Goal: Task Accomplishment & Management: Use online tool/utility

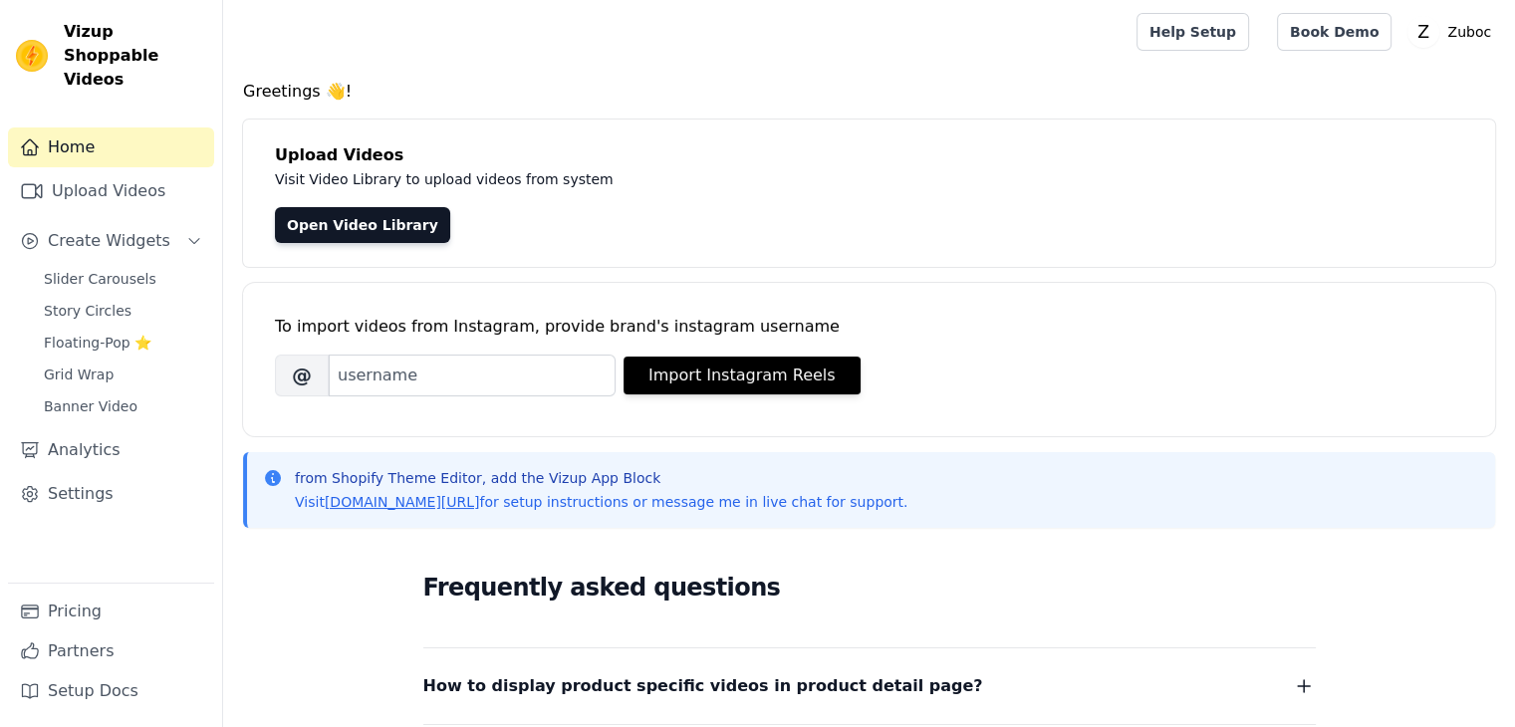
click at [92, 171] on link "Upload Videos" at bounding box center [111, 191] width 206 height 40
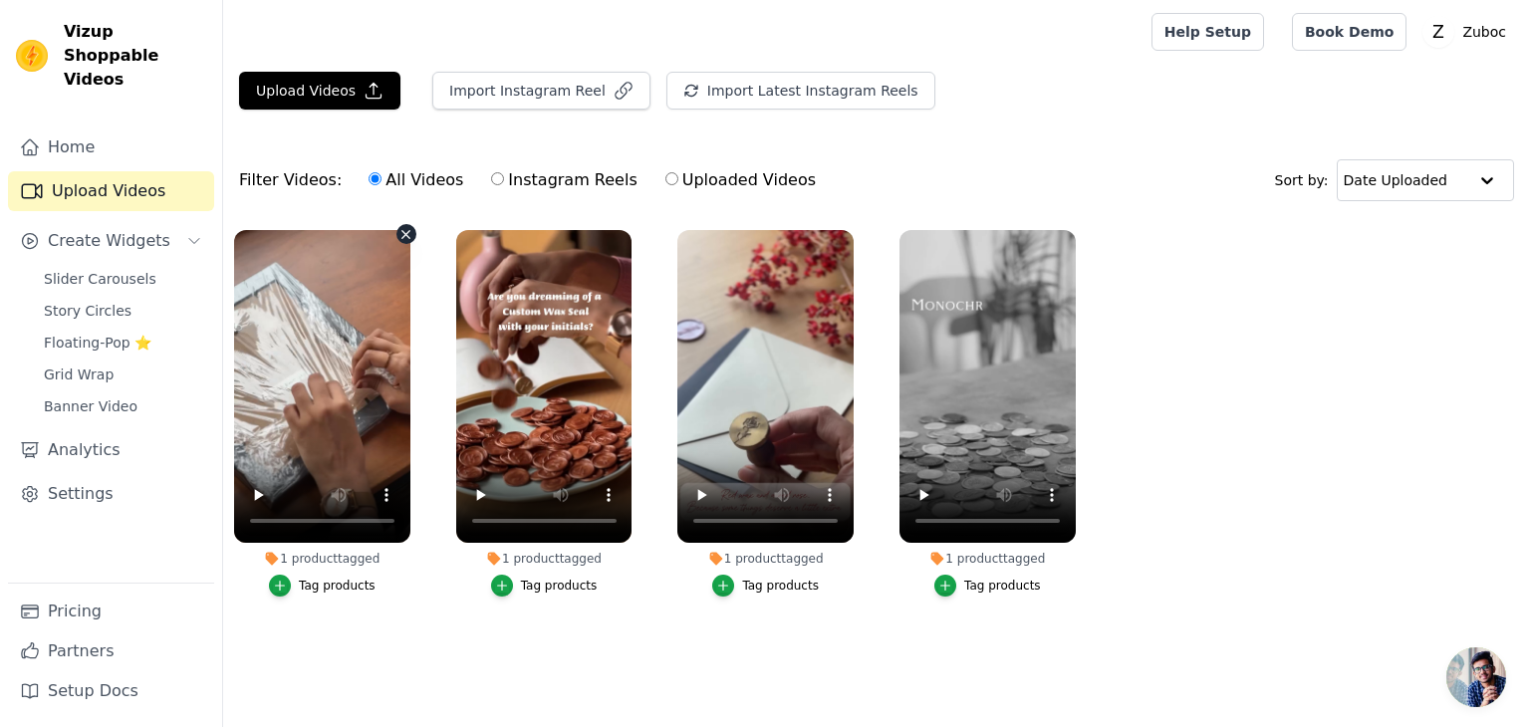
click at [404, 232] on icon "button" at bounding box center [406, 234] width 15 height 15
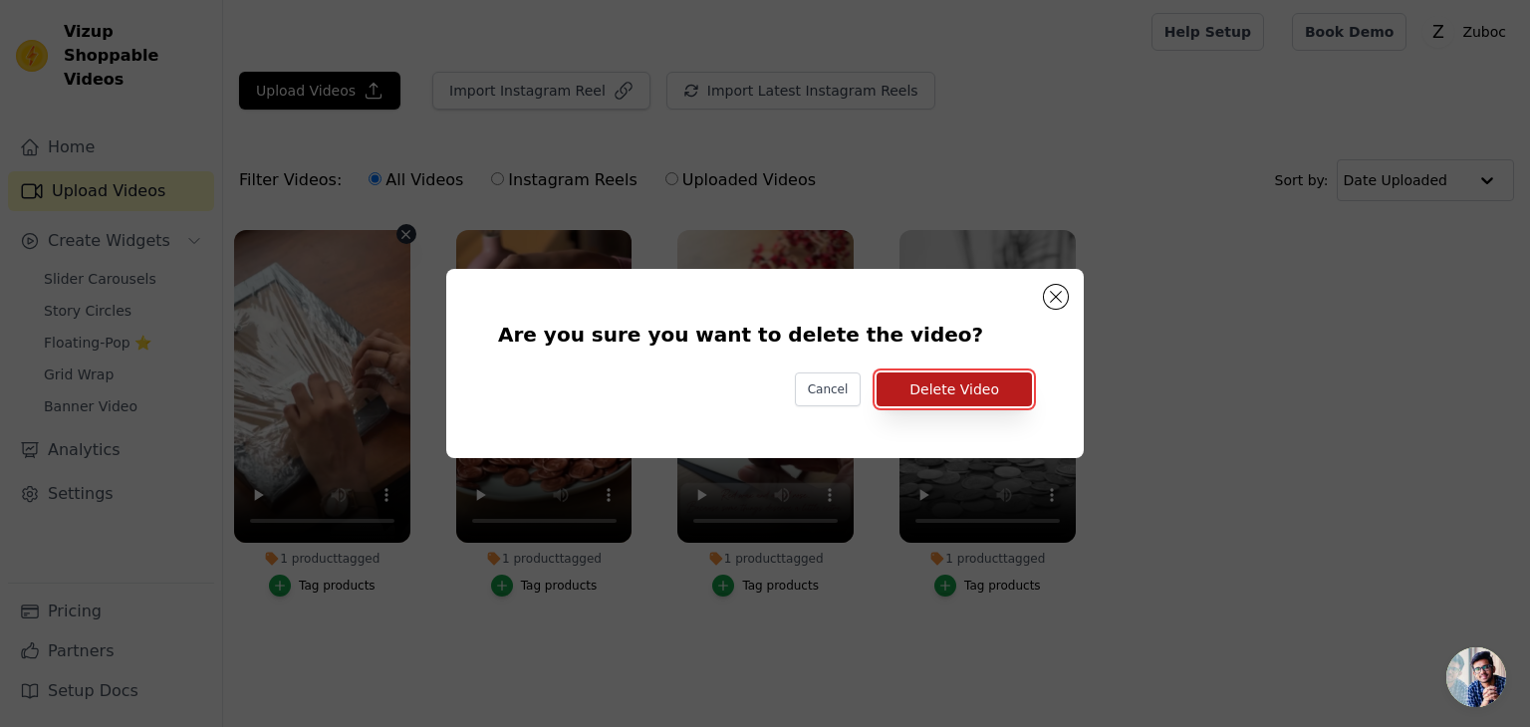
click at [997, 393] on button "Delete Video" at bounding box center [954, 390] width 155 height 34
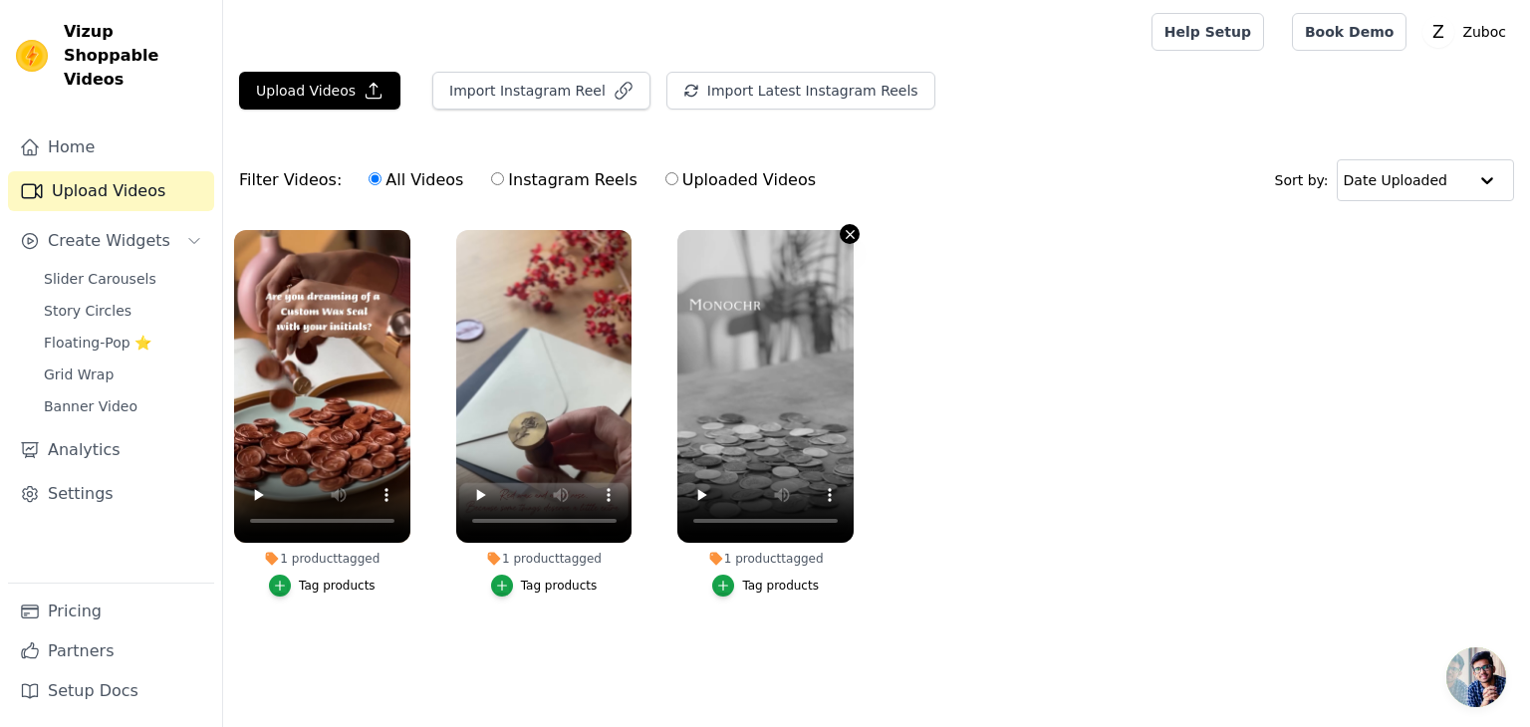
click at [846, 227] on icon "button" at bounding box center [850, 234] width 15 height 15
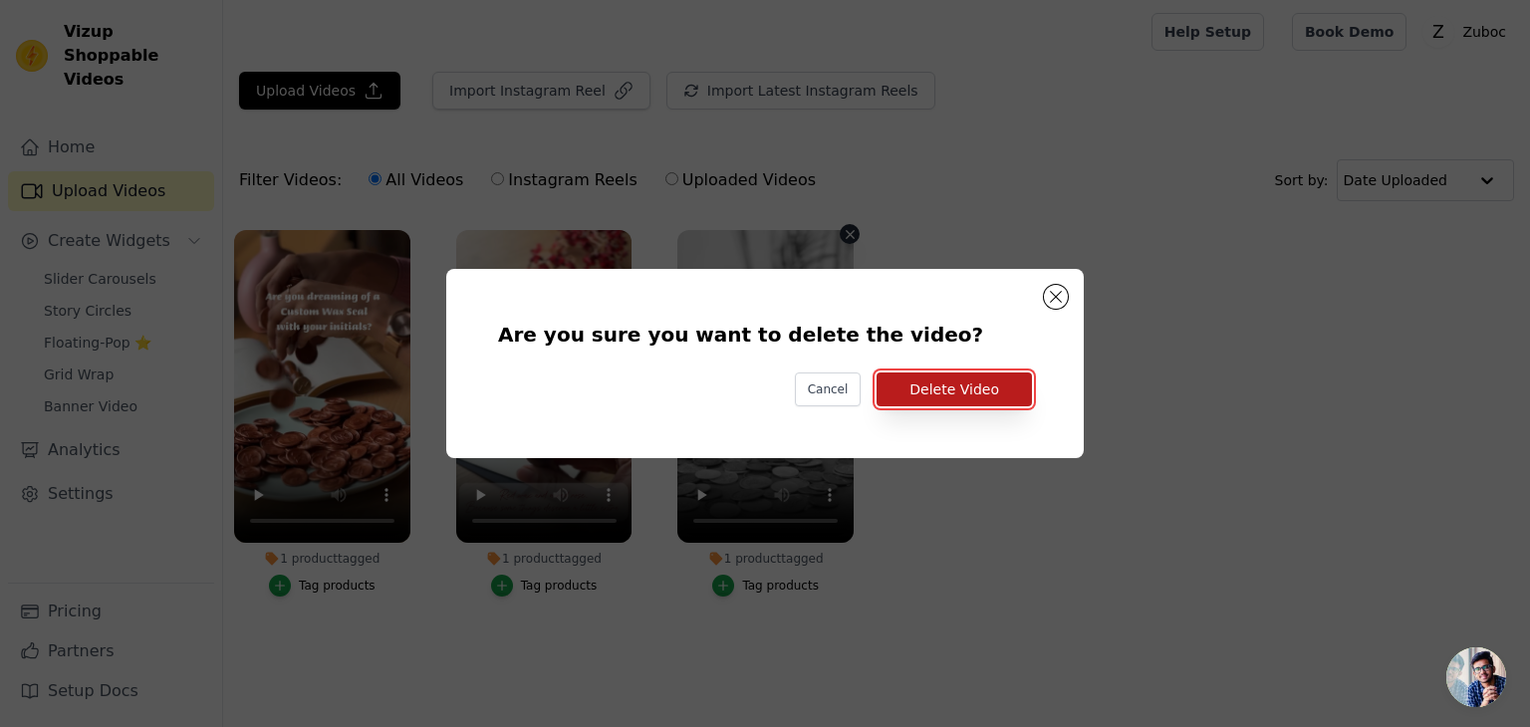
click at [938, 386] on button "Delete Video" at bounding box center [954, 390] width 155 height 34
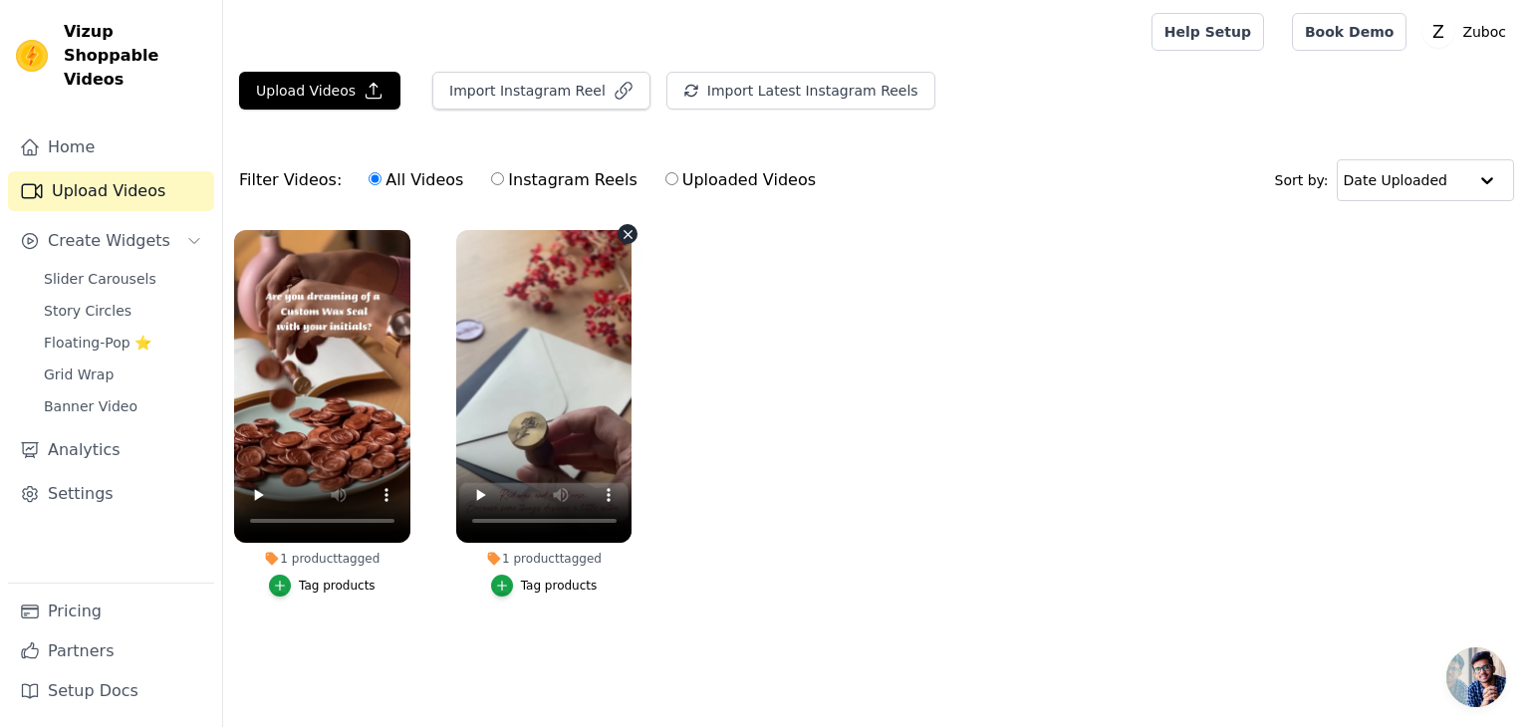
click at [625, 236] on icon "button" at bounding box center [629, 234] width 8 height 8
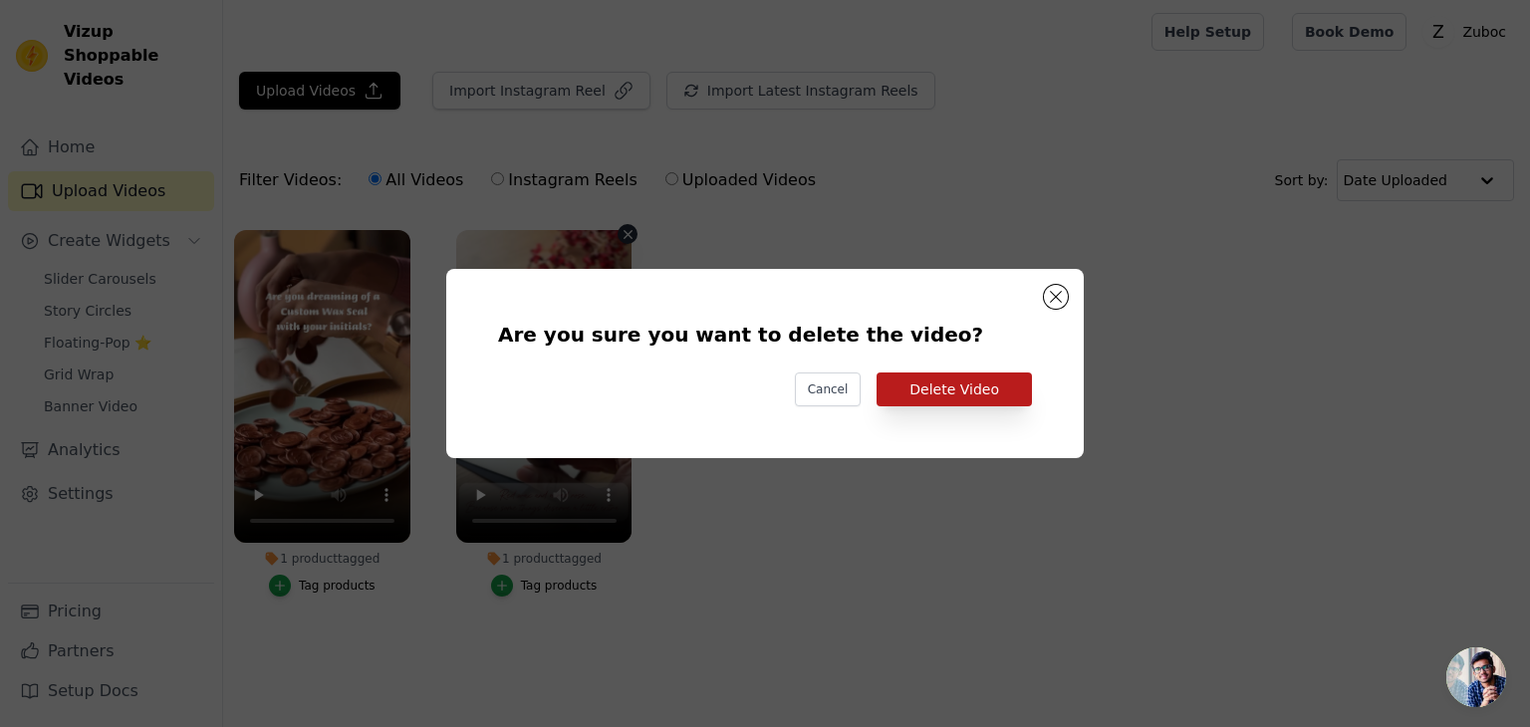
click at [911, 375] on div "Are you sure you want to delete the video? Cancel Delete Video" at bounding box center [765, 364] width 574 height 126
click at [911, 375] on button "Delete Video" at bounding box center [954, 390] width 155 height 34
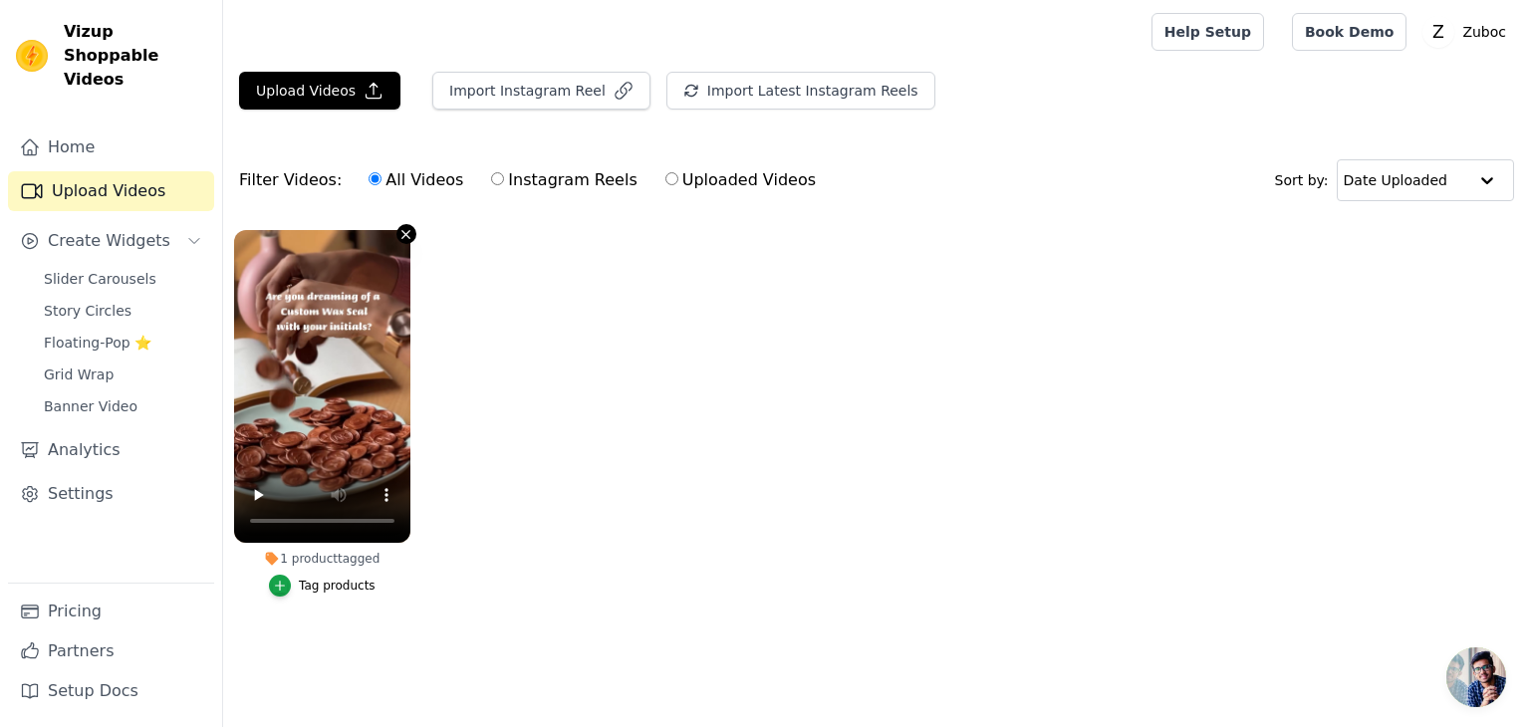
click at [404, 230] on icon "button" at bounding box center [407, 234] width 8 height 8
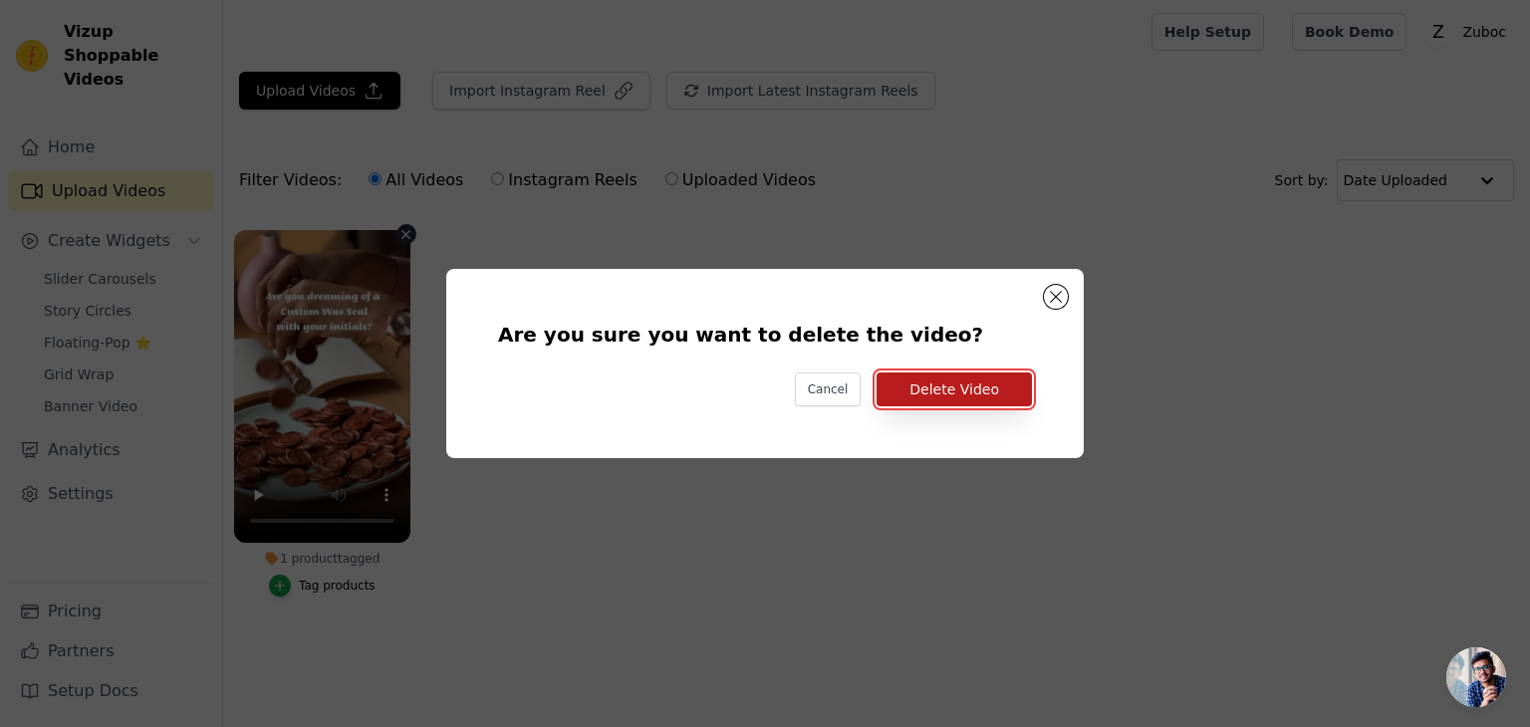
click at [945, 389] on button "Delete Video" at bounding box center [954, 390] width 155 height 34
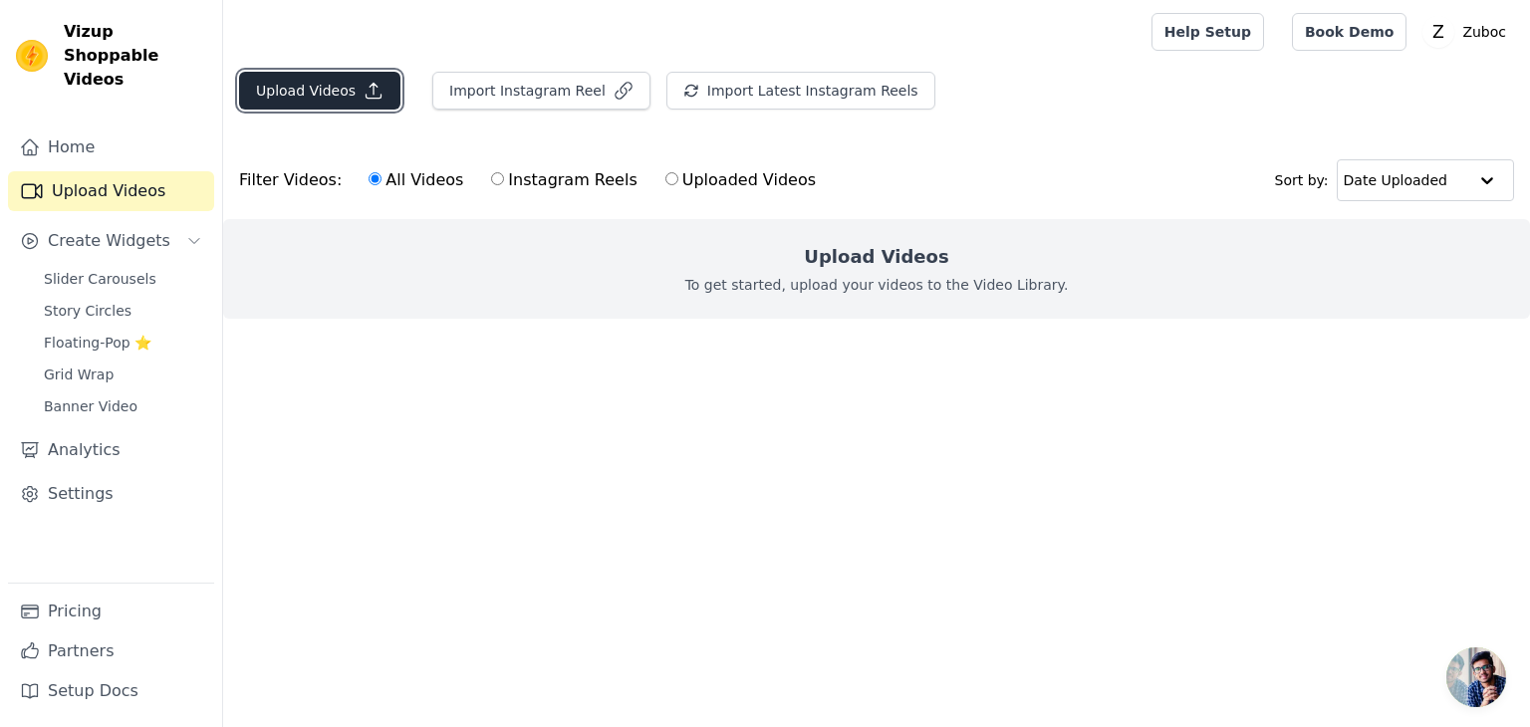
click at [263, 81] on button "Upload Videos" at bounding box center [319, 91] width 161 height 38
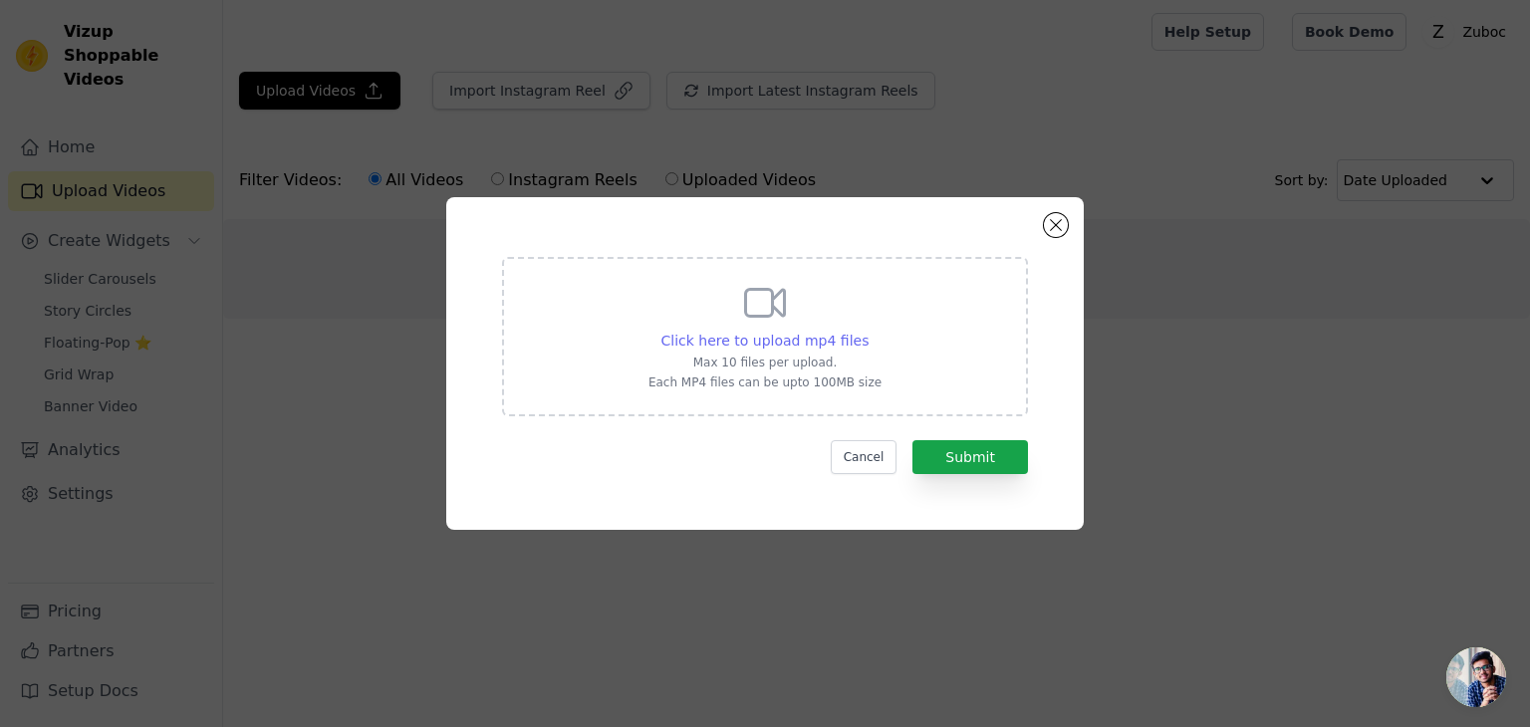
click at [804, 334] on span "Click here to upload mp4 files" at bounding box center [766, 341] width 208 height 16
click at [868, 331] on input "Click here to upload mp4 files Max 10 files per upload. Each MP4 files can be u…" at bounding box center [868, 330] width 1 height 1
type input "C:\fakepath\Video-967.mp4"
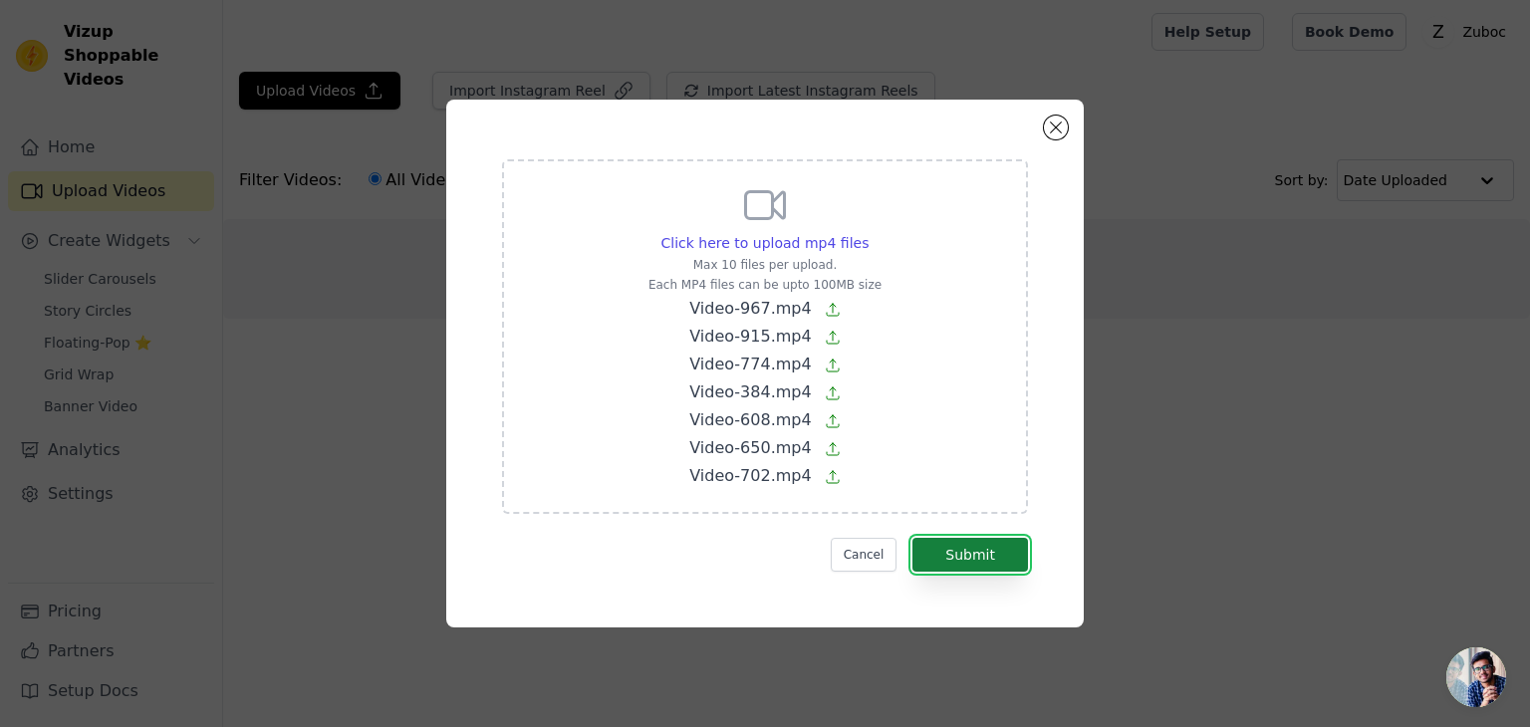
click at [966, 551] on button "Submit" at bounding box center [971, 555] width 116 height 34
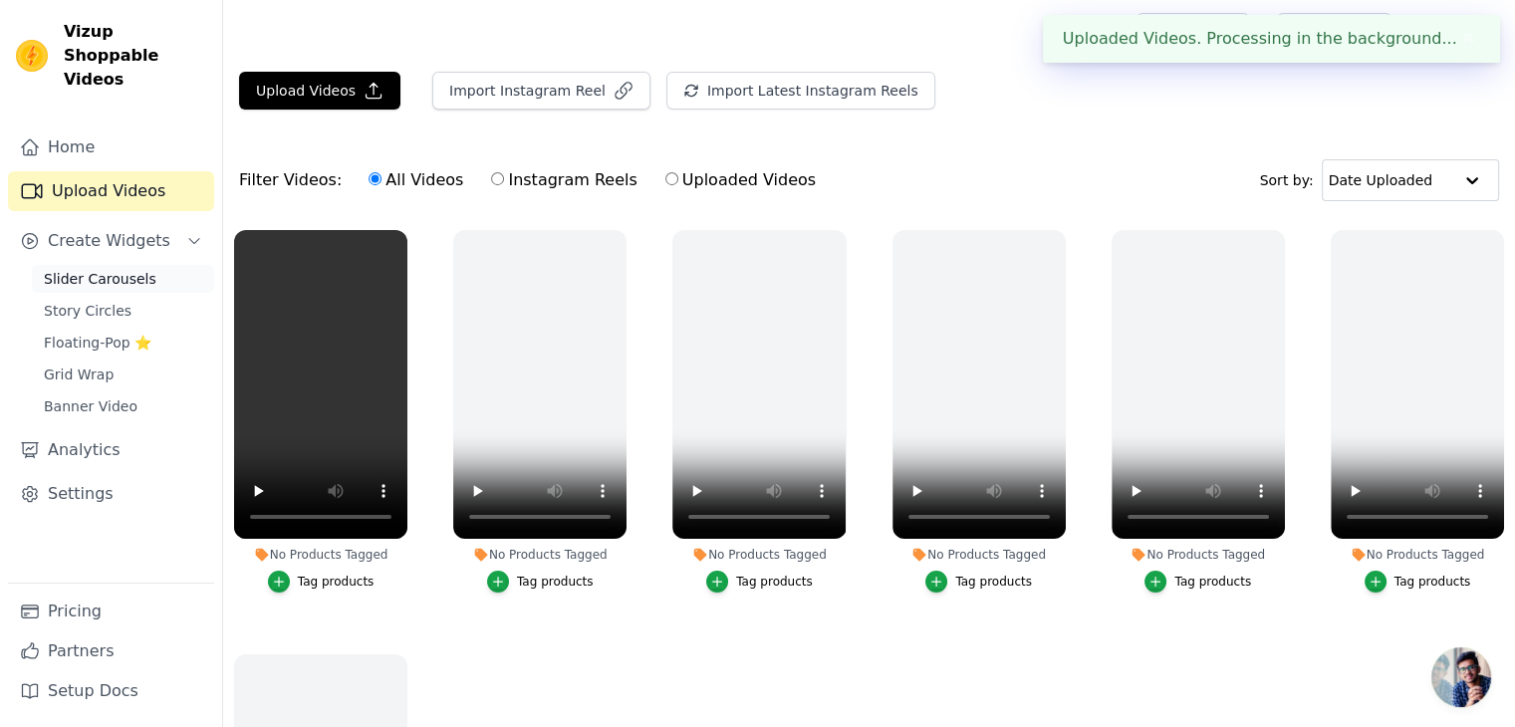
click at [112, 269] on span "Slider Carousels" at bounding box center [100, 279] width 113 height 20
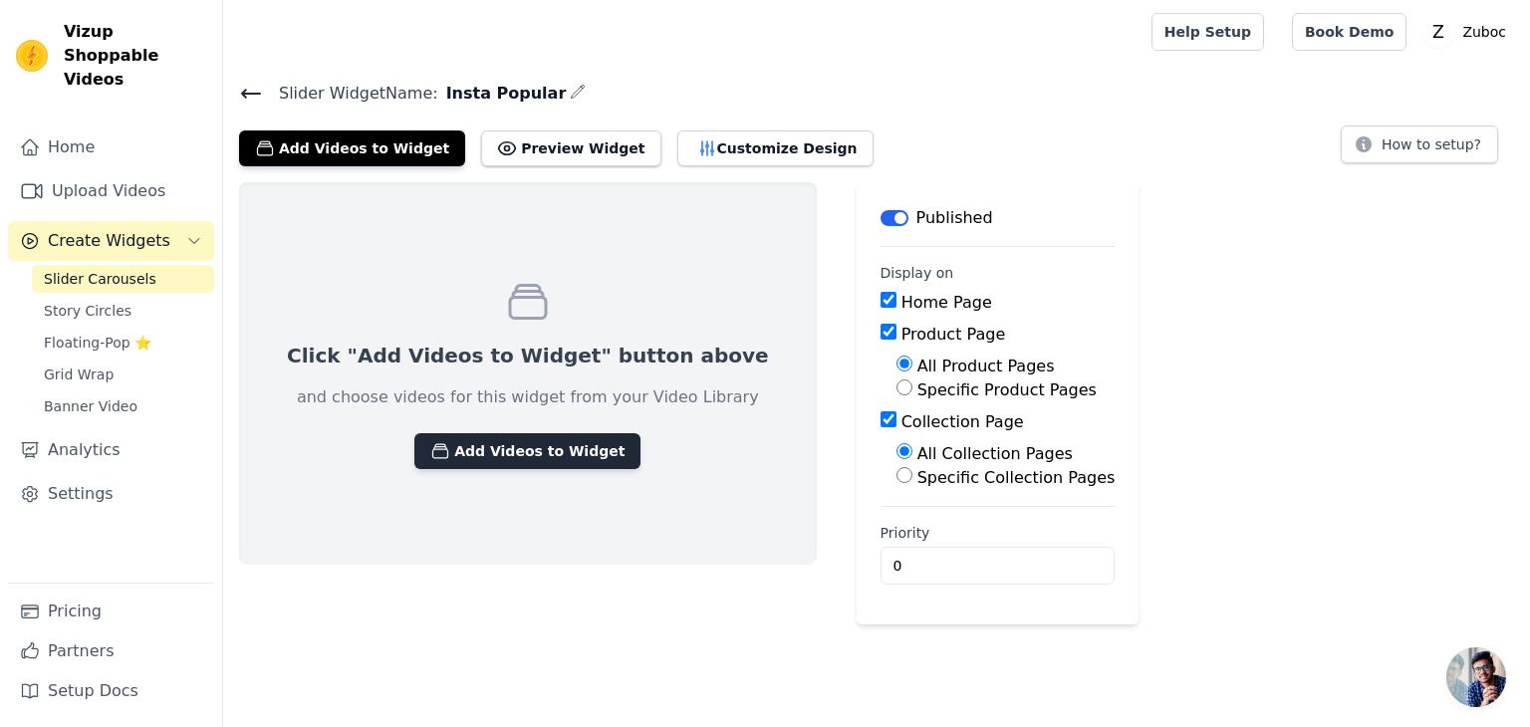
click at [477, 458] on button "Add Videos to Widget" at bounding box center [527, 451] width 226 height 36
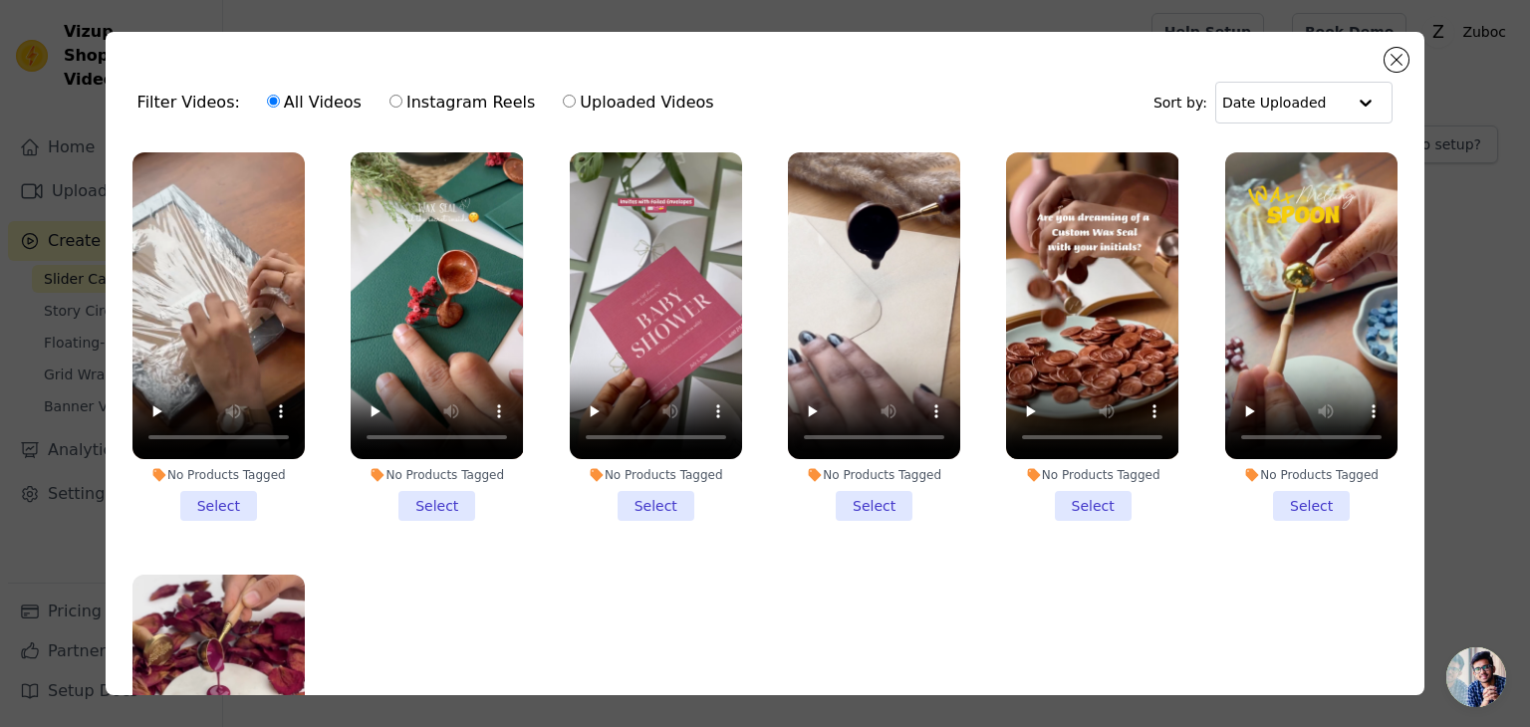
click at [225, 493] on li "No Products Tagged Select" at bounding box center [219, 336] width 172 height 369
click at [0, 0] on input "No Products Tagged Select" at bounding box center [0, 0] width 0 height 0
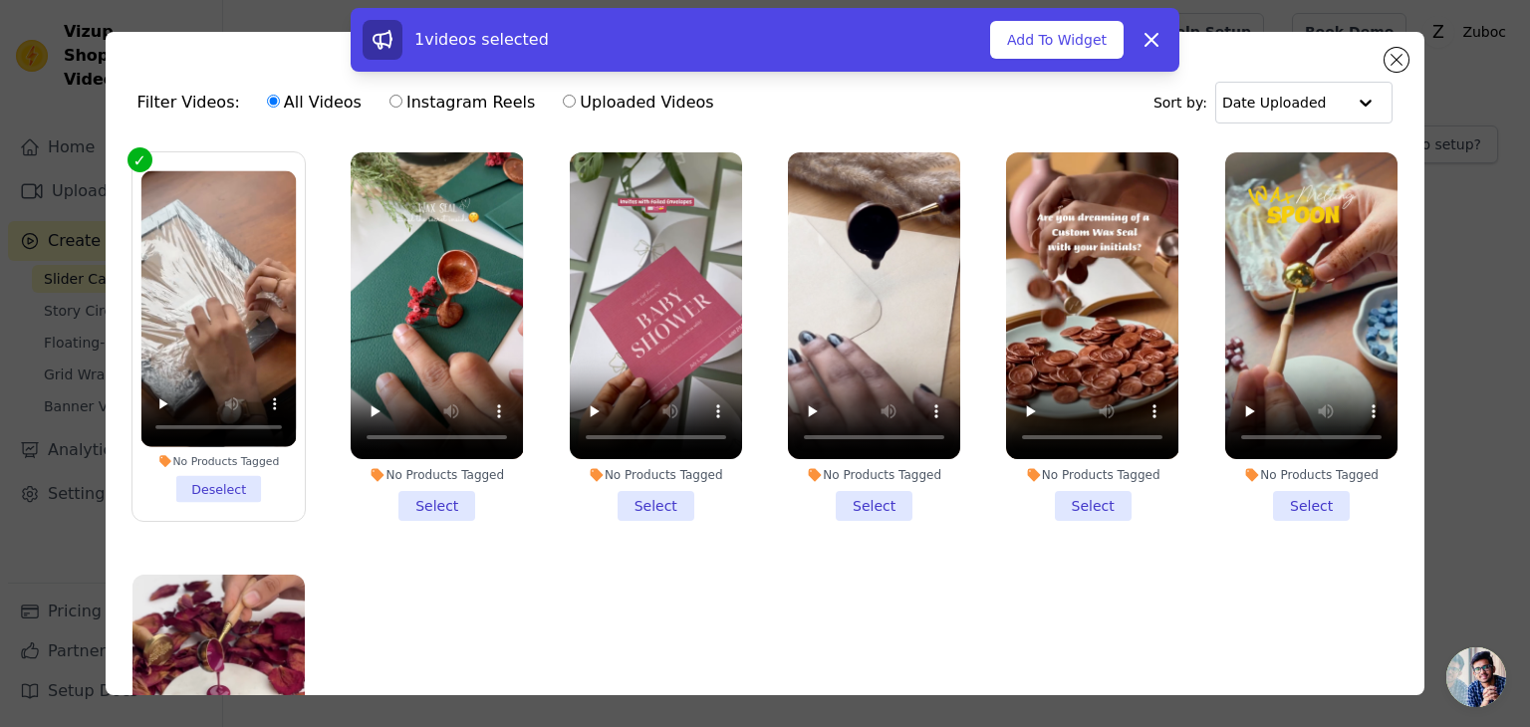
click at [426, 493] on li "No Products Tagged Select" at bounding box center [437, 336] width 172 height 369
click at [0, 0] on input "No Products Tagged Select" at bounding box center [0, 0] width 0 height 0
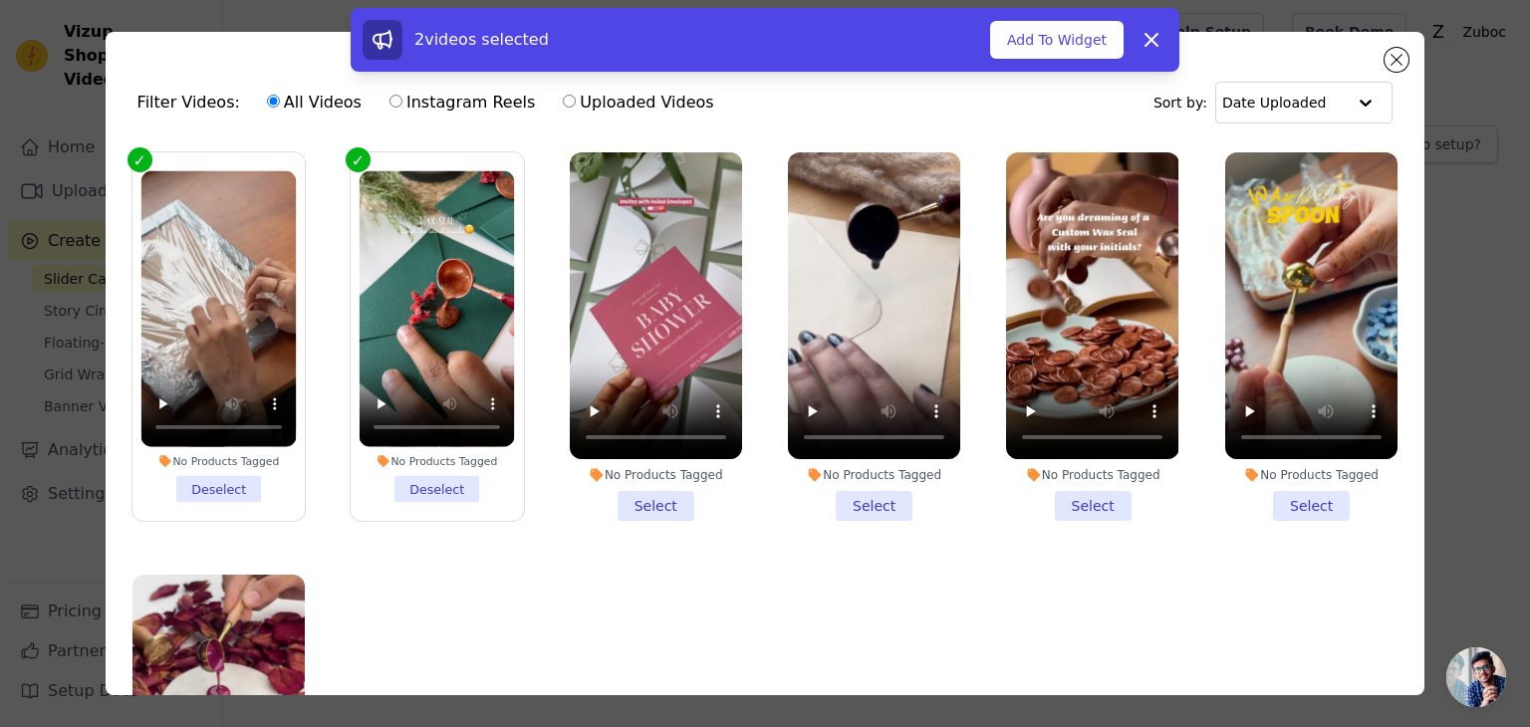
click at [650, 495] on li "No Products Tagged Select" at bounding box center [656, 336] width 172 height 369
click at [0, 0] on input "No Products Tagged Select" at bounding box center [0, 0] width 0 height 0
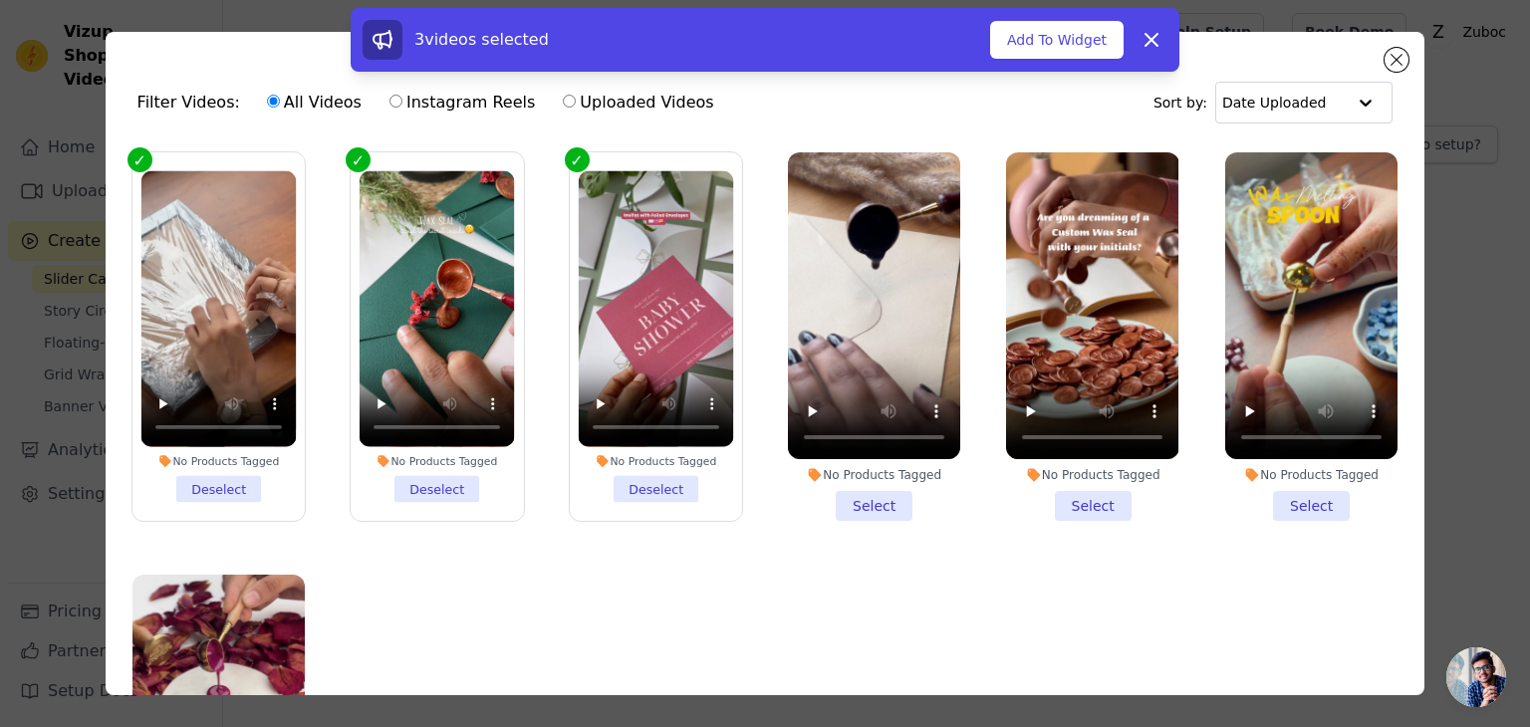
click at [884, 486] on li "No Products Tagged Select" at bounding box center [874, 336] width 172 height 369
click at [0, 0] on input "No Products Tagged Select" at bounding box center [0, 0] width 0 height 0
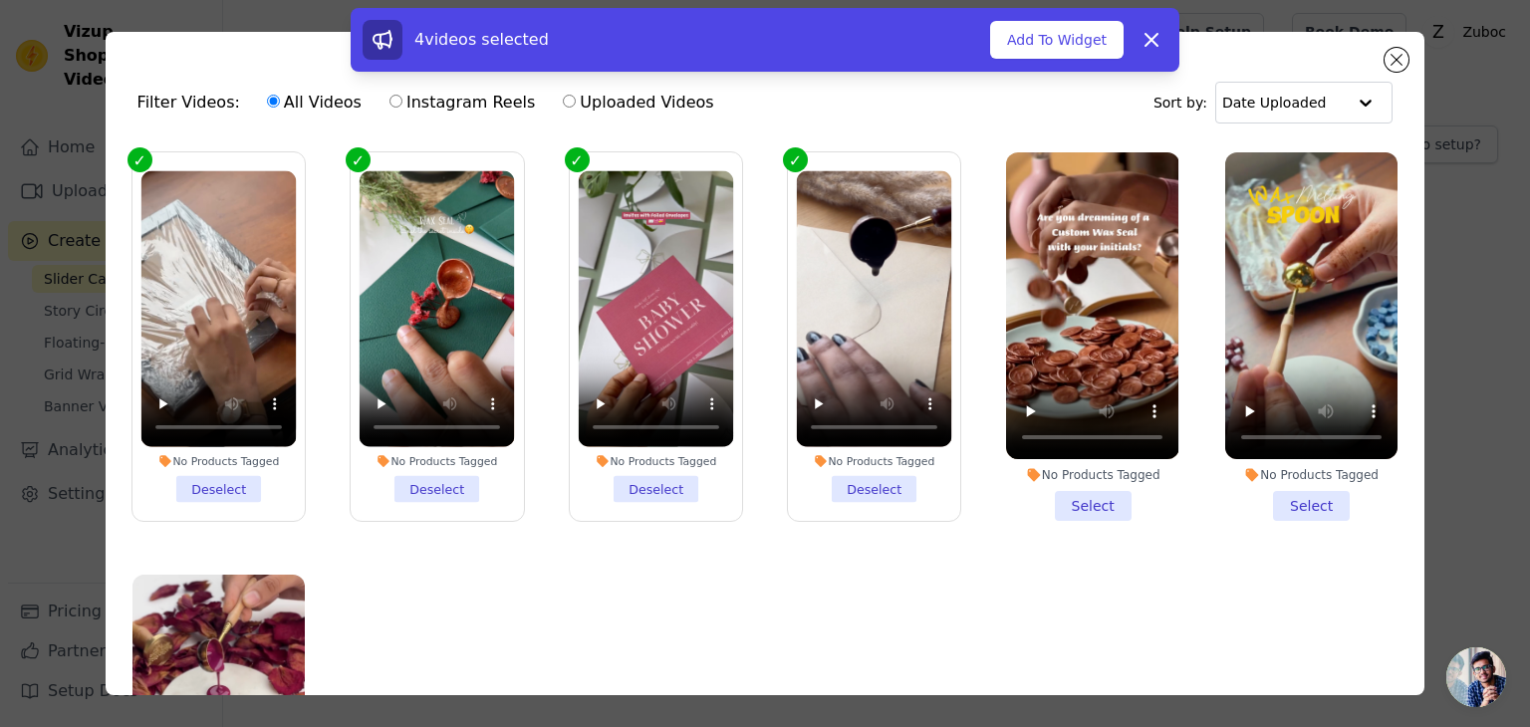
click at [1068, 492] on li "No Products Tagged Select" at bounding box center [1092, 336] width 172 height 369
click at [0, 0] on input "No Products Tagged Select" at bounding box center [0, 0] width 0 height 0
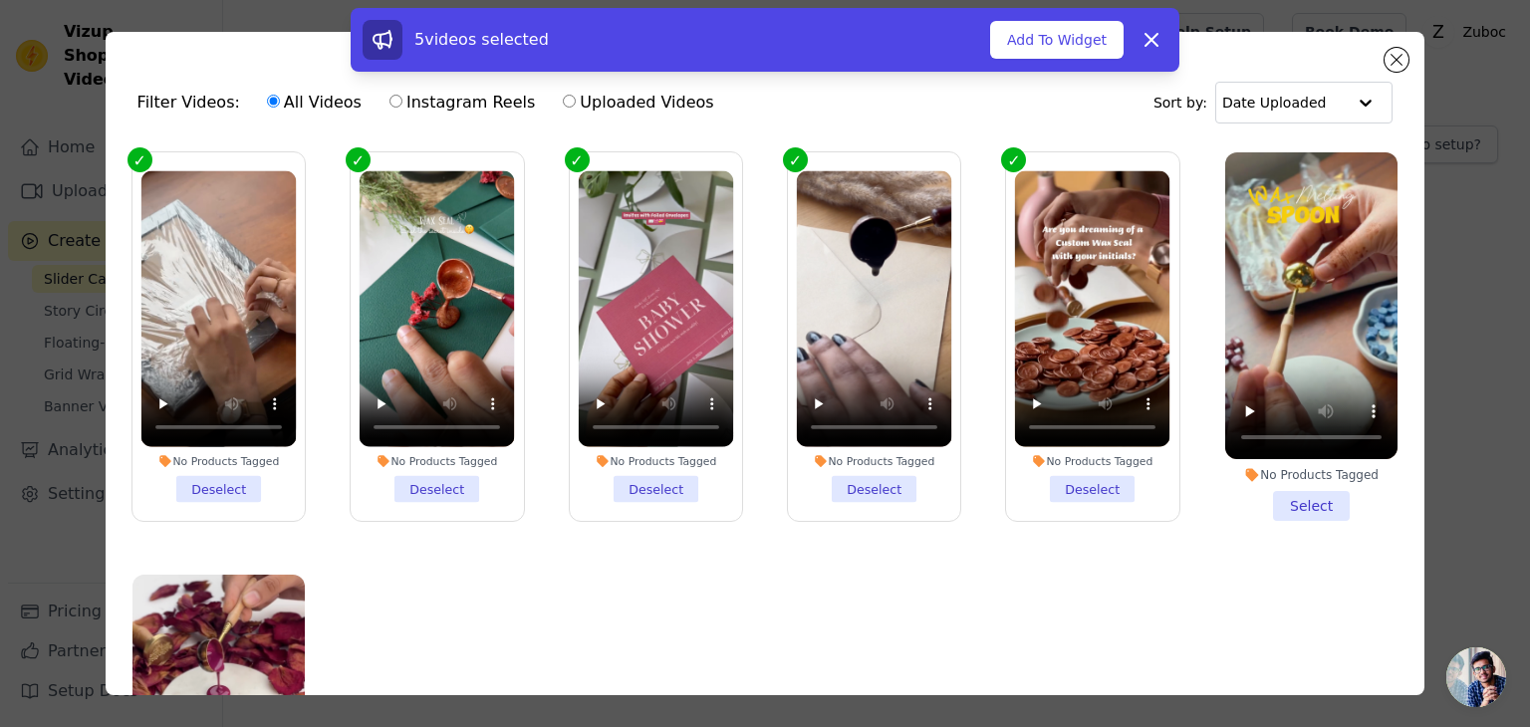
click at [1302, 483] on li "No Products Tagged Select" at bounding box center [1311, 336] width 172 height 369
click at [0, 0] on input "No Products Tagged Select" at bounding box center [0, 0] width 0 height 0
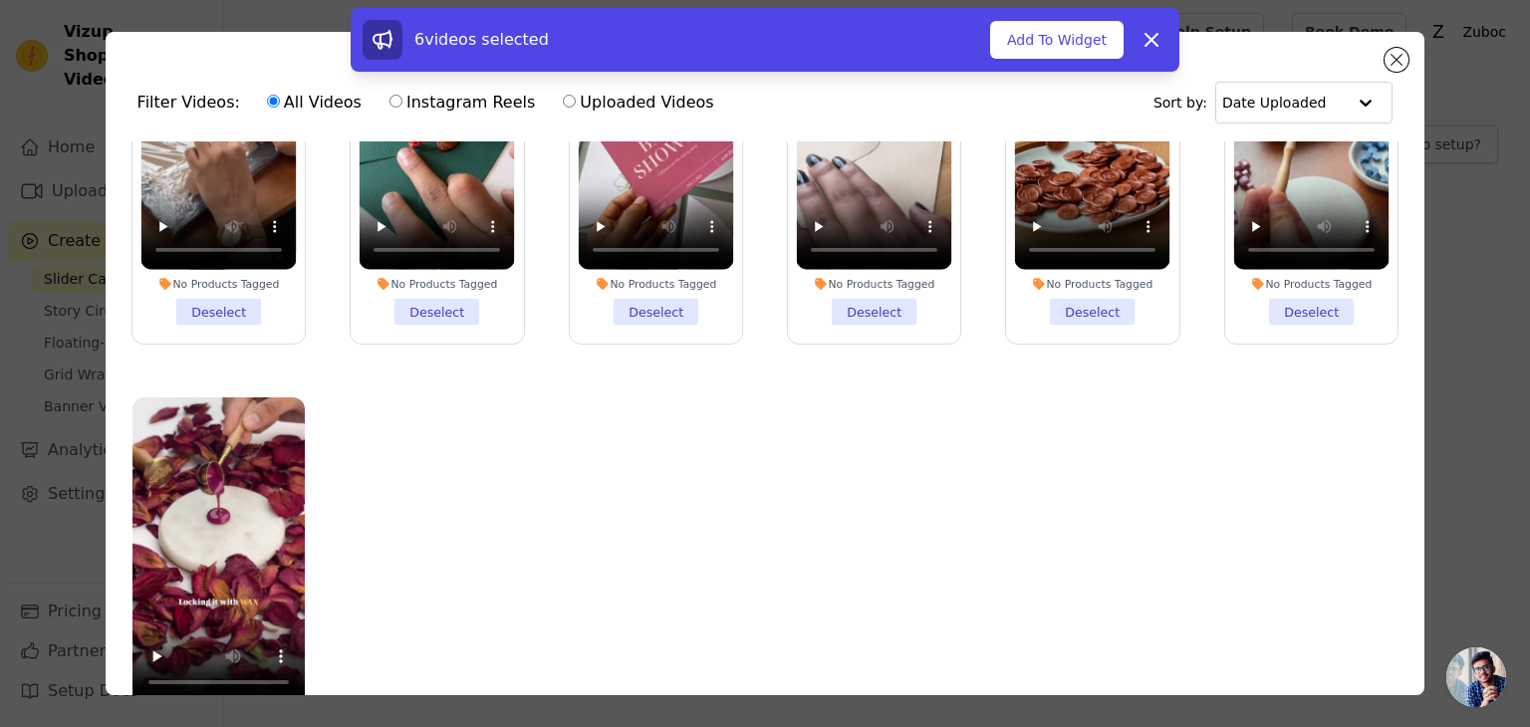
scroll to position [172, 0]
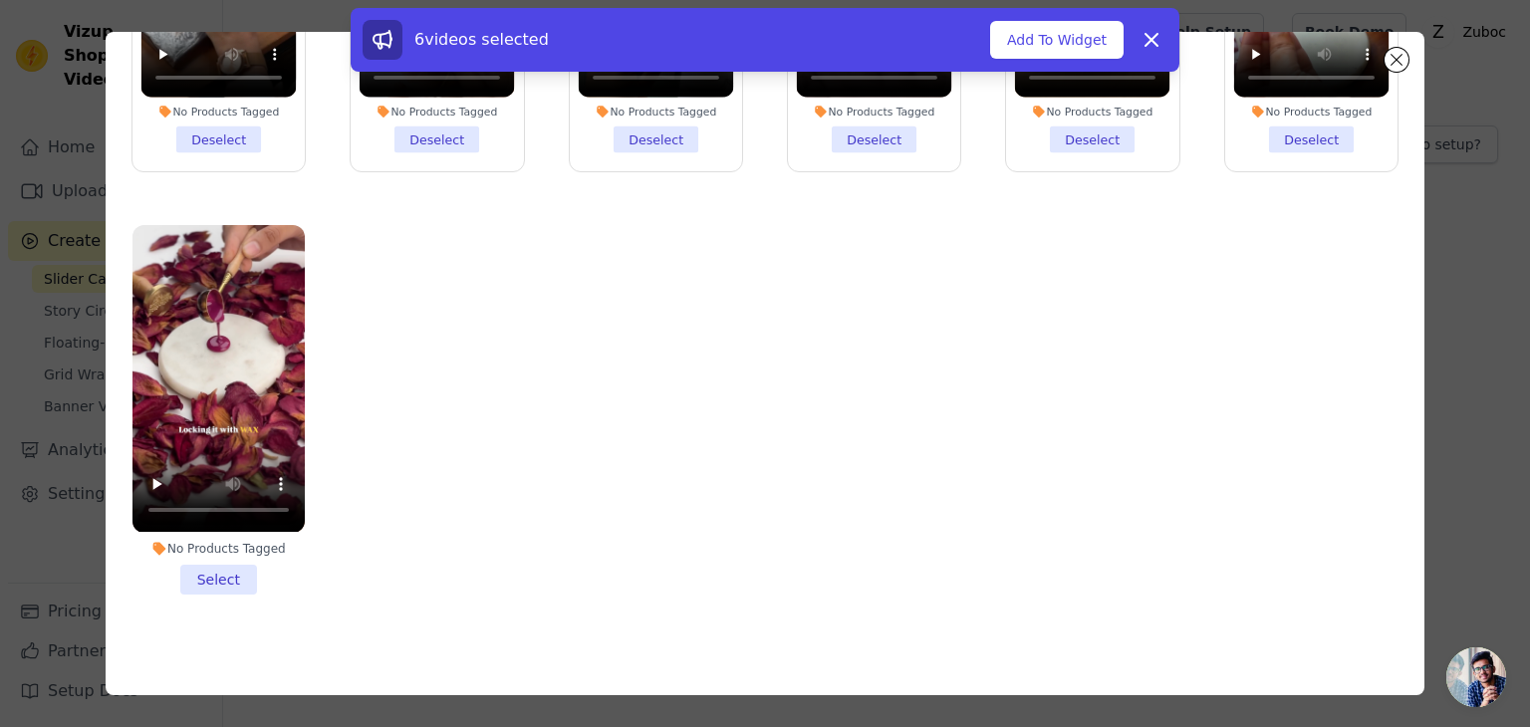
click at [200, 566] on li "No Products Tagged Select" at bounding box center [219, 409] width 172 height 369
click at [0, 0] on input "No Products Tagged Select" at bounding box center [0, 0] width 0 height 0
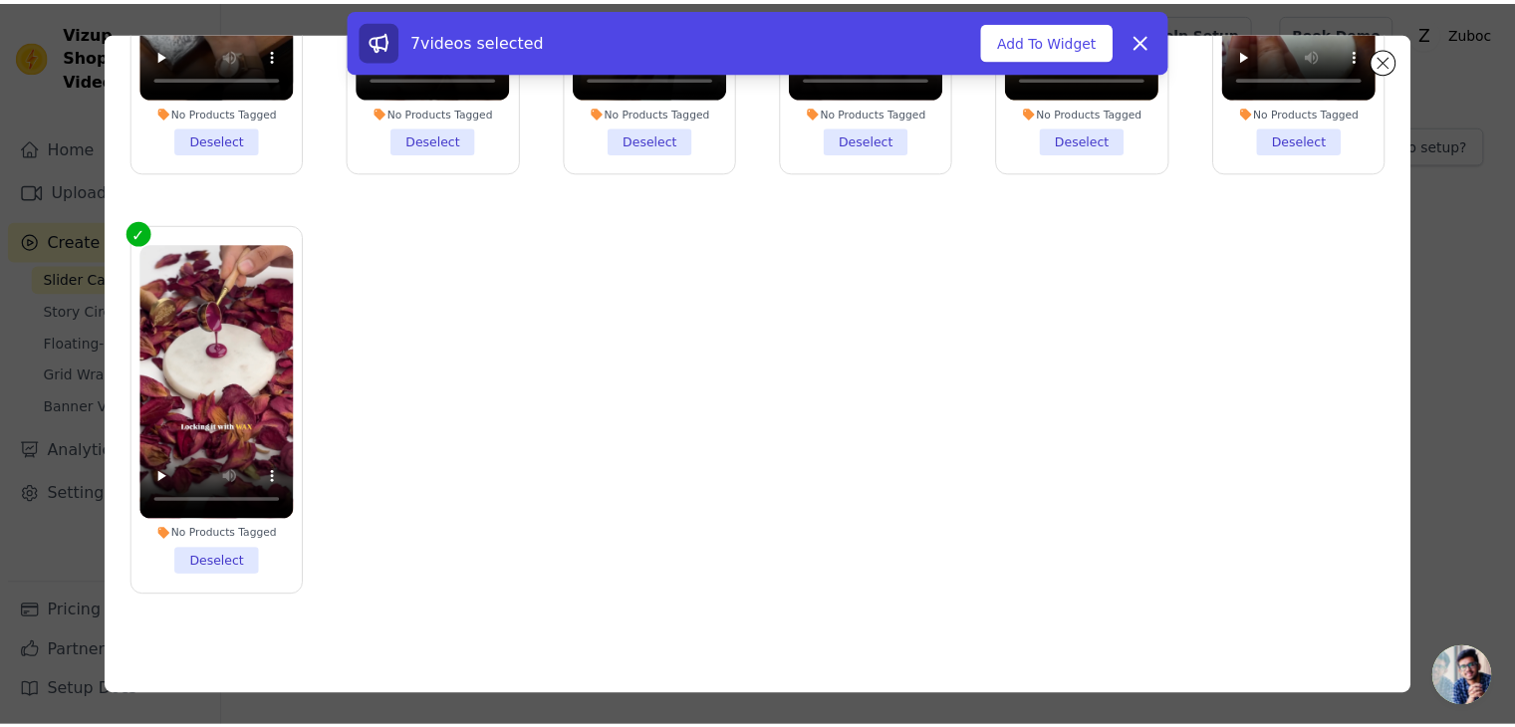
scroll to position [0, 0]
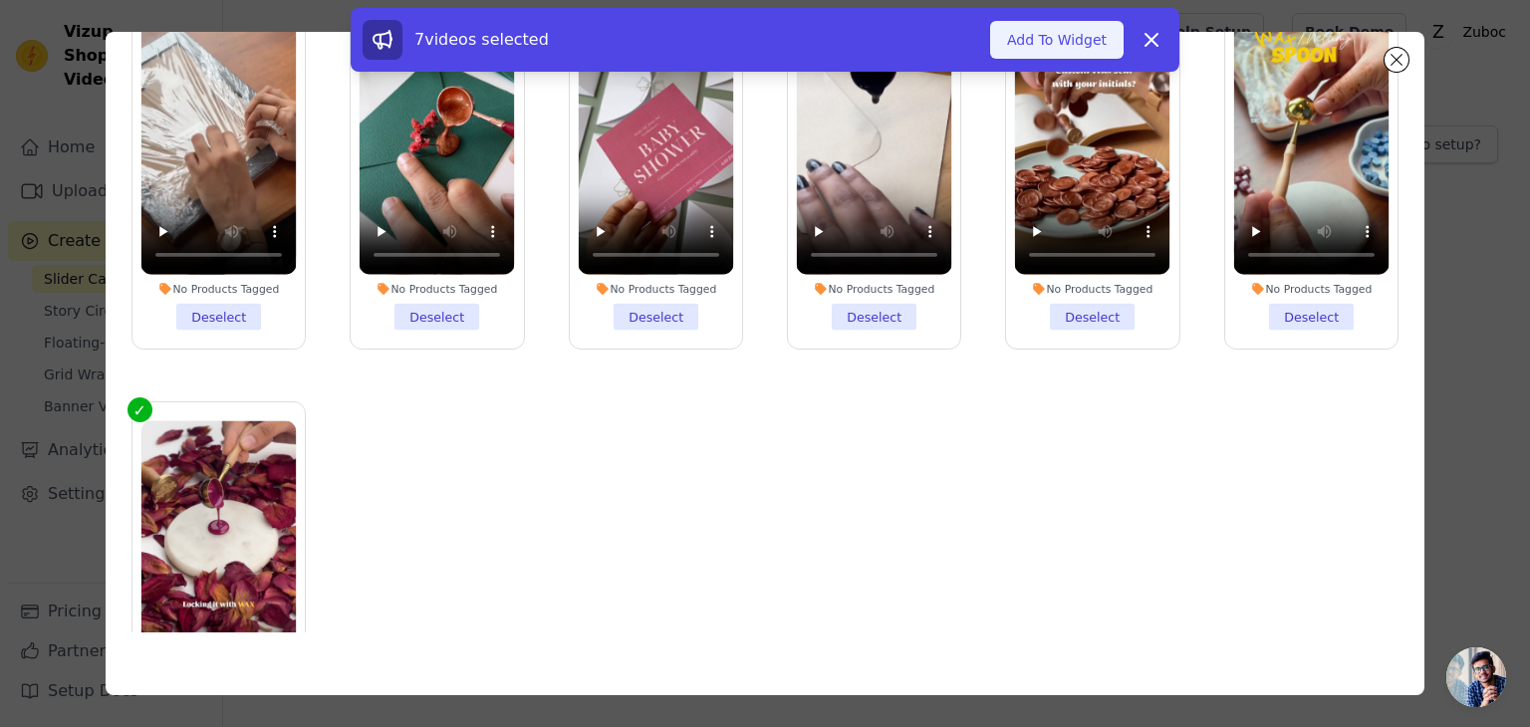
click at [1048, 43] on button "Add To Widget" at bounding box center [1057, 40] width 134 height 38
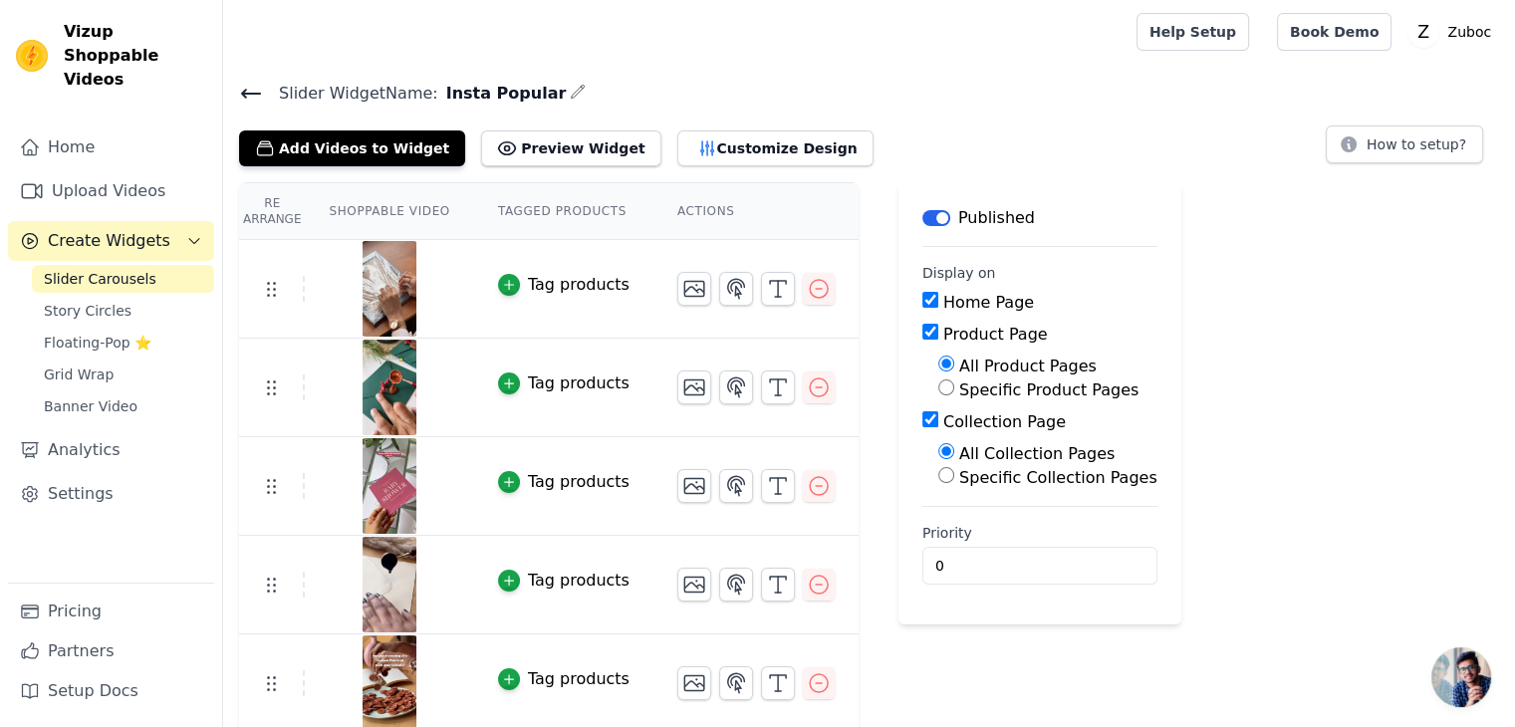
click at [509, 283] on button "Tag products" at bounding box center [564, 285] width 132 height 24
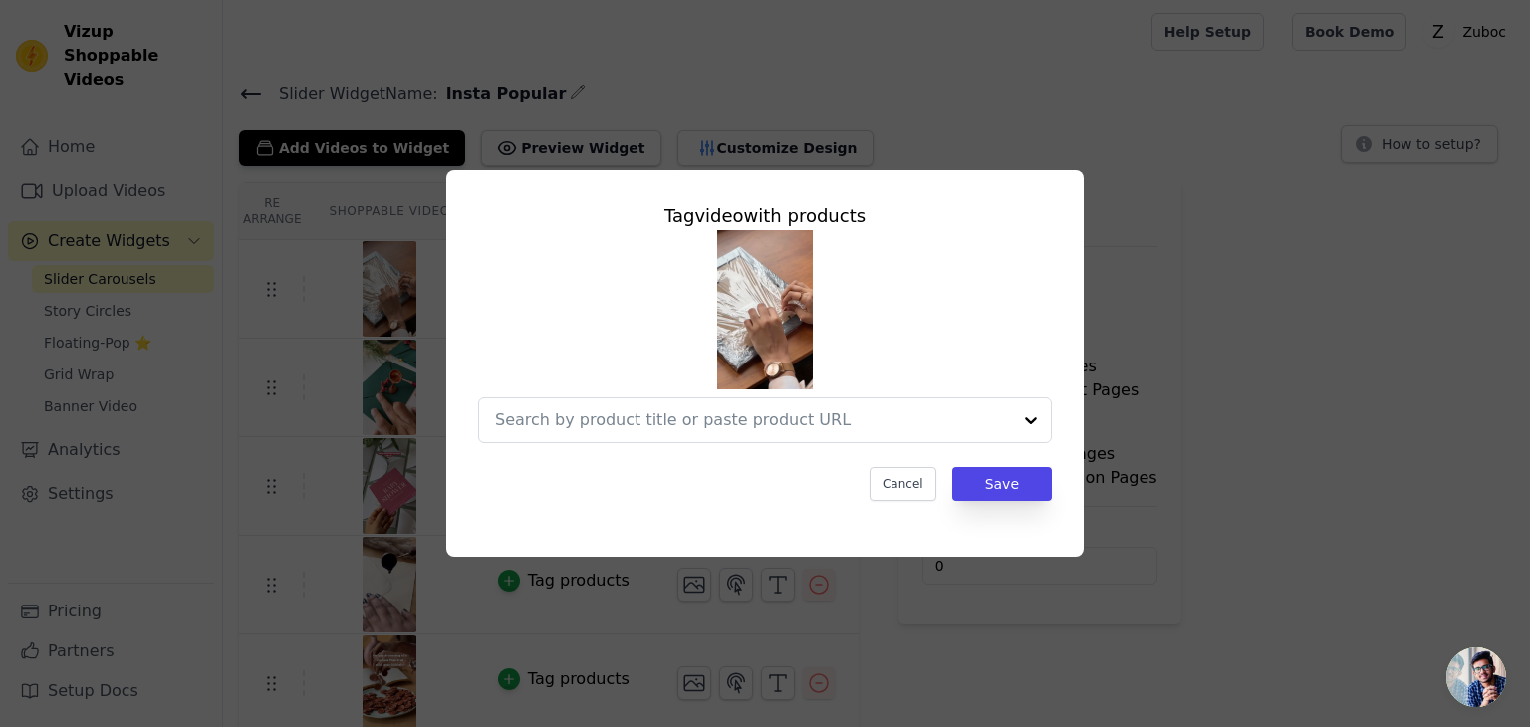
click at [909, 513] on div "Tag video with products Cancel Save" at bounding box center [765, 351] width 606 height 331
click at [911, 485] on button "Cancel" at bounding box center [903, 484] width 67 height 34
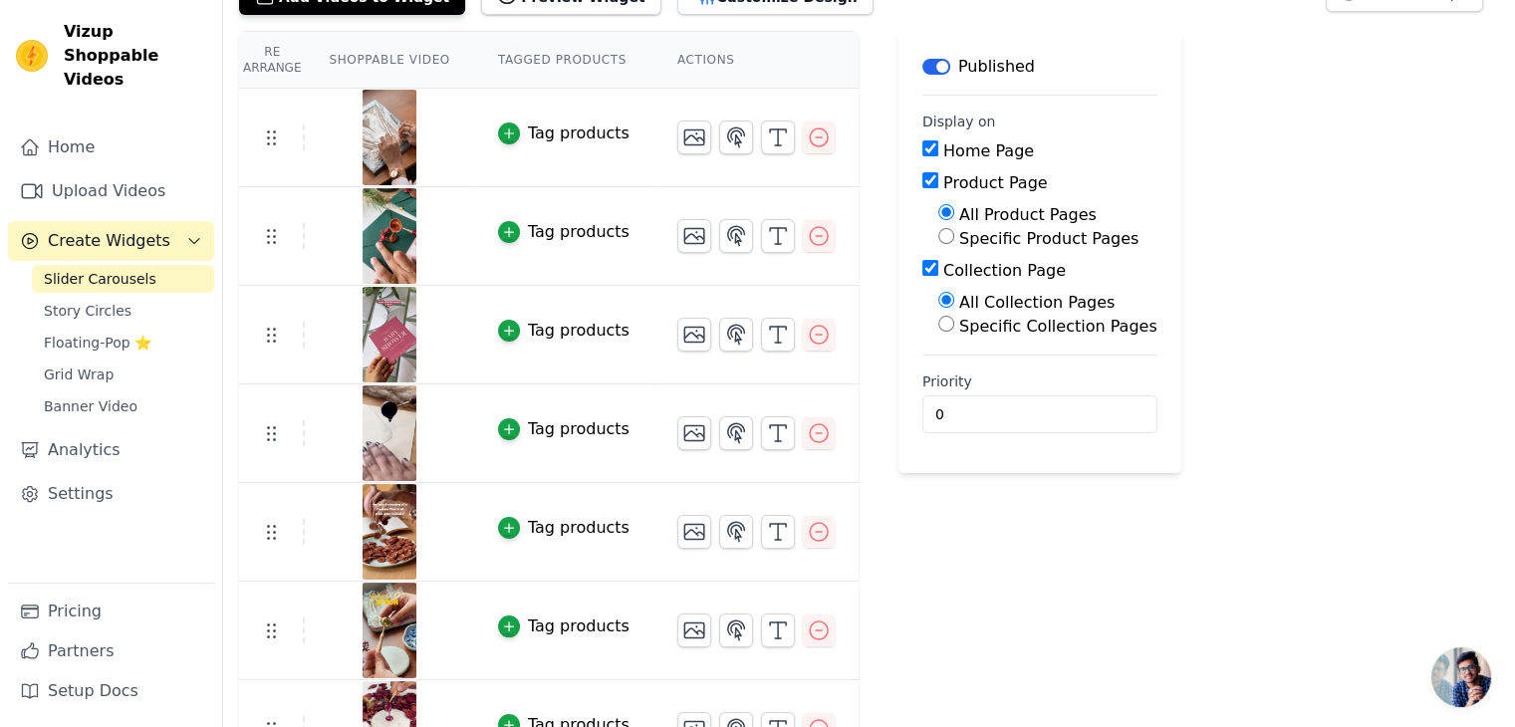
scroll to position [200, 0]
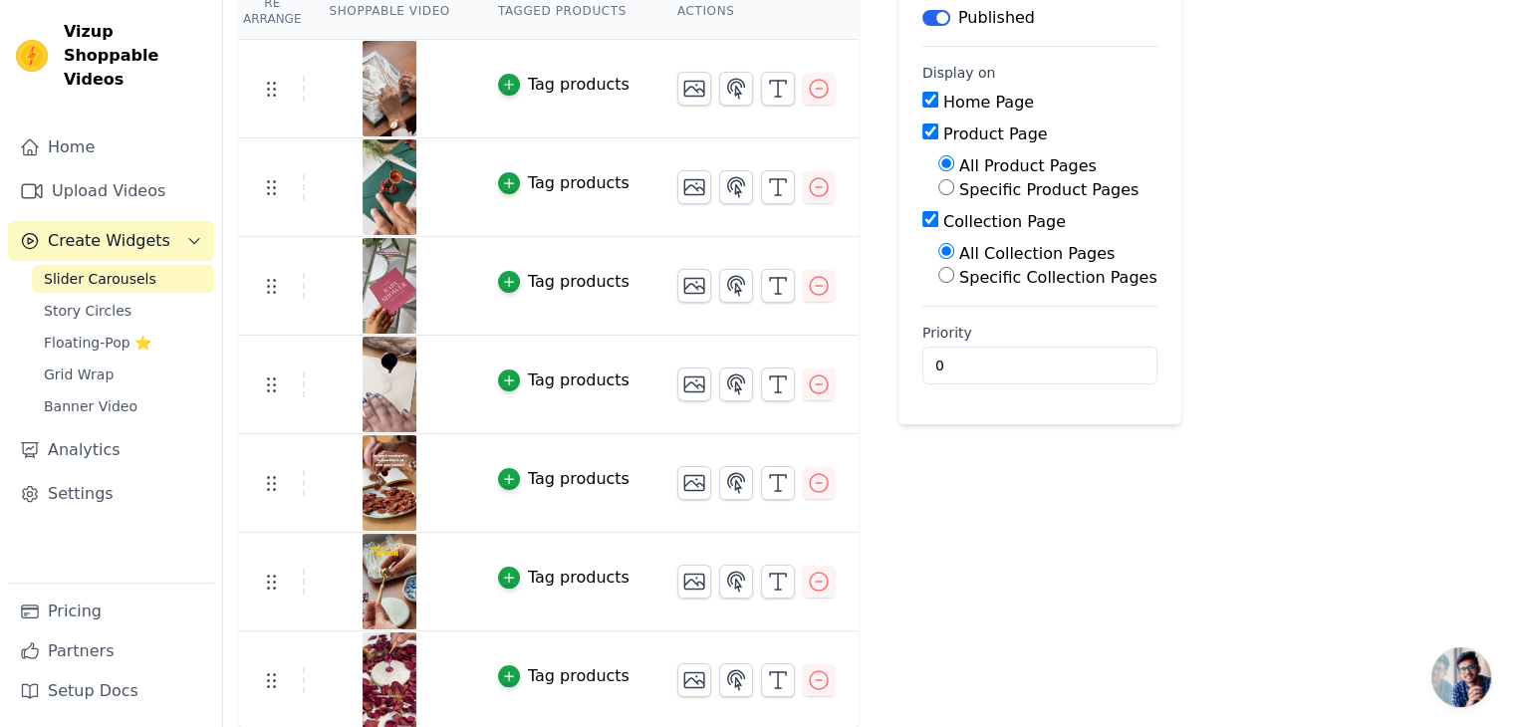
click at [386, 452] on img at bounding box center [390, 483] width 56 height 96
click at [684, 479] on icon "button" at bounding box center [694, 483] width 20 height 15
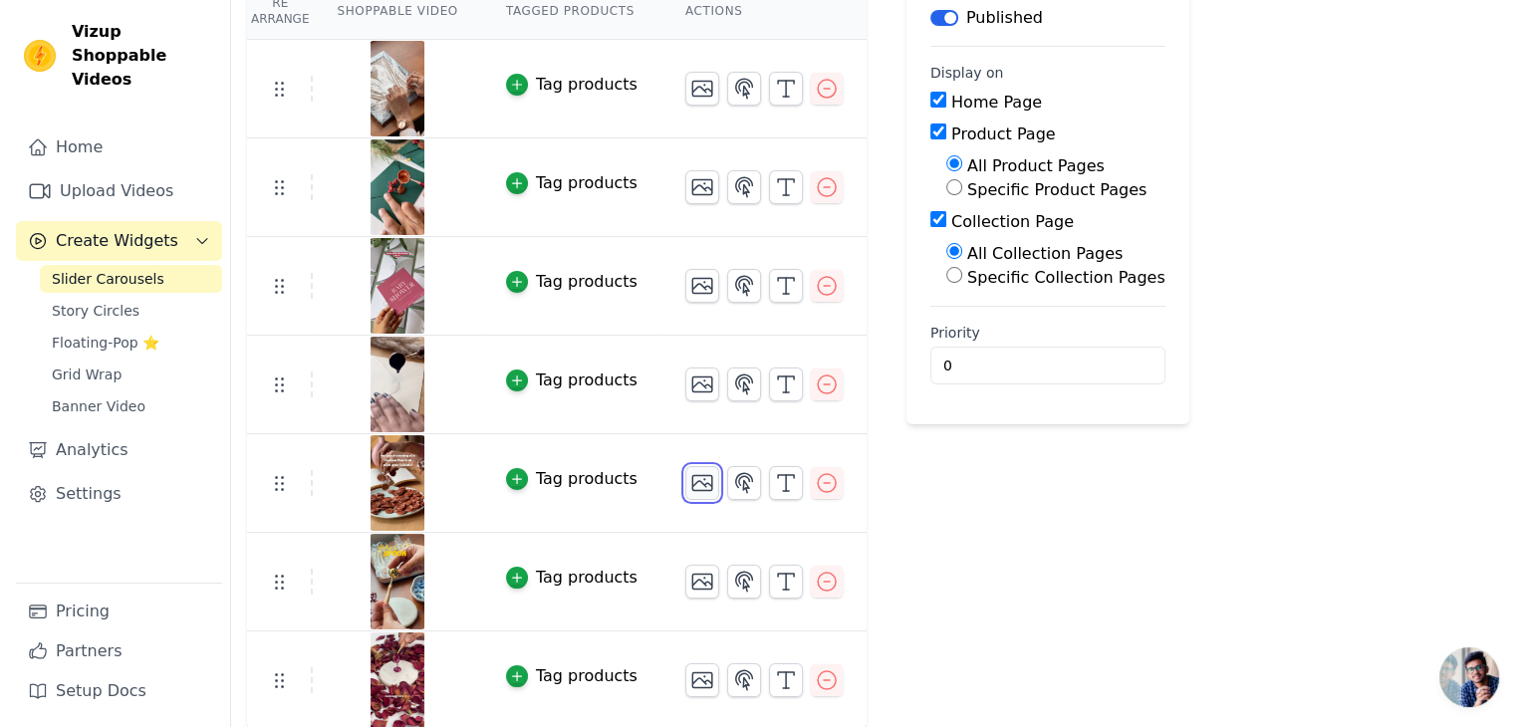
scroll to position [0, 0]
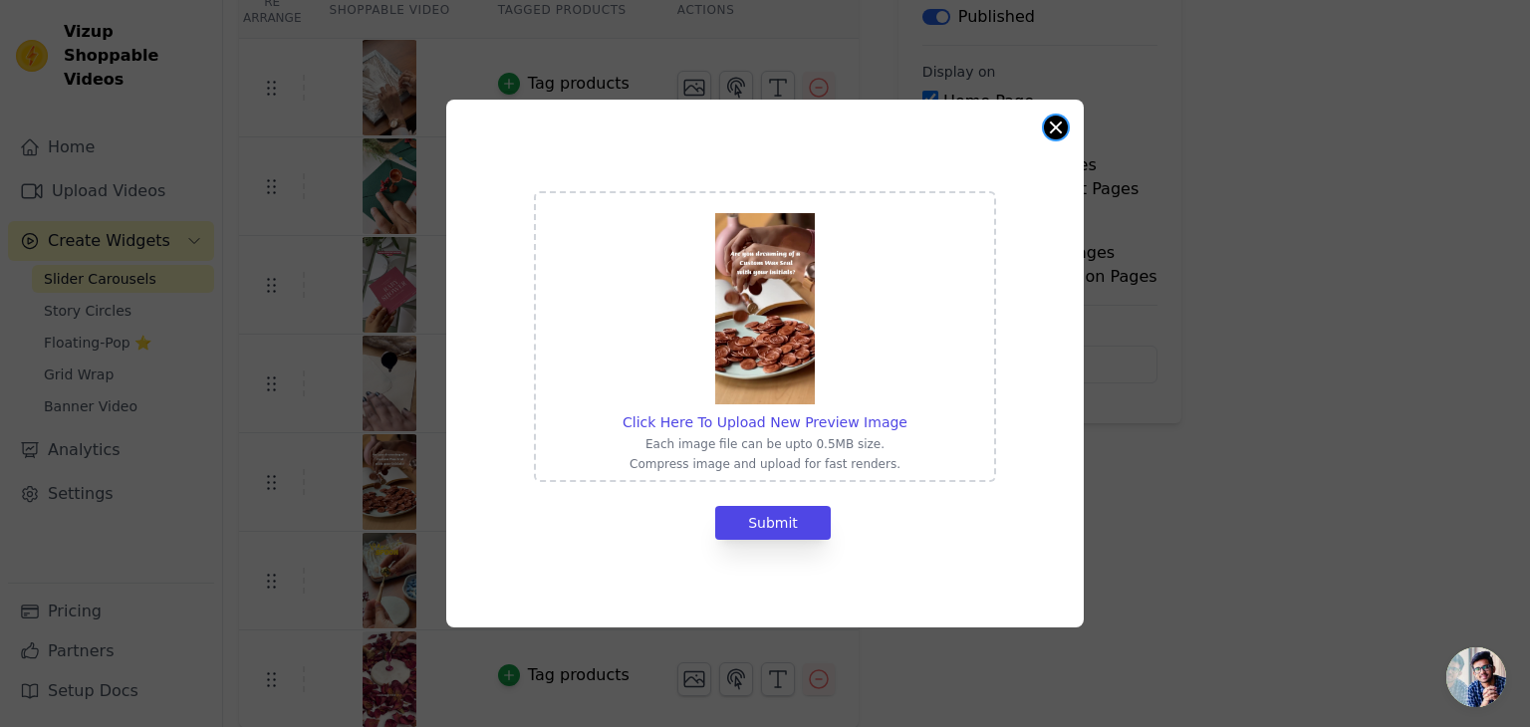
click at [1058, 123] on button "Close modal" at bounding box center [1056, 128] width 24 height 24
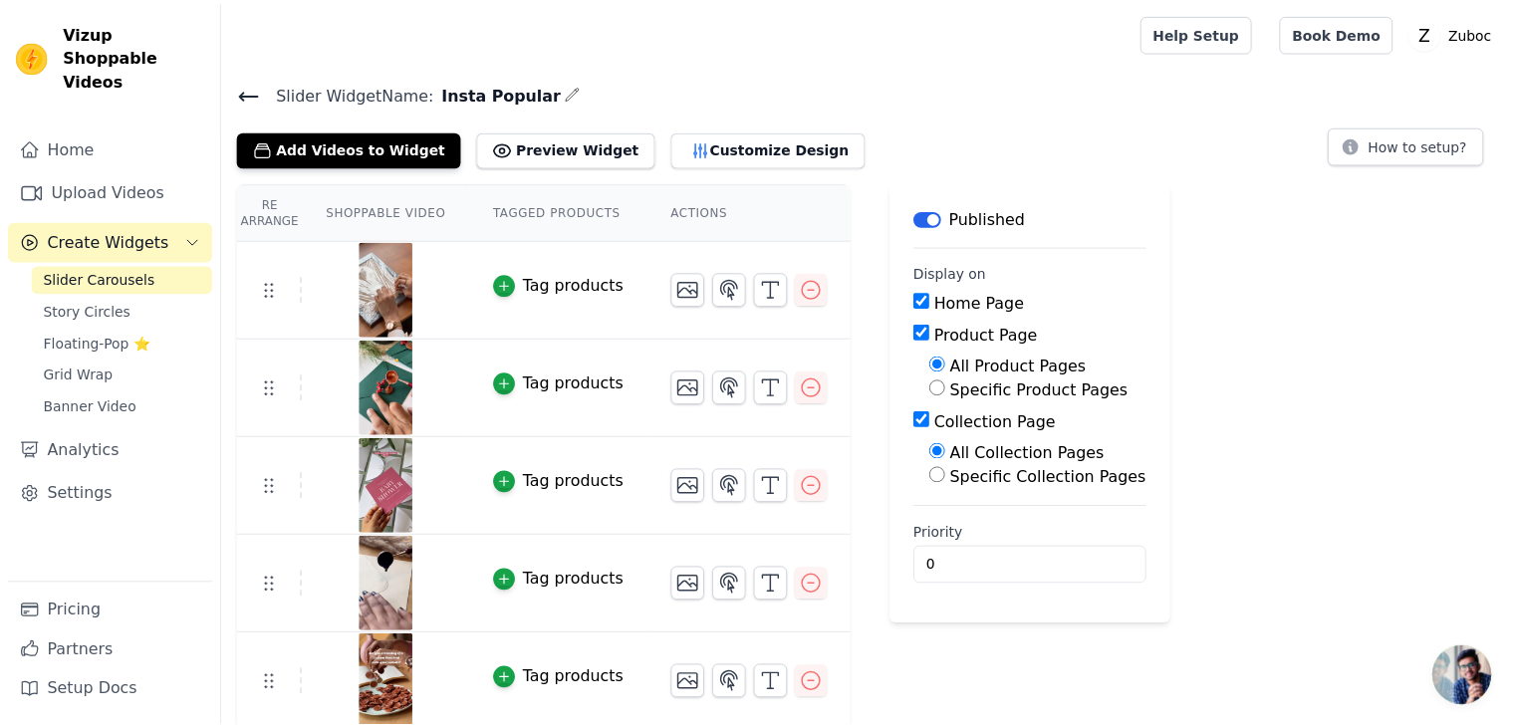
scroll to position [200, 0]
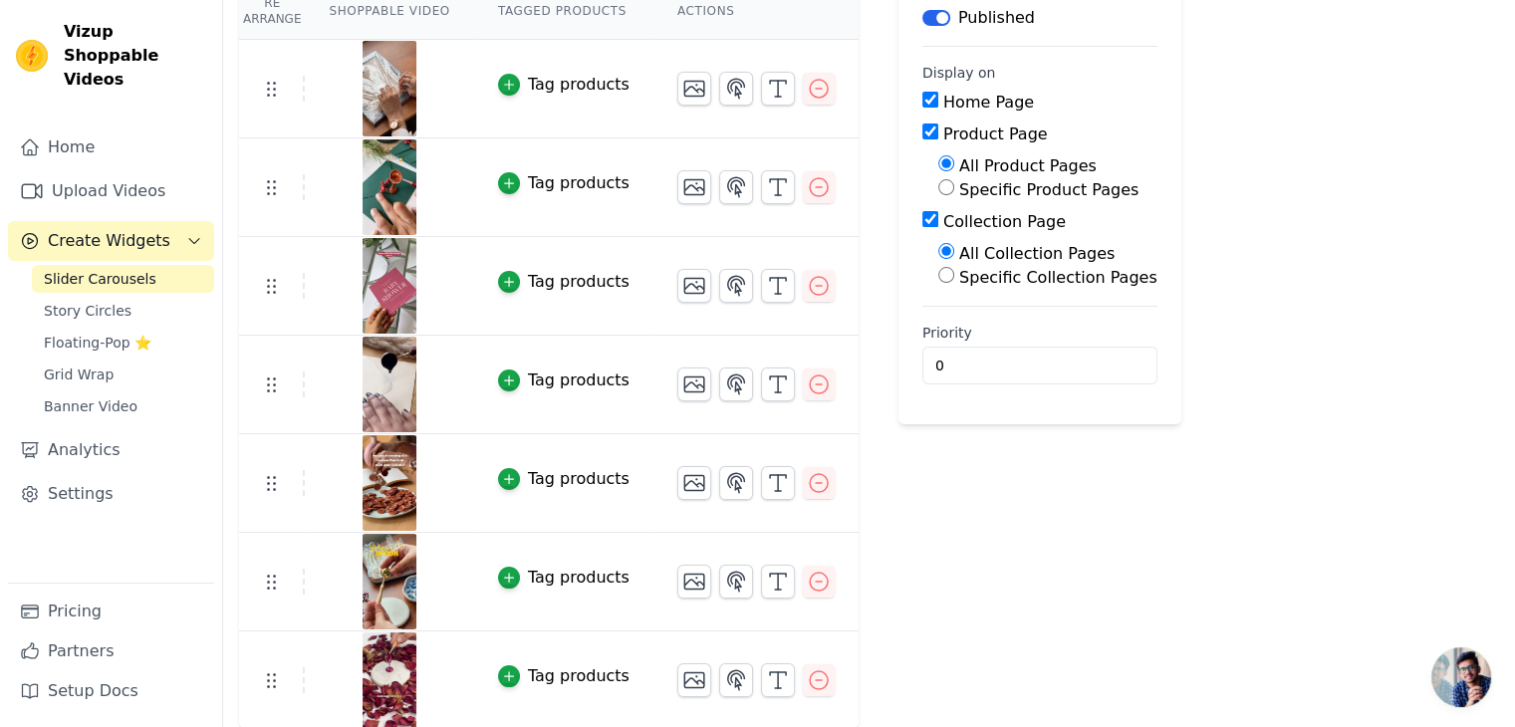
click at [528, 467] on div "Tag products" at bounding box center [579, 479] width 102 height 24
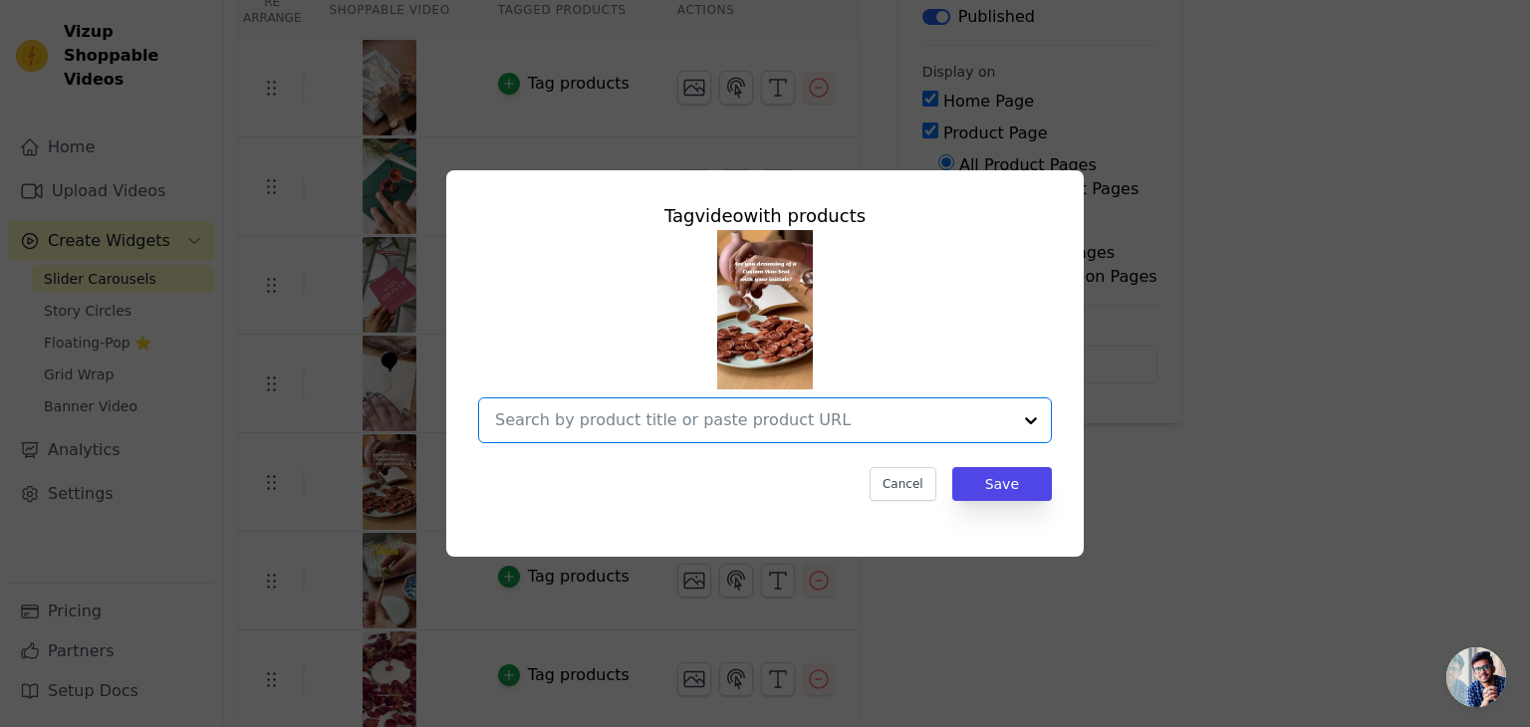
click at [653, 411] on input "text" at bounding box center [753, 420] width 516 height 24
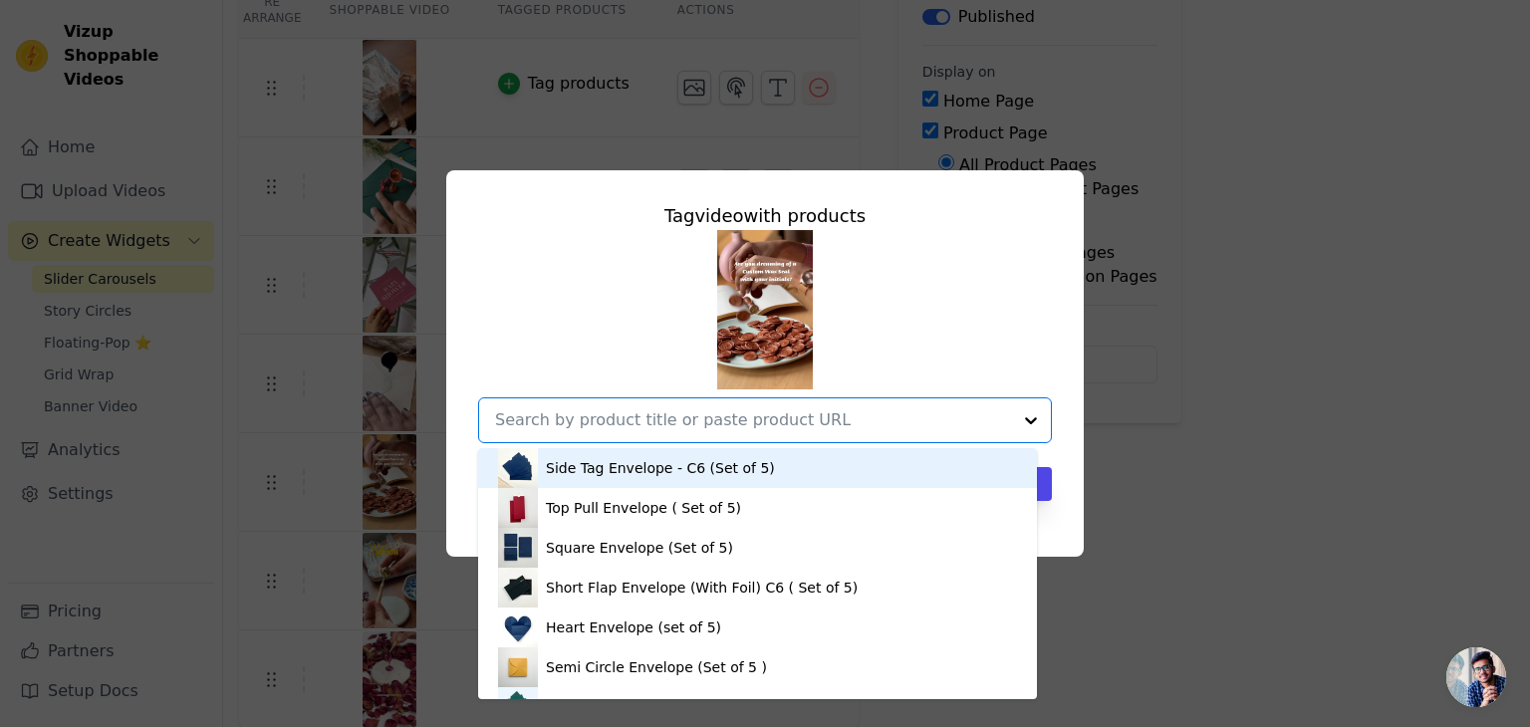
paste input "customised wax stamp"
type input "customised wax stamp"
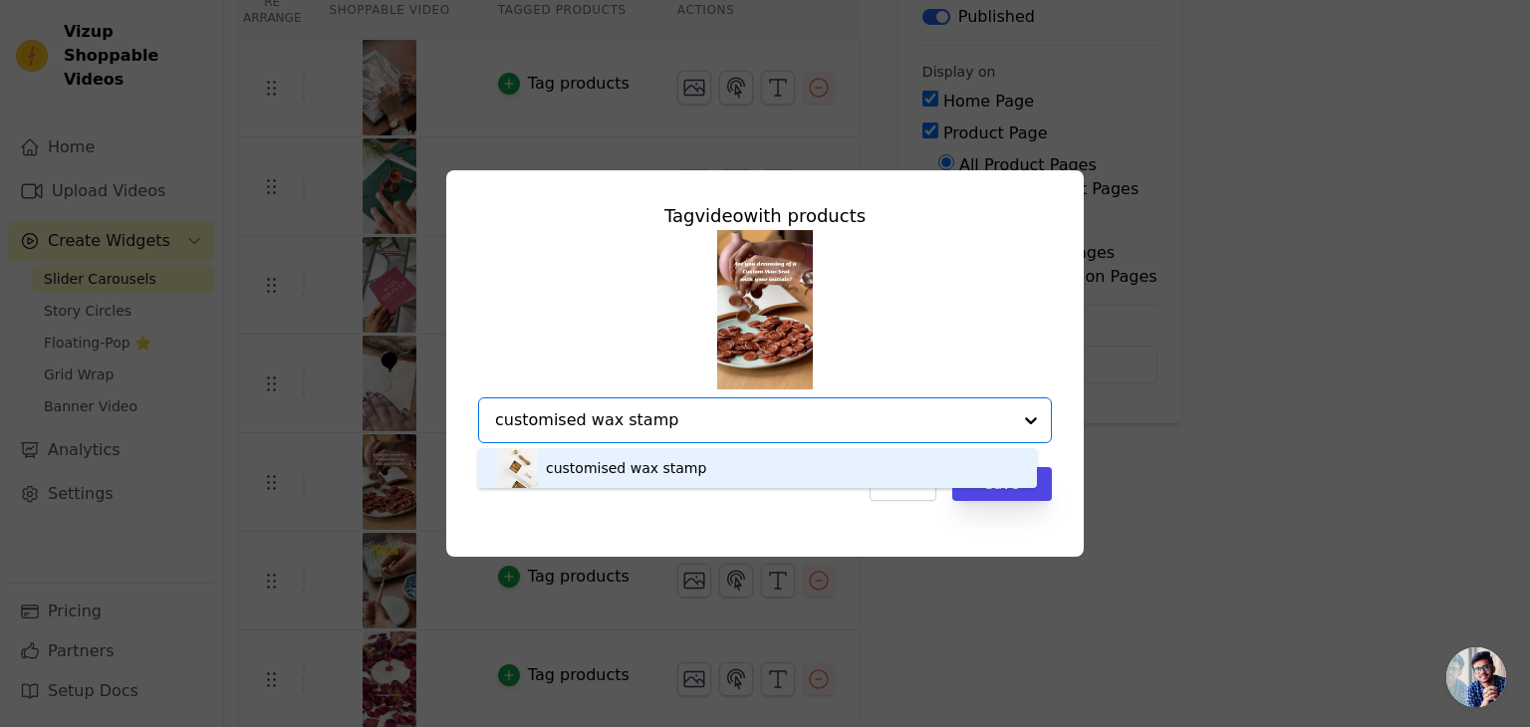
click at [686, 462] on div "customised wax stamp" at bounding box center [757, 468] width 519 height 40
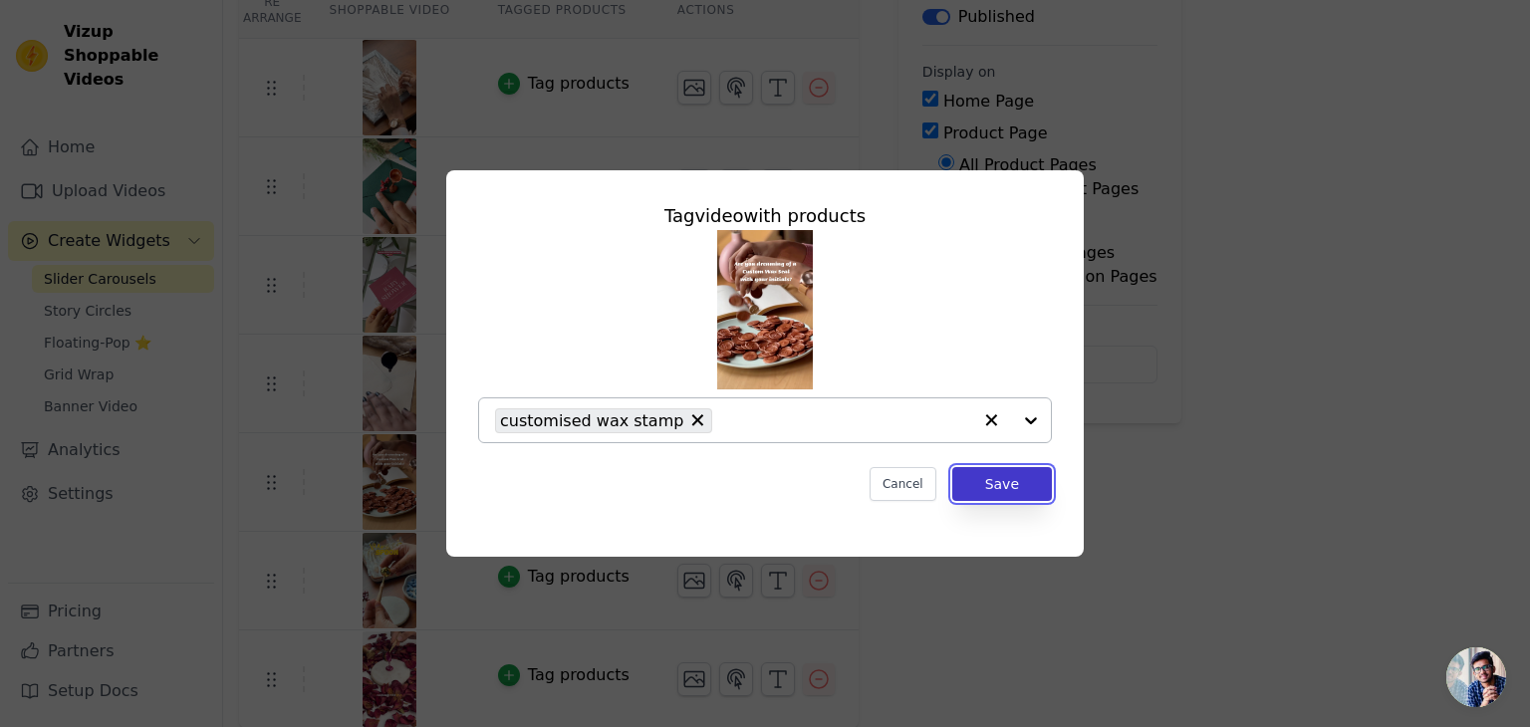
click at [1010, 478] on button "Save" at bounding box center [1002, 484] width 100 height 34
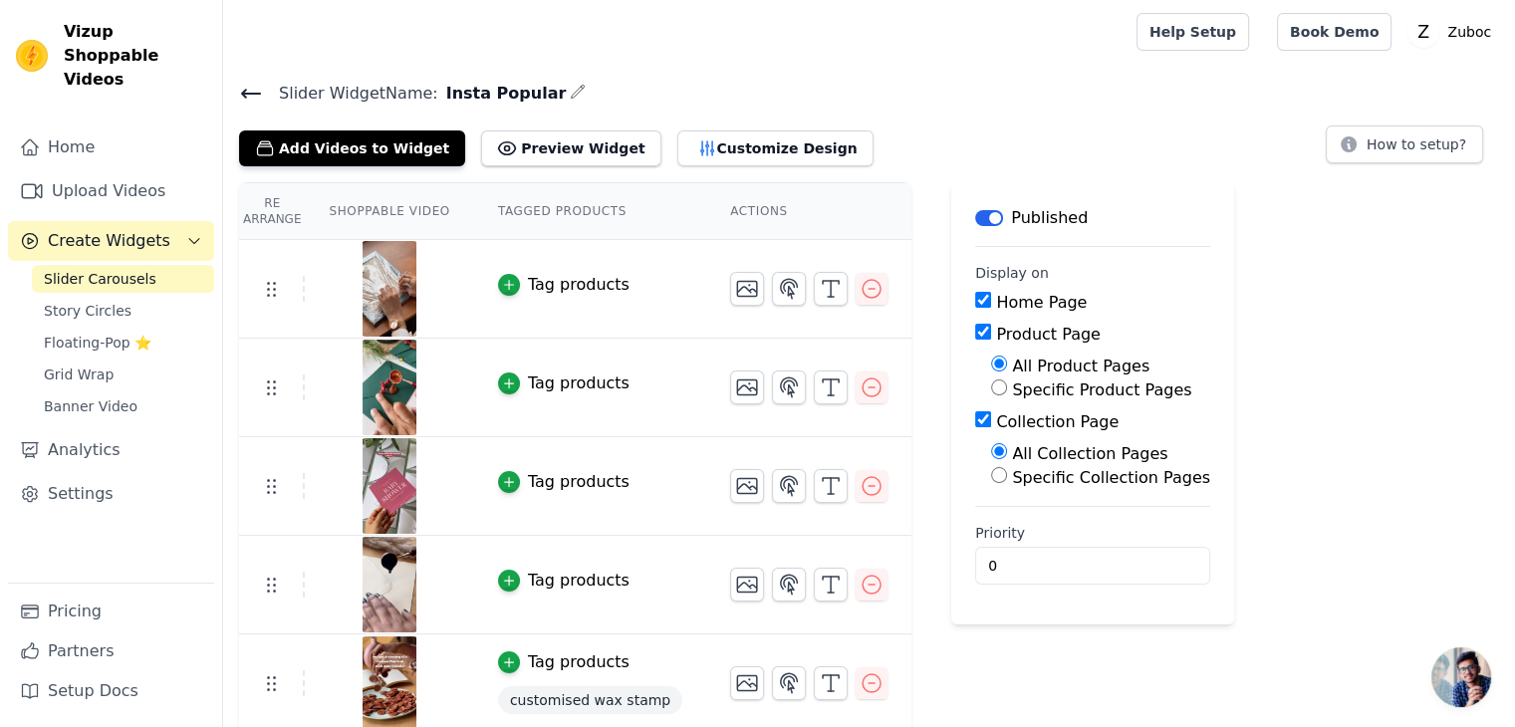
click at [554, 274] on div "Tag products" at bounding box center [579, 285] width 102 height 24
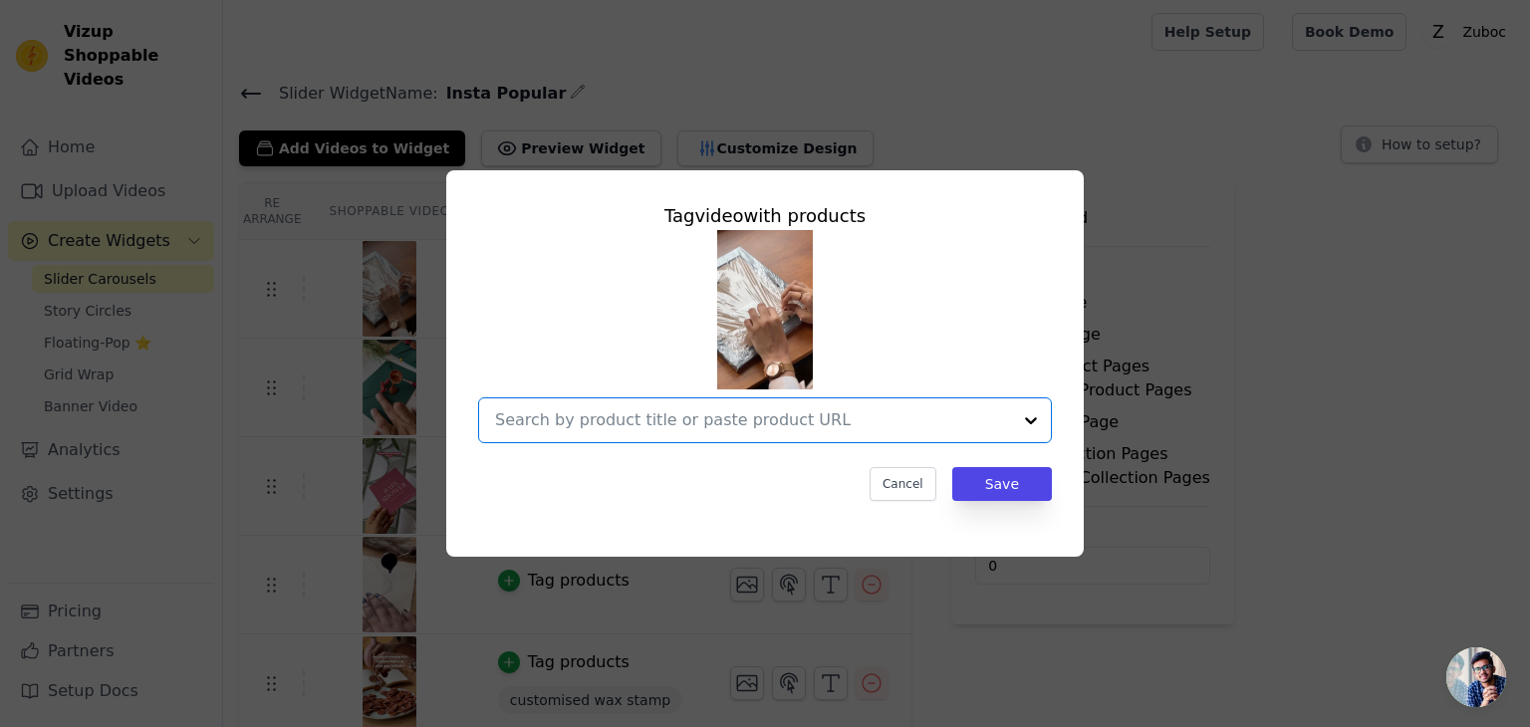
click at [757, 413] on input "text" at bounding box center [753, 420] width 516 height 24
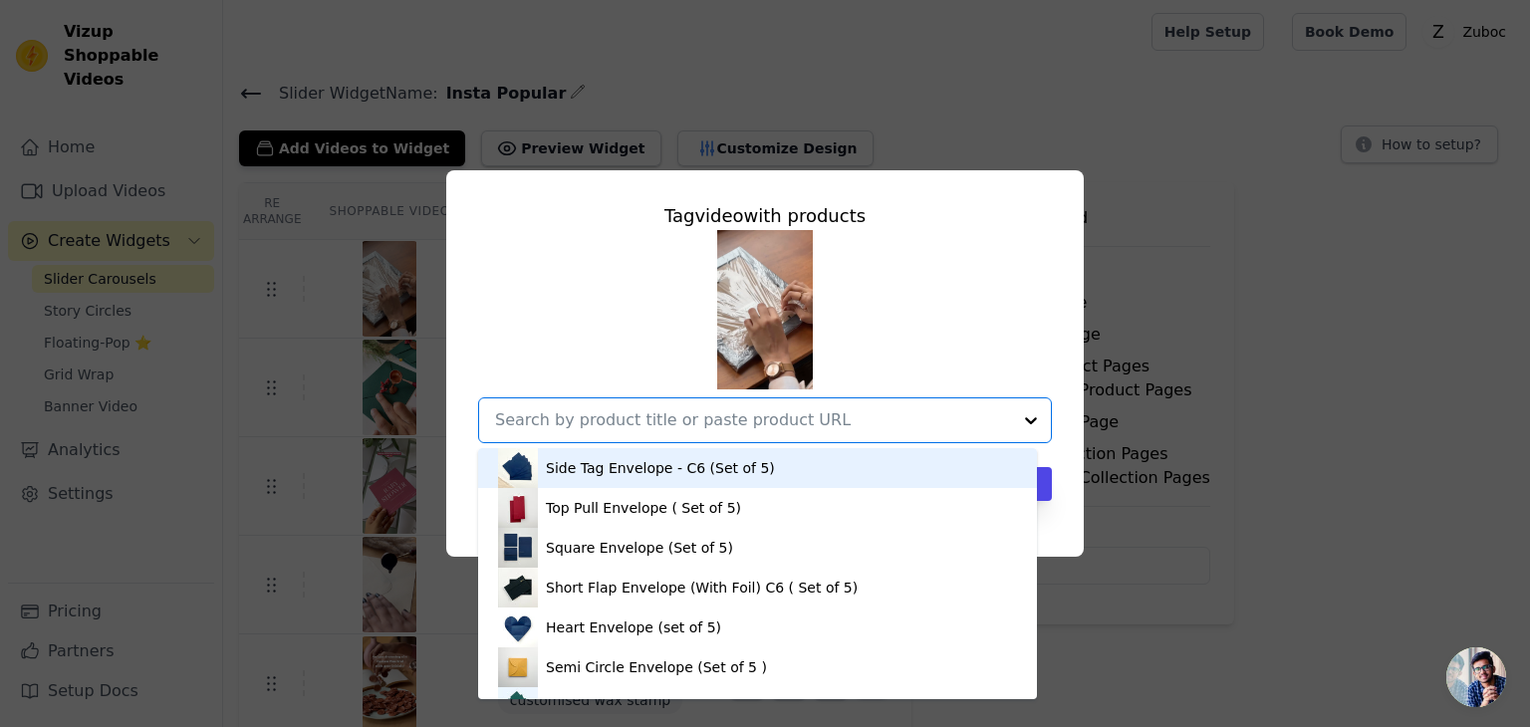
paste input "1” Dark Brown Photo Frame (8x8”)"
type input "1” Dark Brown Photo Frame (8x8”)"
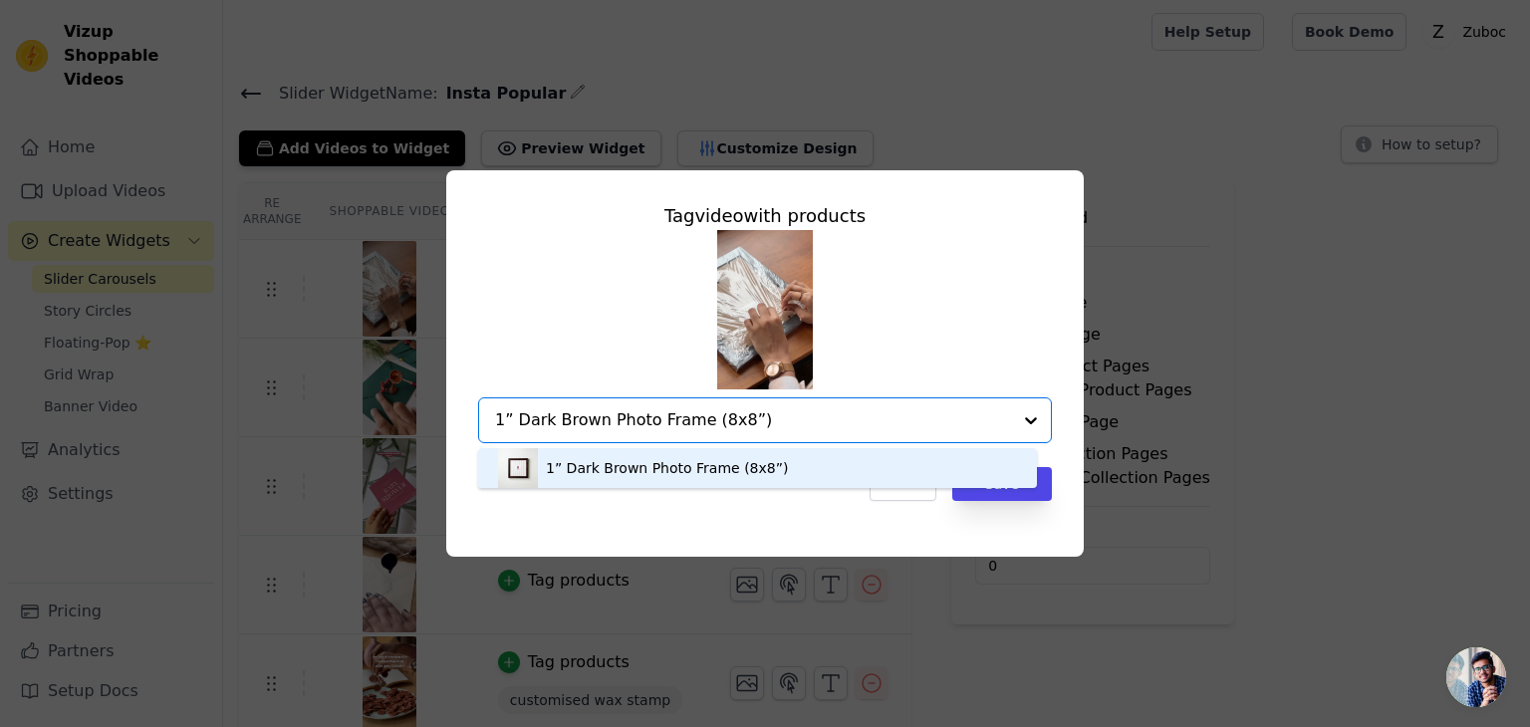
click at [635, 465] on div "1” Dark Brown Photo Frame (8x8”)" at bounding box center [667, 468] width 242 height 20
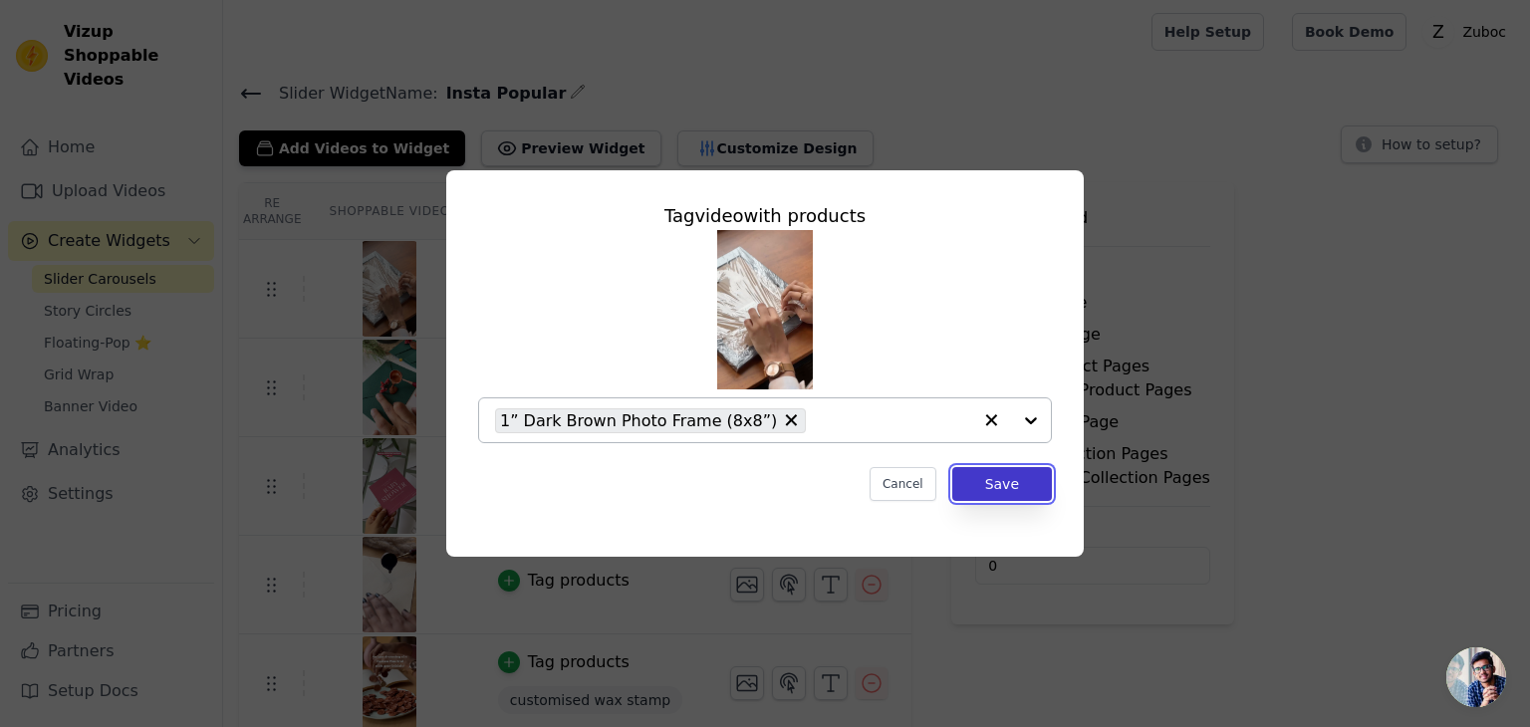
click at [1000, 480] on button "Save" at bounding box center [1002, 484] width 100 height 34
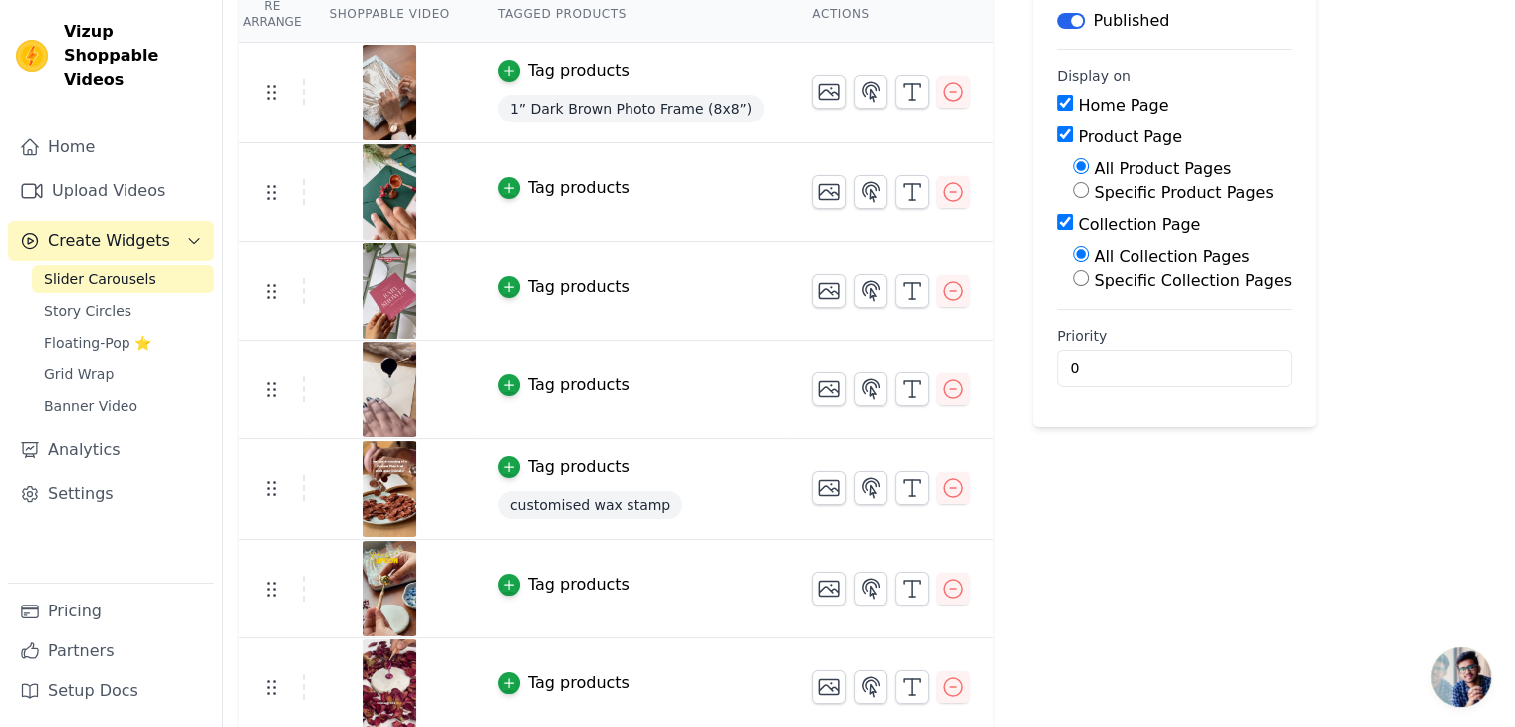
scroll to position [204, 0]
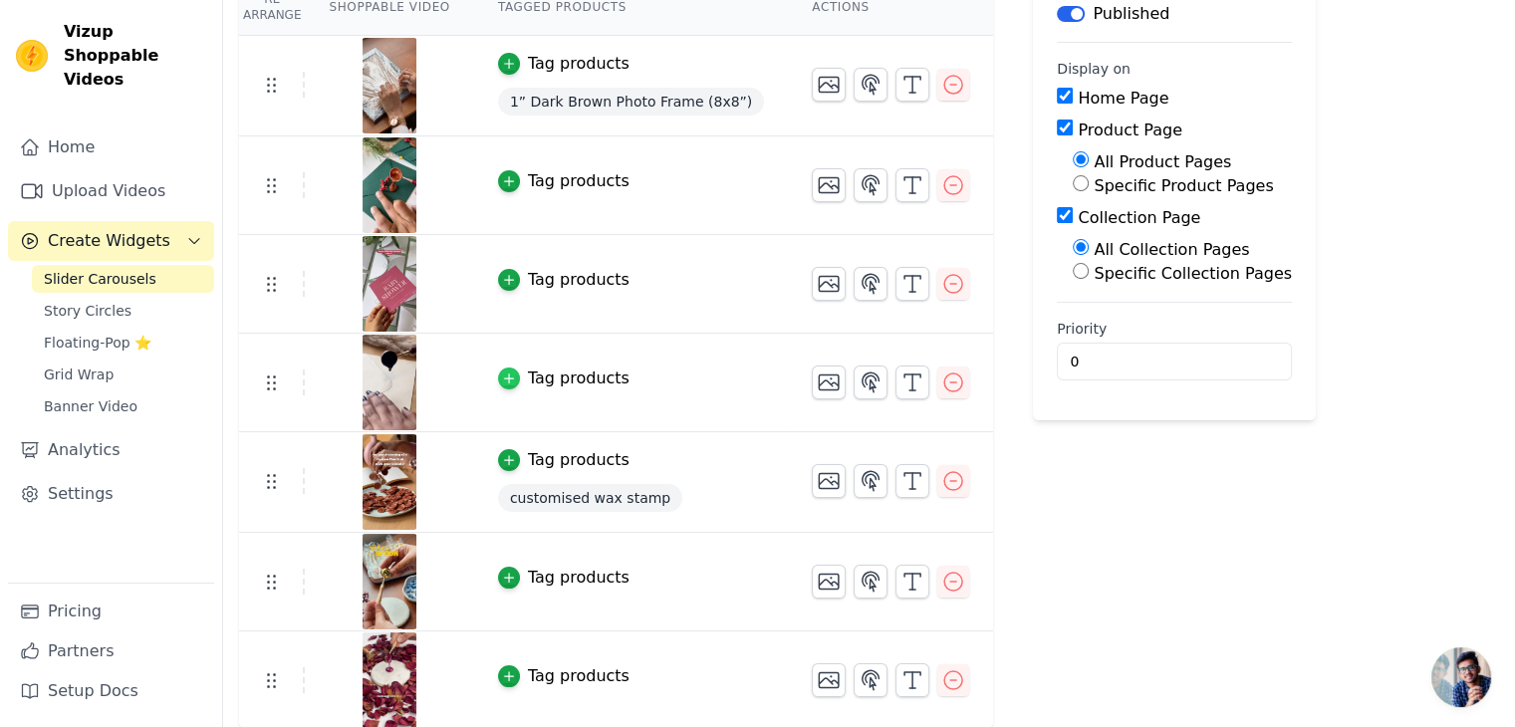
click at [502, 372] on icon "button" at bounding box center [509, 379] width 14 height 14
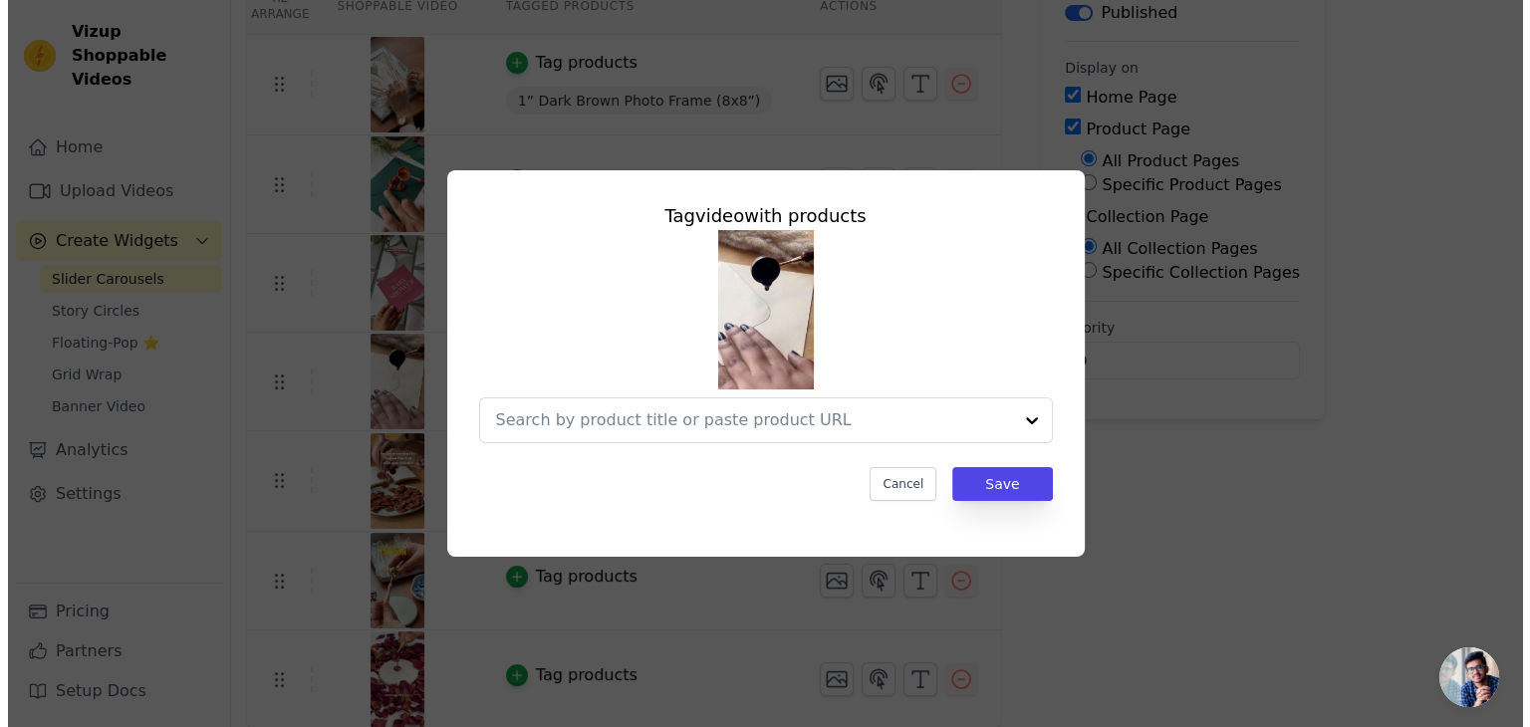
scroll to position [0, 0]
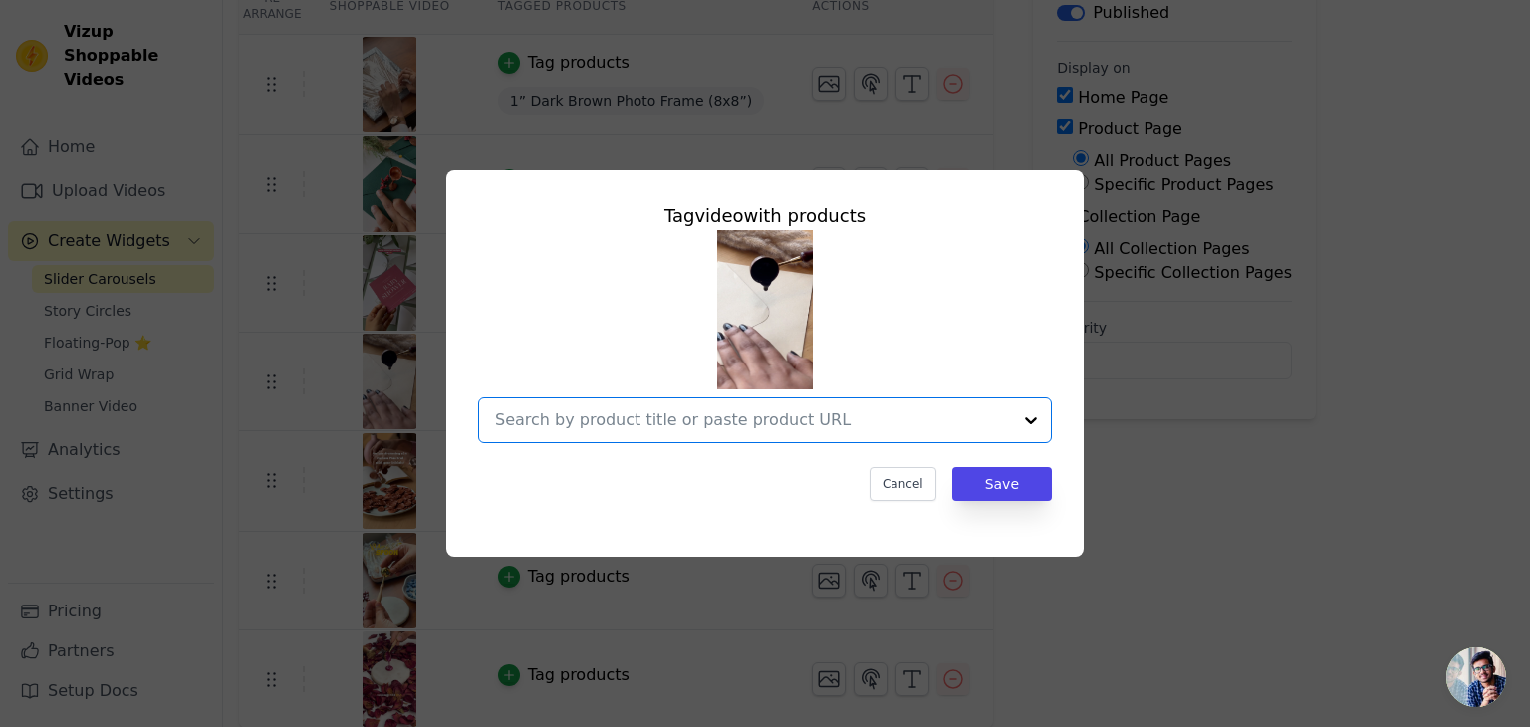
click at [741, 423] on input "text" at bounding box center [753, 420] width 516 height 24
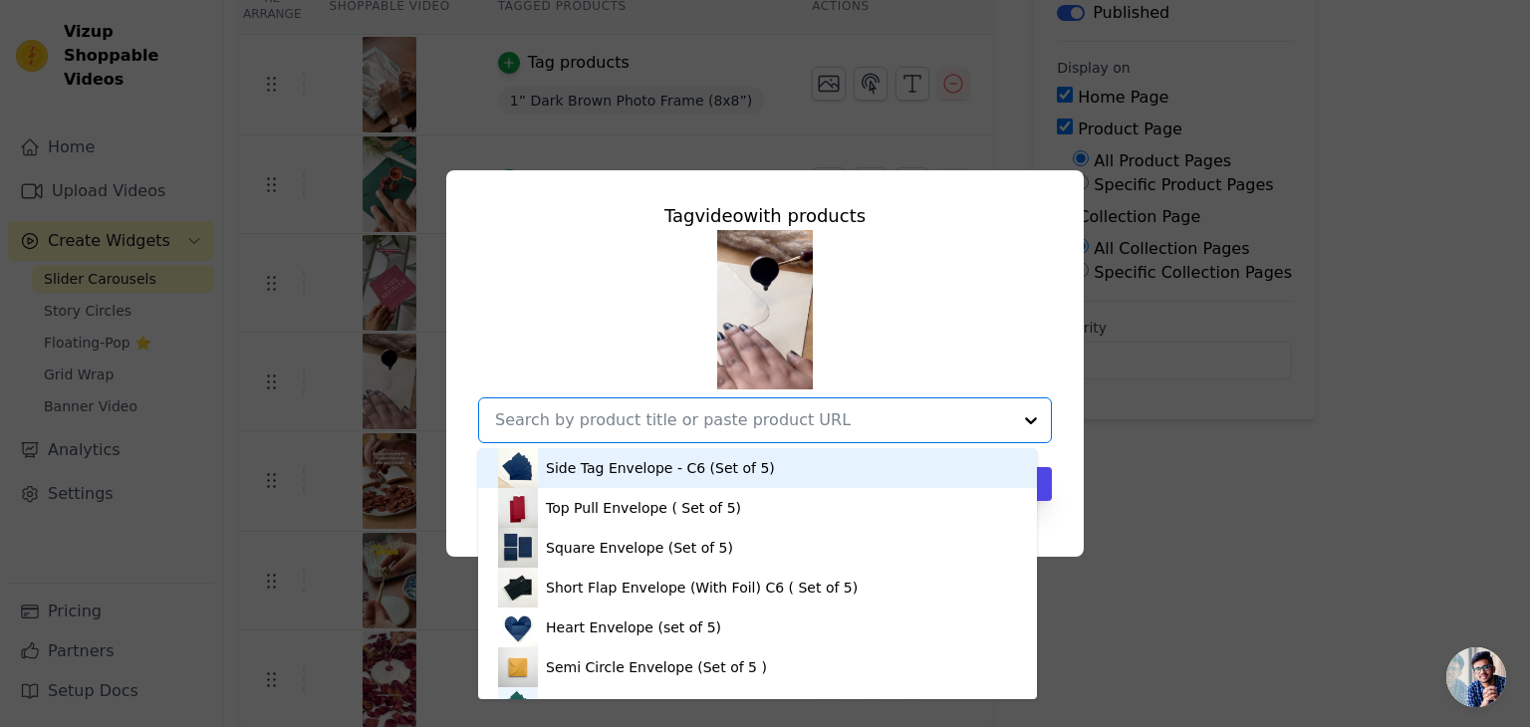
paste input "With Love Wax Stamp with Wooden Handle"
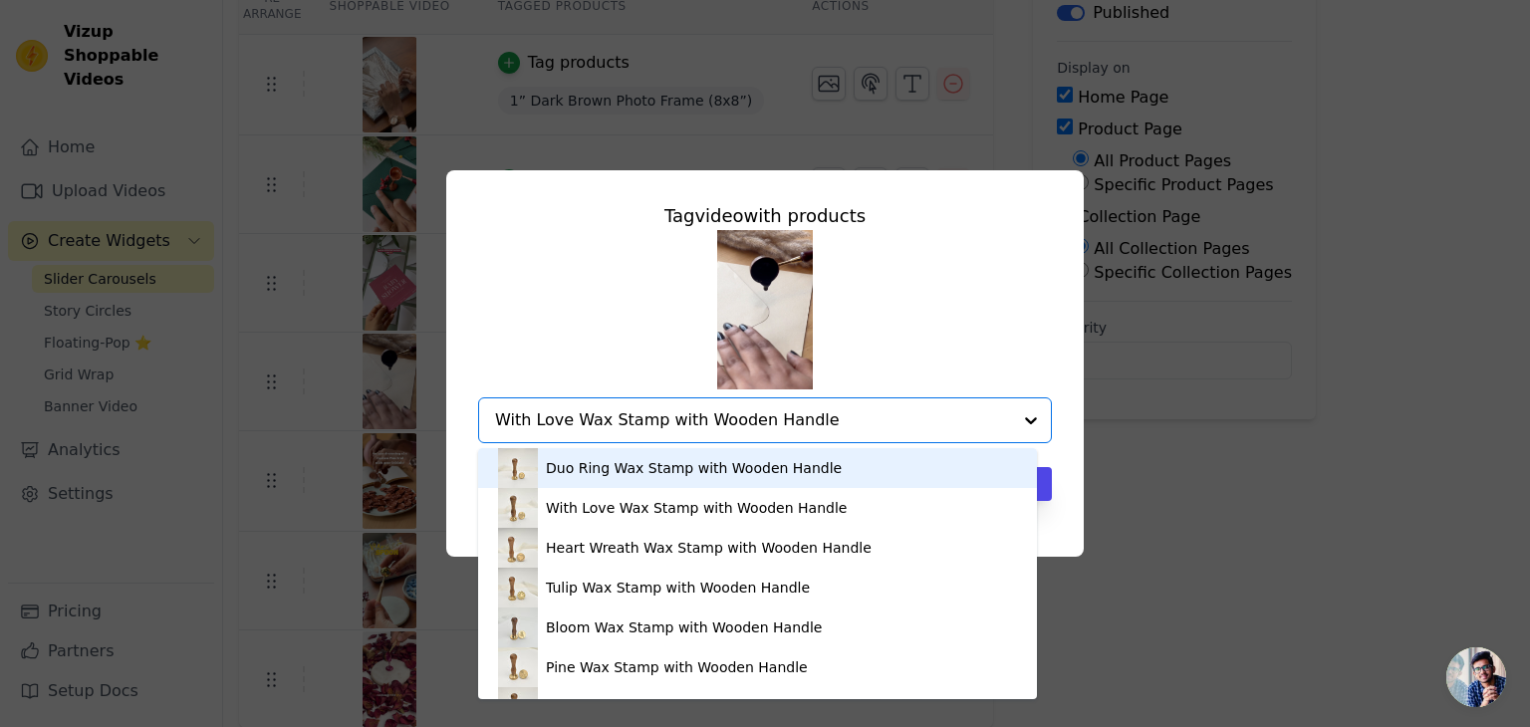
type input "With Love Wax Stamp with Wooden Handle"
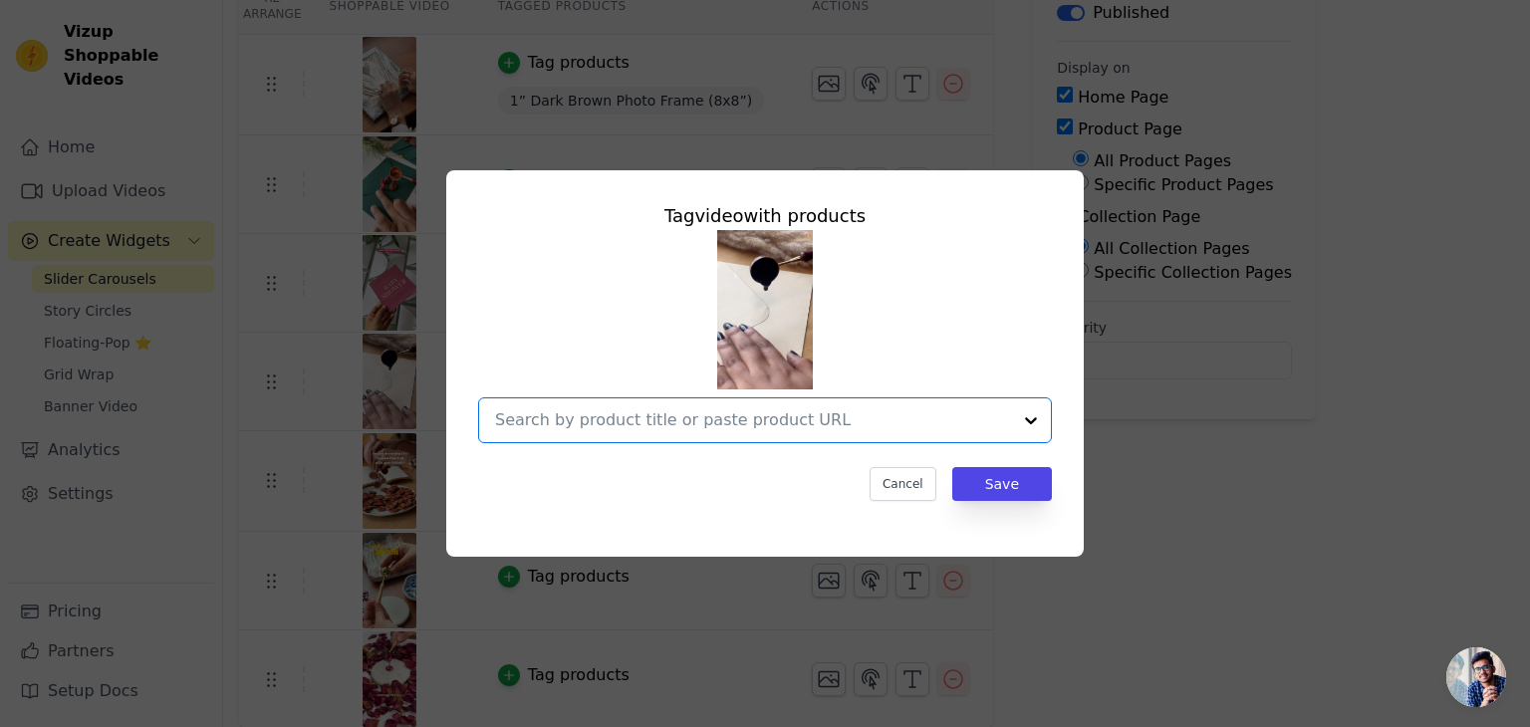
click at [626, 411] on input "text" at bounding box center [753, 420] width 516 height 24
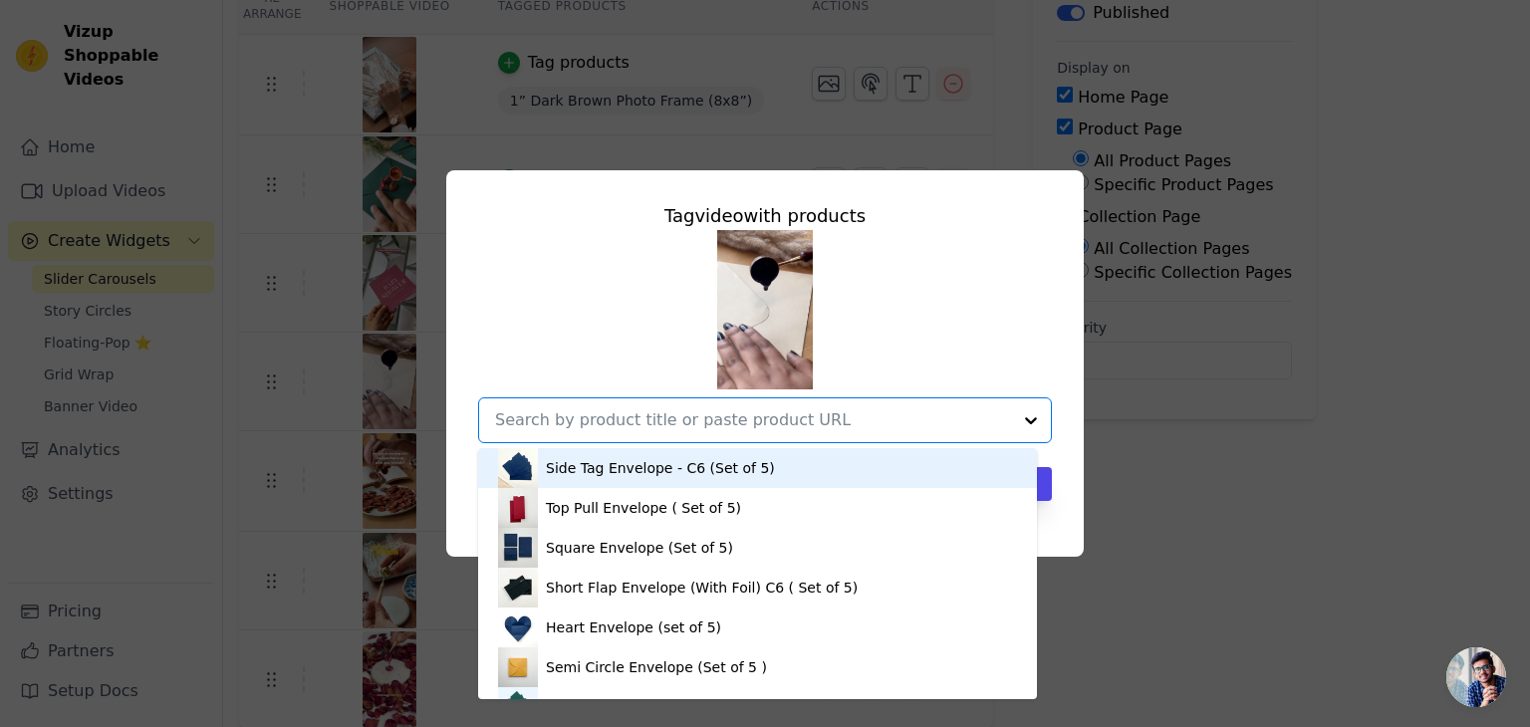
paste input "With Love Wax Stamp with Wooden Handle"
type input "With Love Wax Stamp with Wooden Handle"
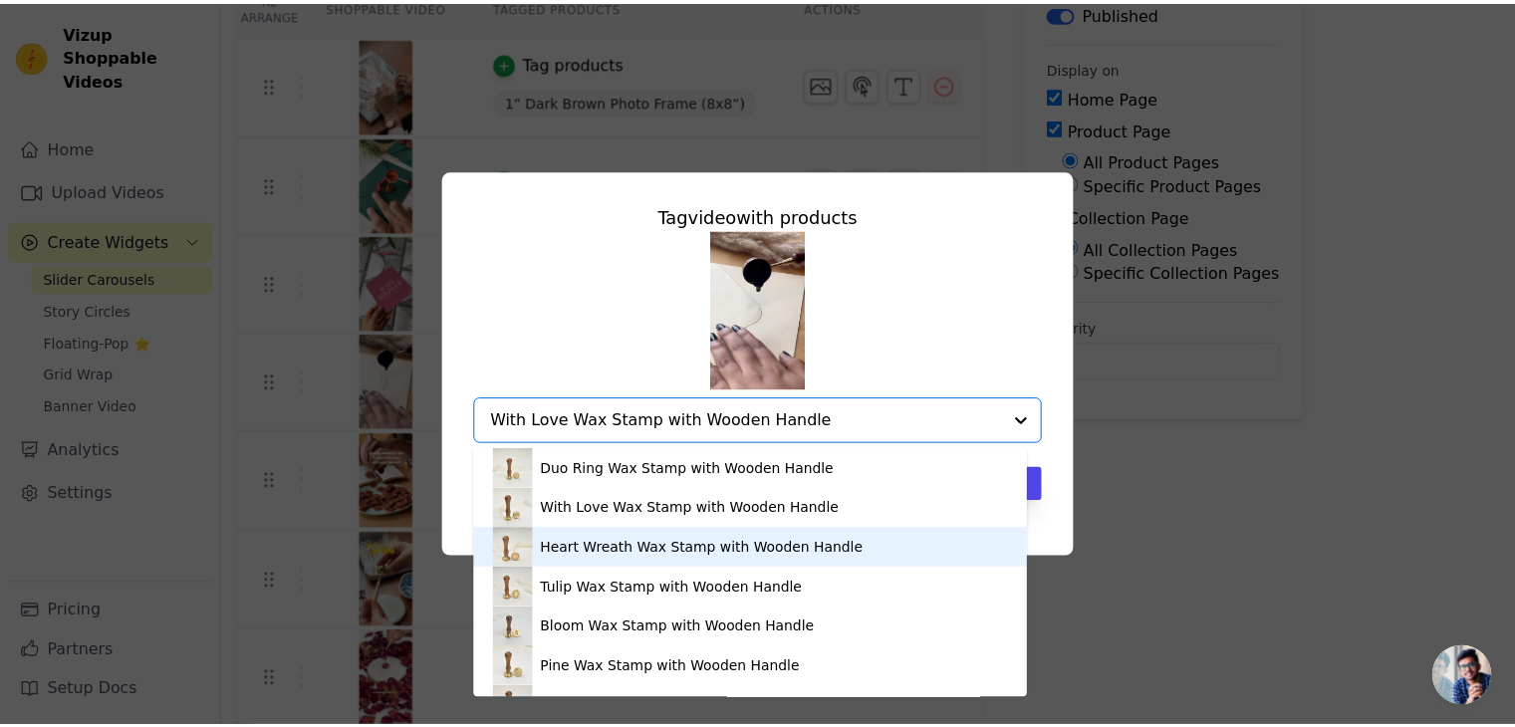
scroll to position [312, 0]
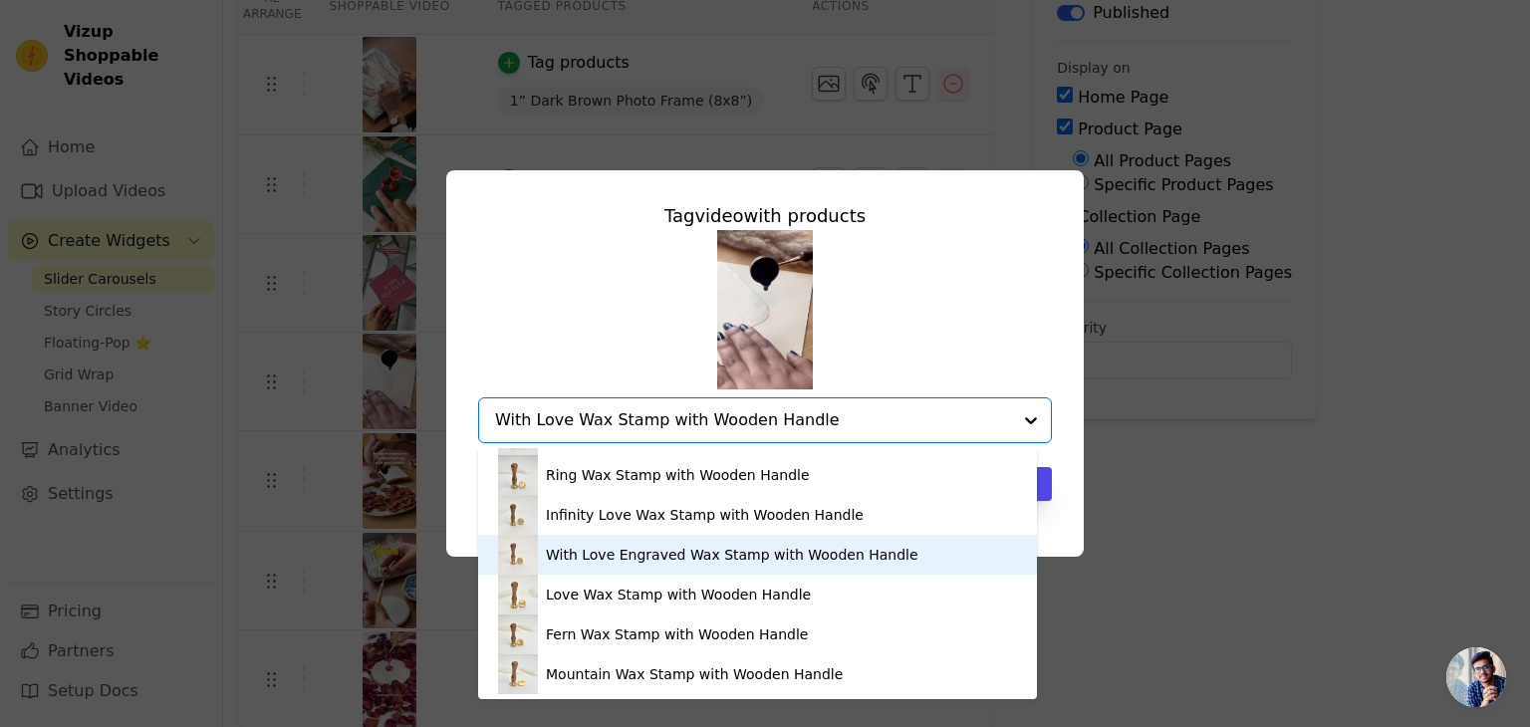
click at [670, 548] on div "With Love Engraved Wax Stamp with Wooden Handle" at bounding box center [732, 555] width 373 height 20
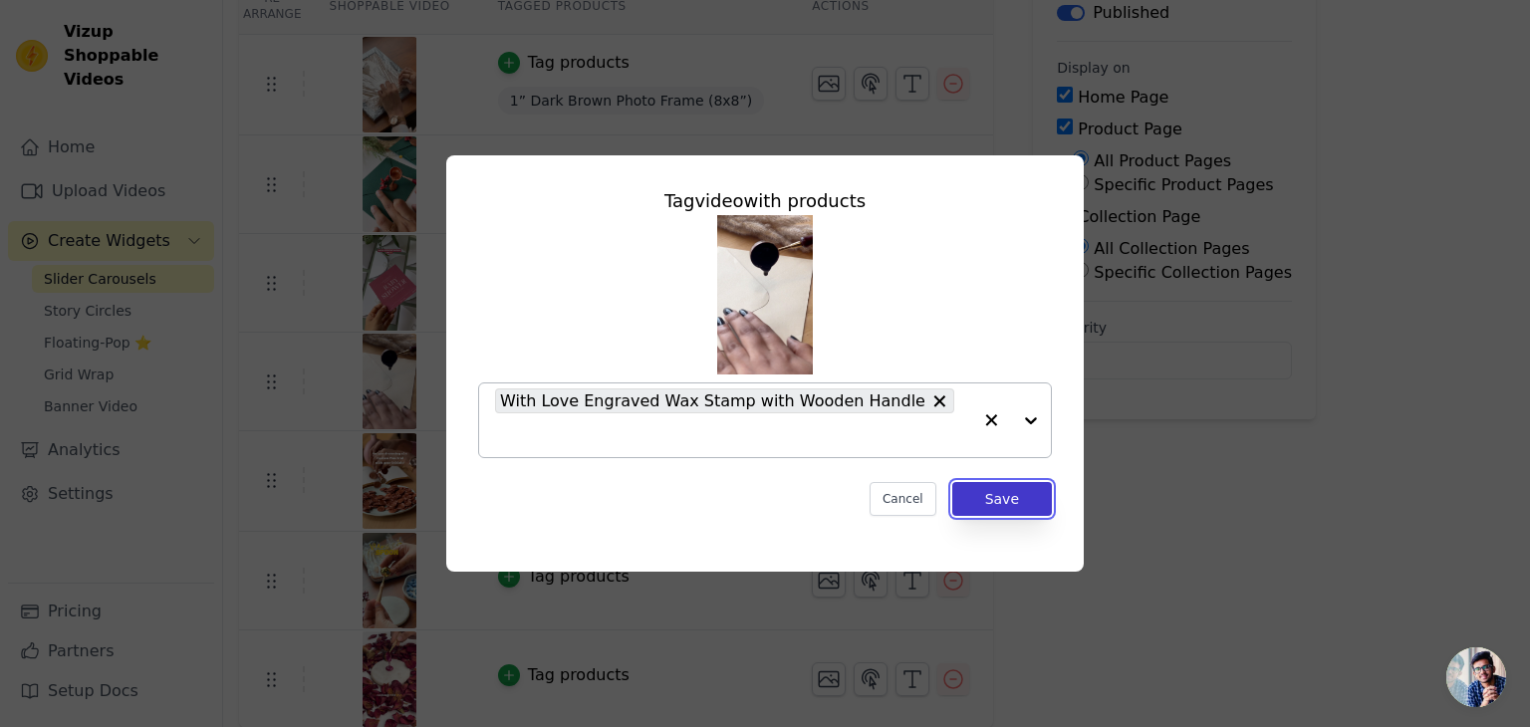
click at [989, 489] on button "Save" at bounding box center [1002, 499] width 100 height 34
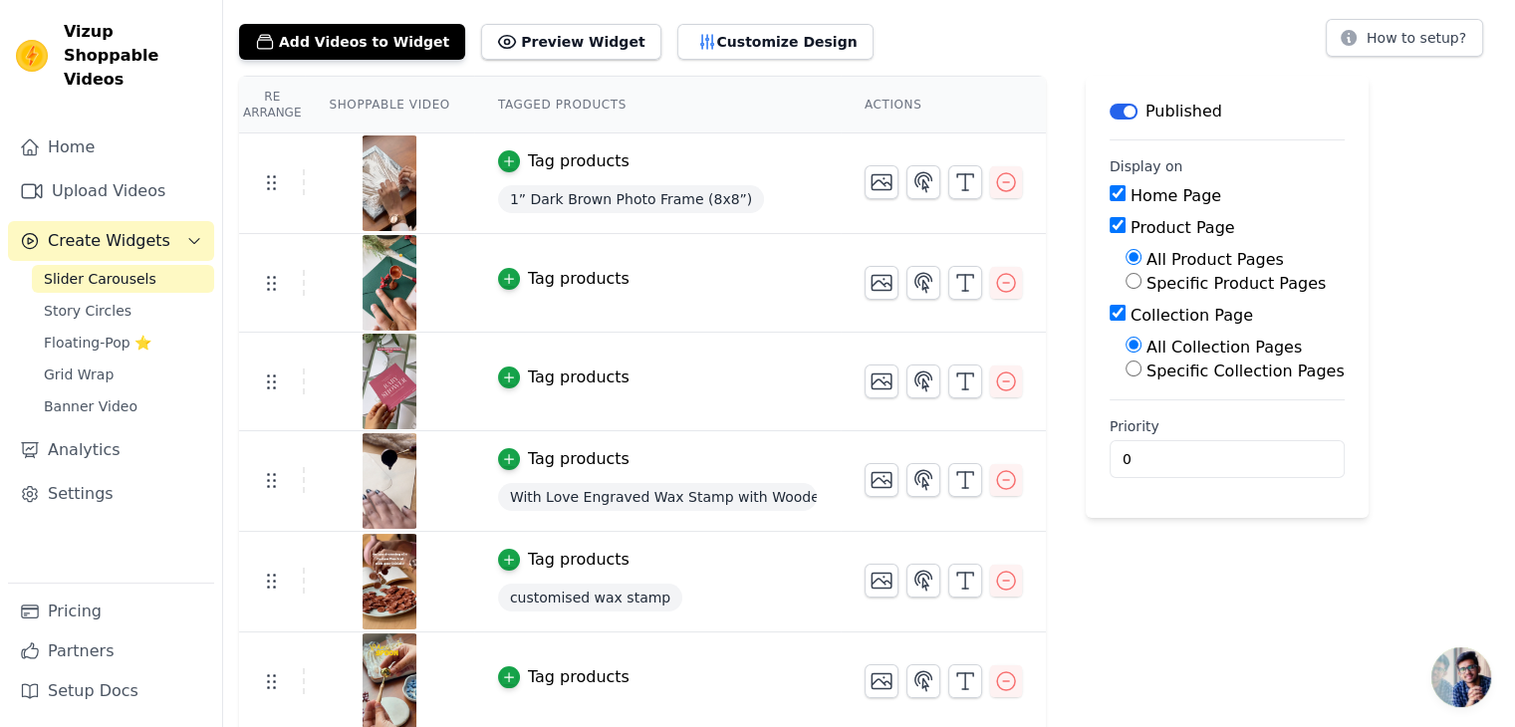
scroll to position [206, 0]
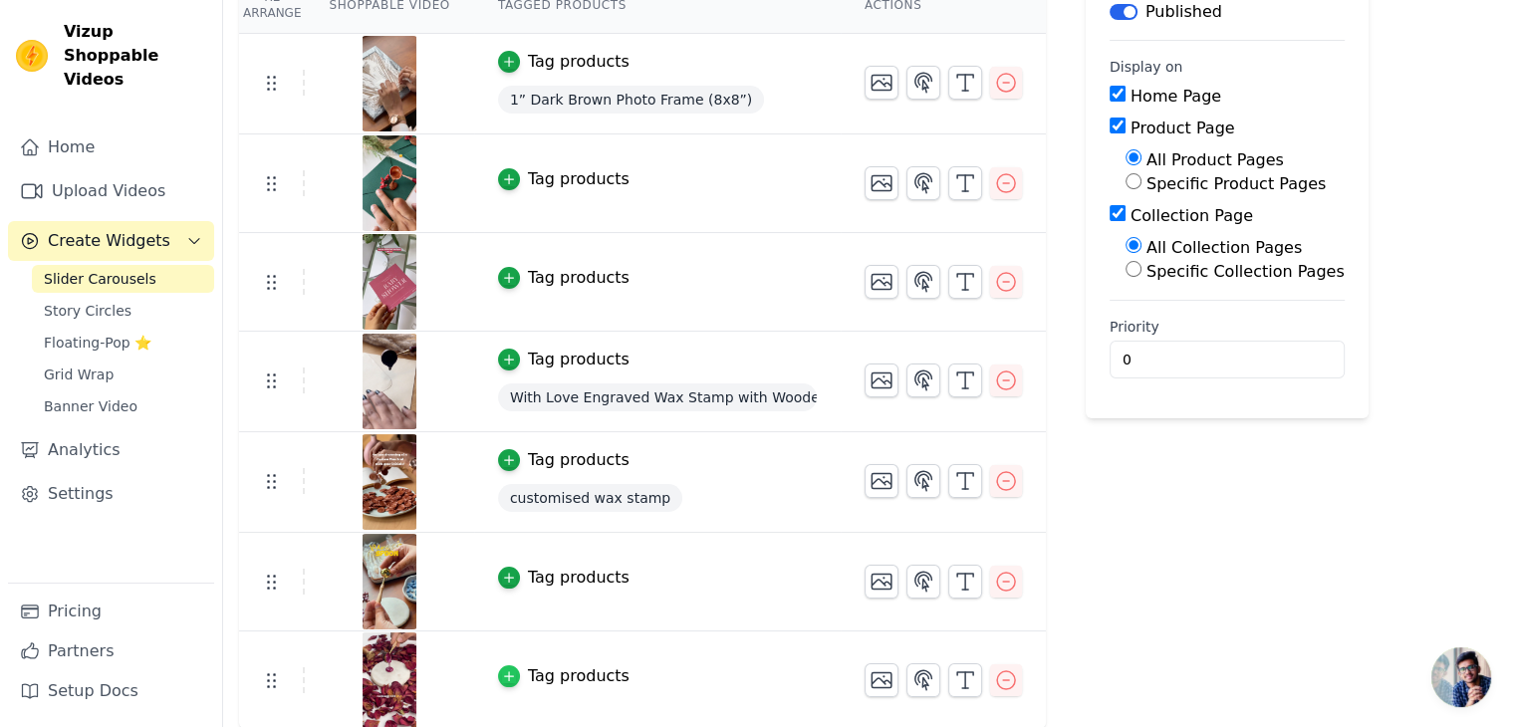
click at [502, 676] on icon "button" at bounding box center [509, 677] width 14 height 14
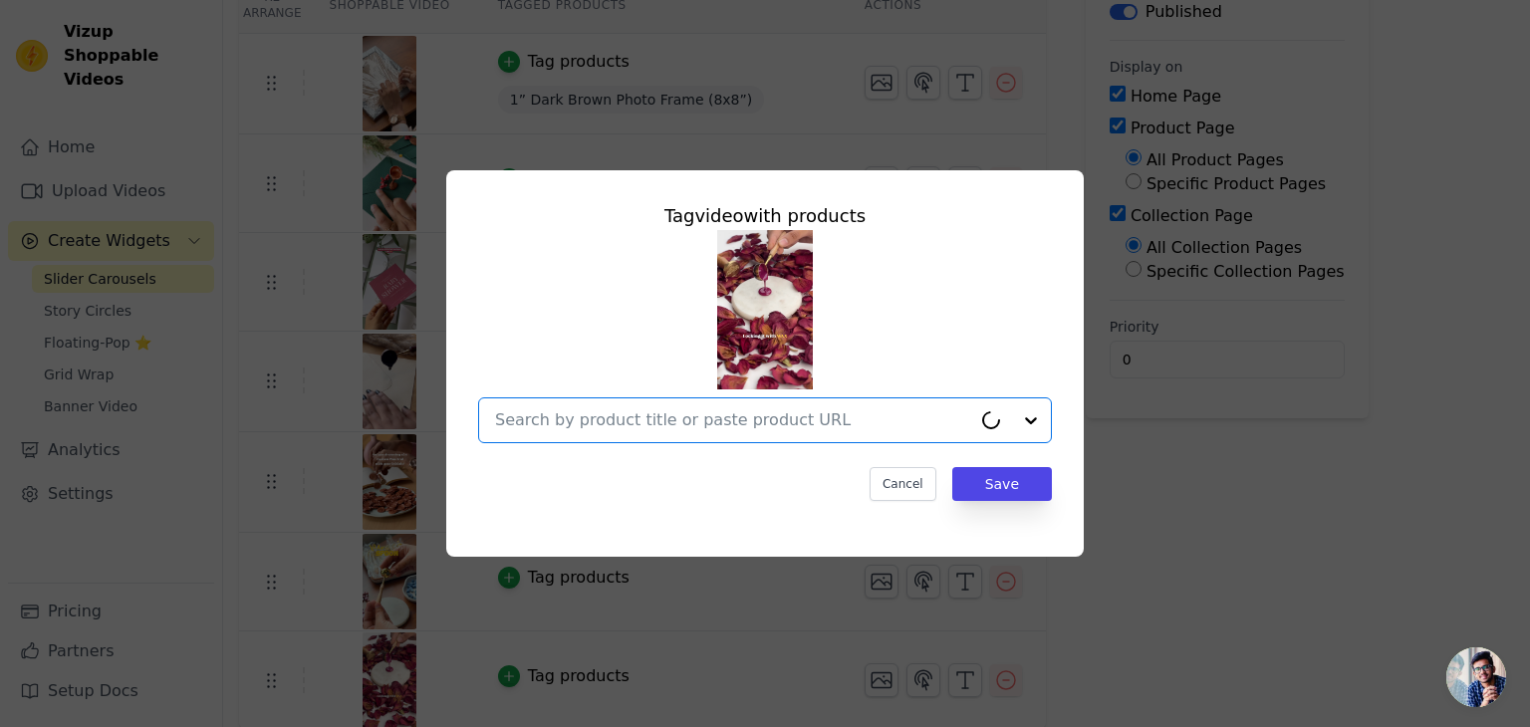
click at [591, 423] on input "text" at bounding box center [733, 420] width 476 height 24
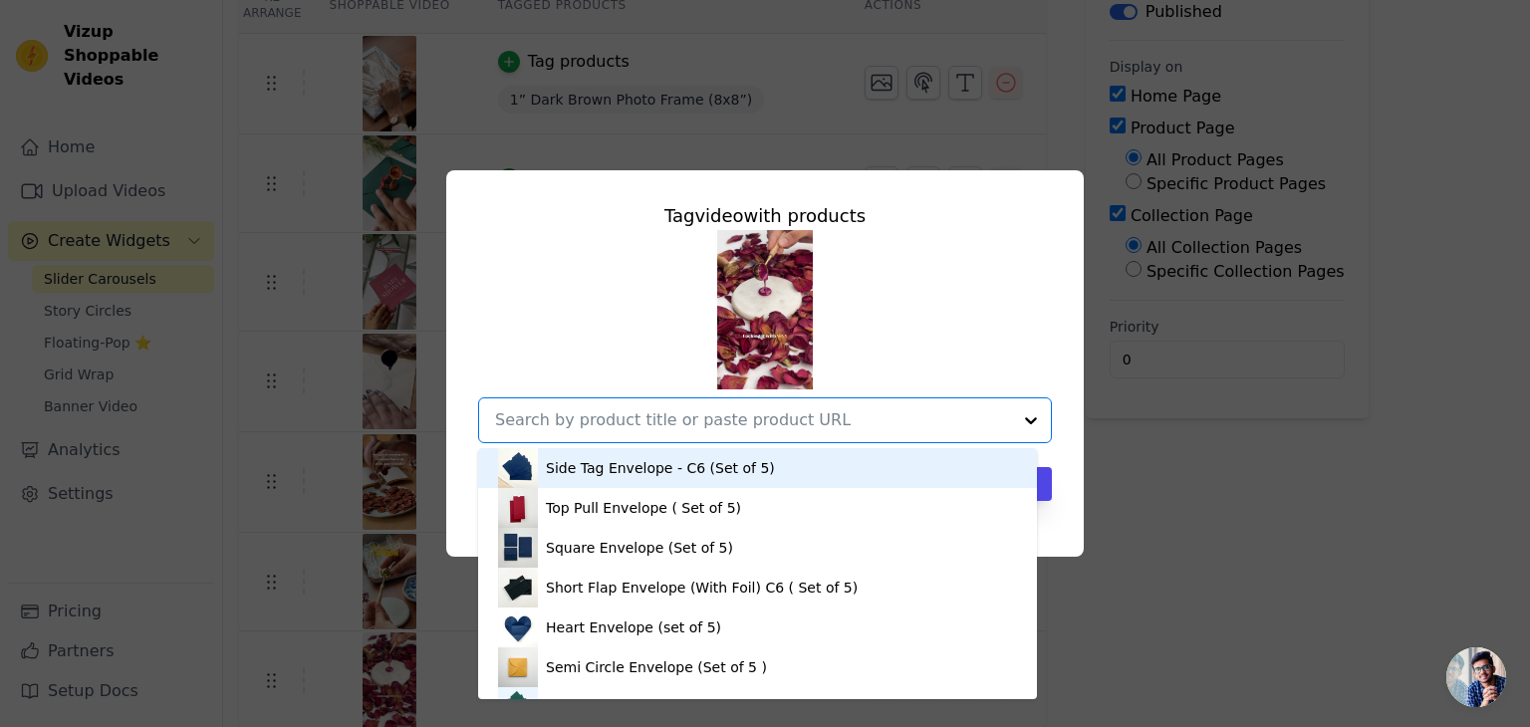
paste input "Magenta Wax Beads - 30 Grams"
type input "Magenta Wax Beads - 30 Grams"
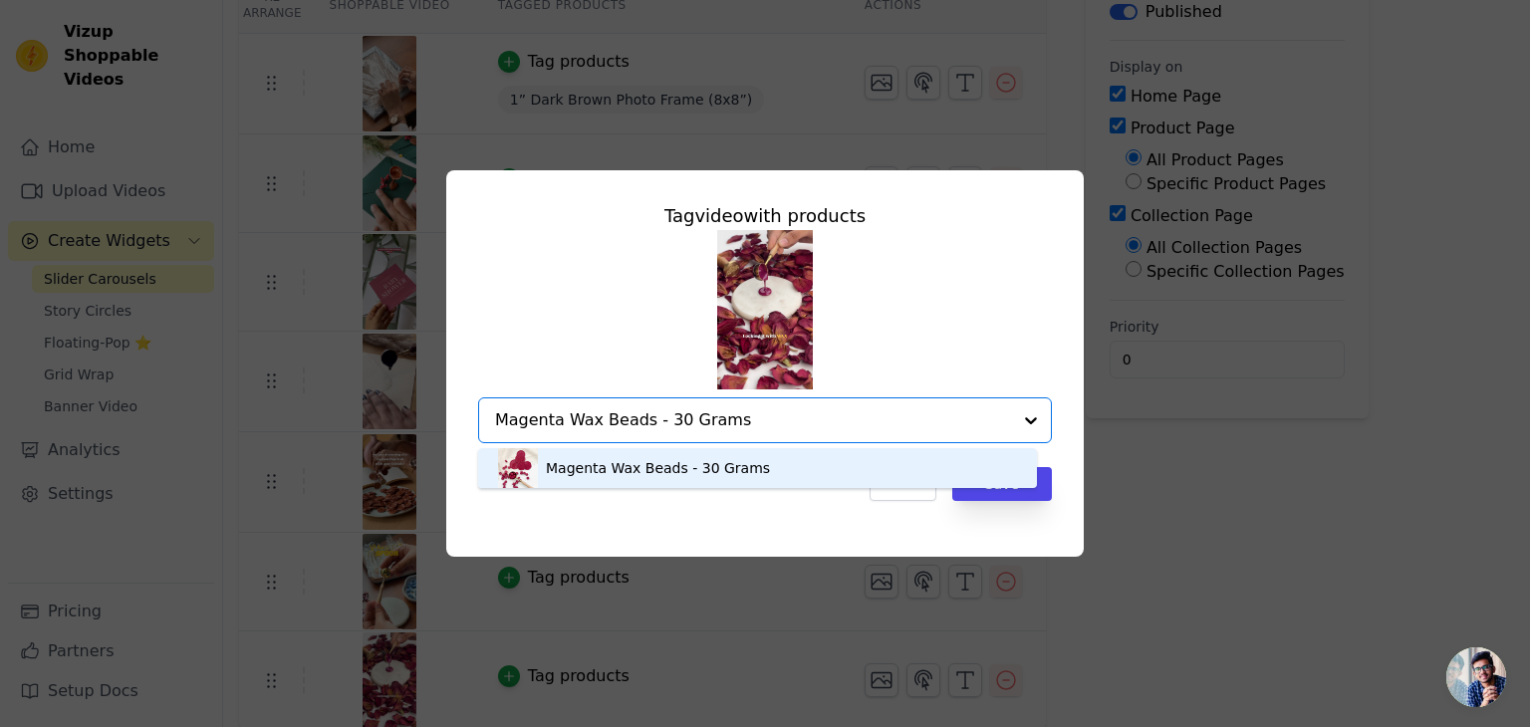
click at [596, 459] on div "Magenta Wax Beads - 30 Grams" at bounding box center [658, 468] width 224 height 20
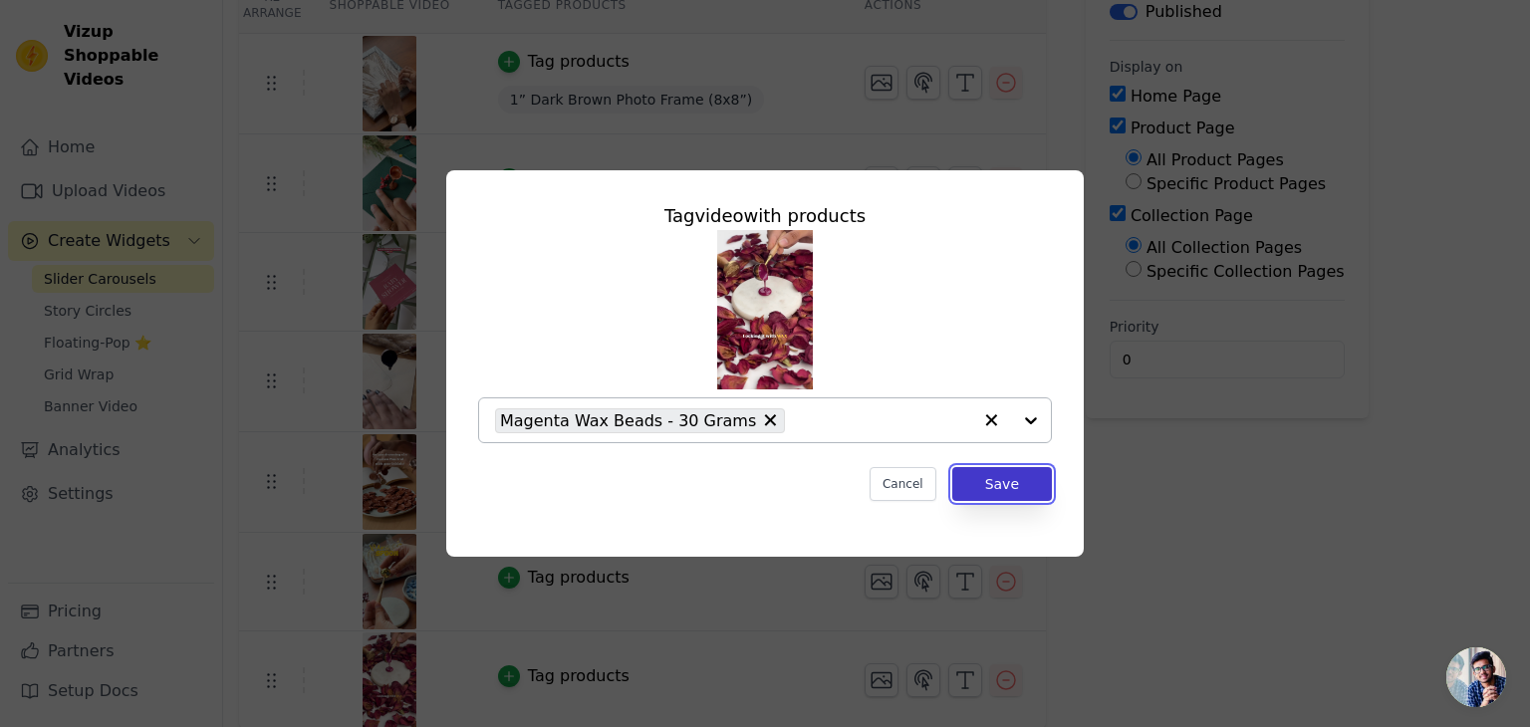
click at [985, 483] on button "Save" at bounding box center [1002, 484] width 100 height 34
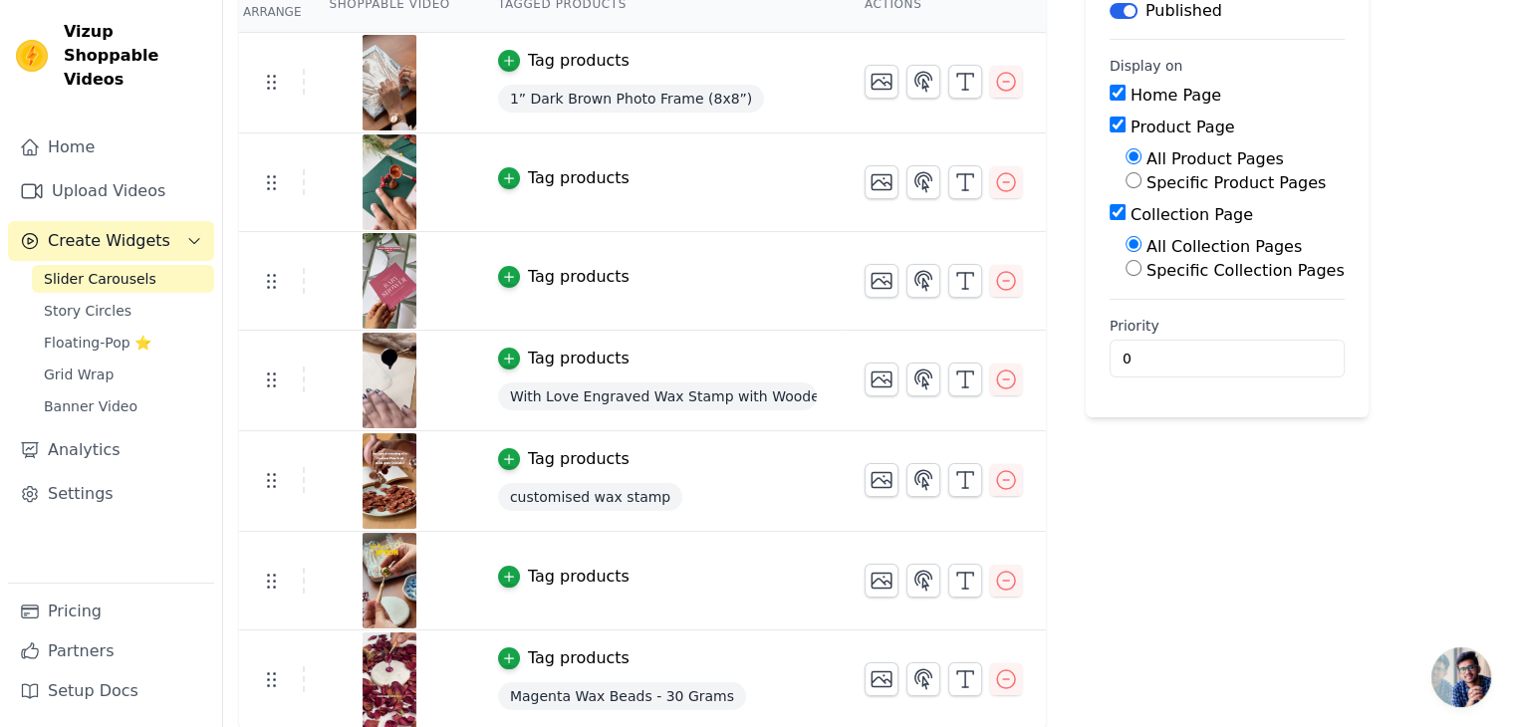
scroll to position [208, 0]
click at [504, 572] on icon "button" at bounding box center [508, 576] width 9 height 9
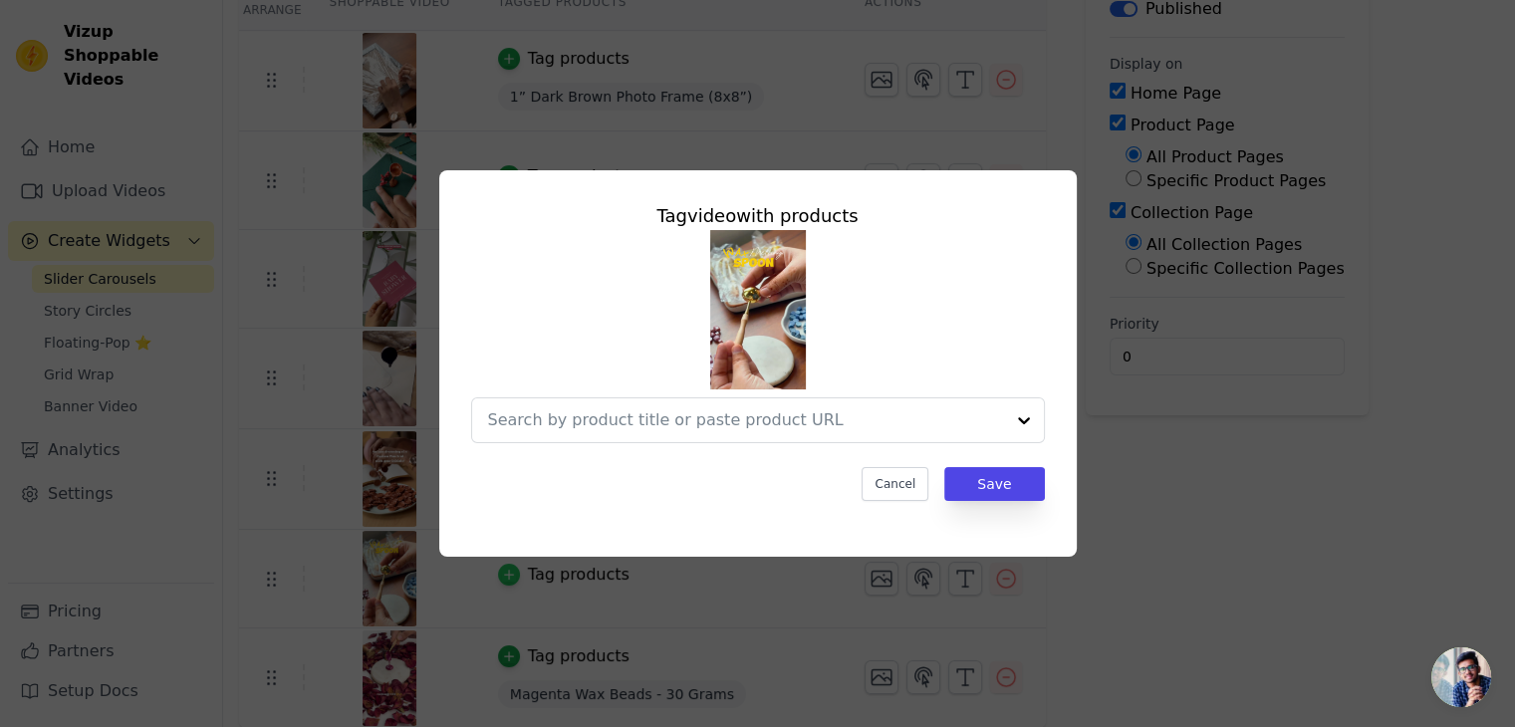
scroll to position [0, 0]
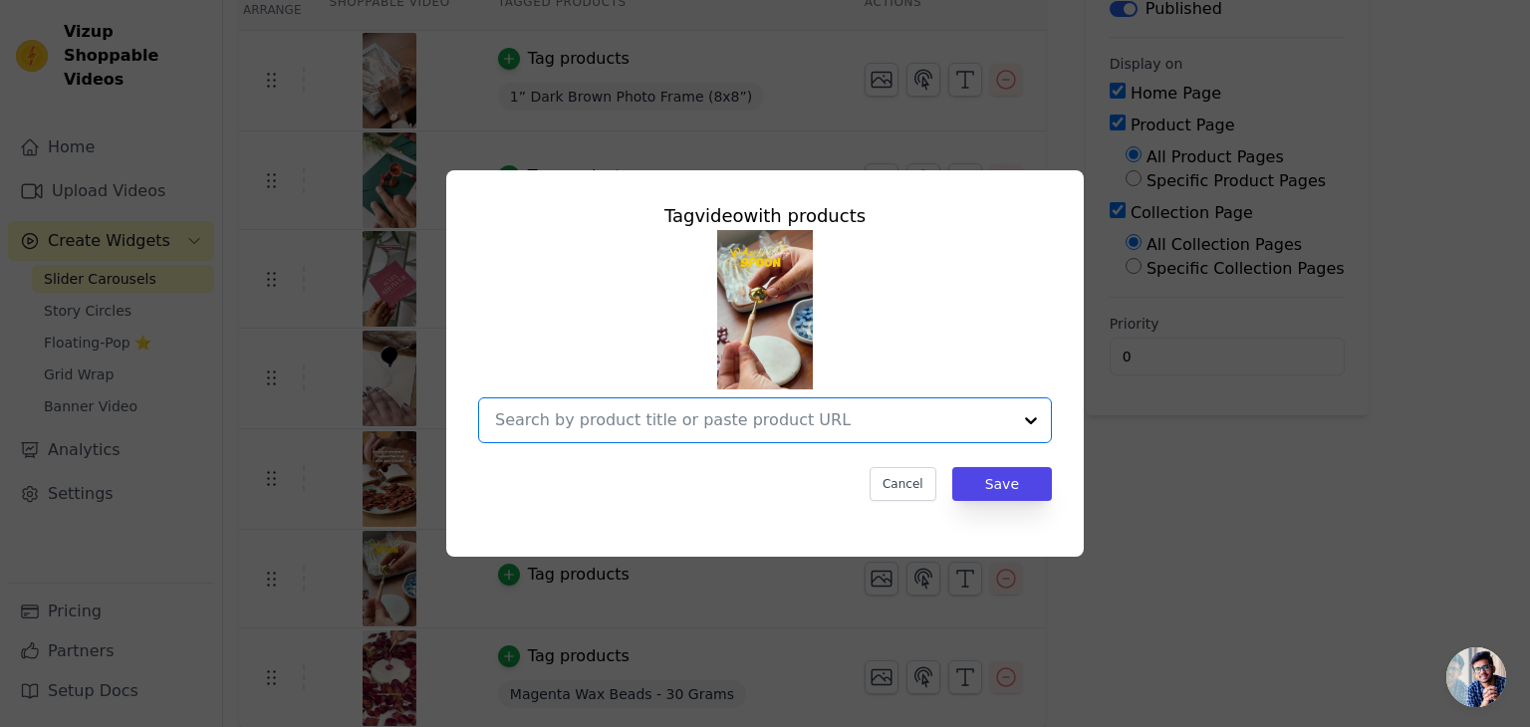
click at [582, 428] on input "text" at bounding box center [753, 420] width 516 height 24
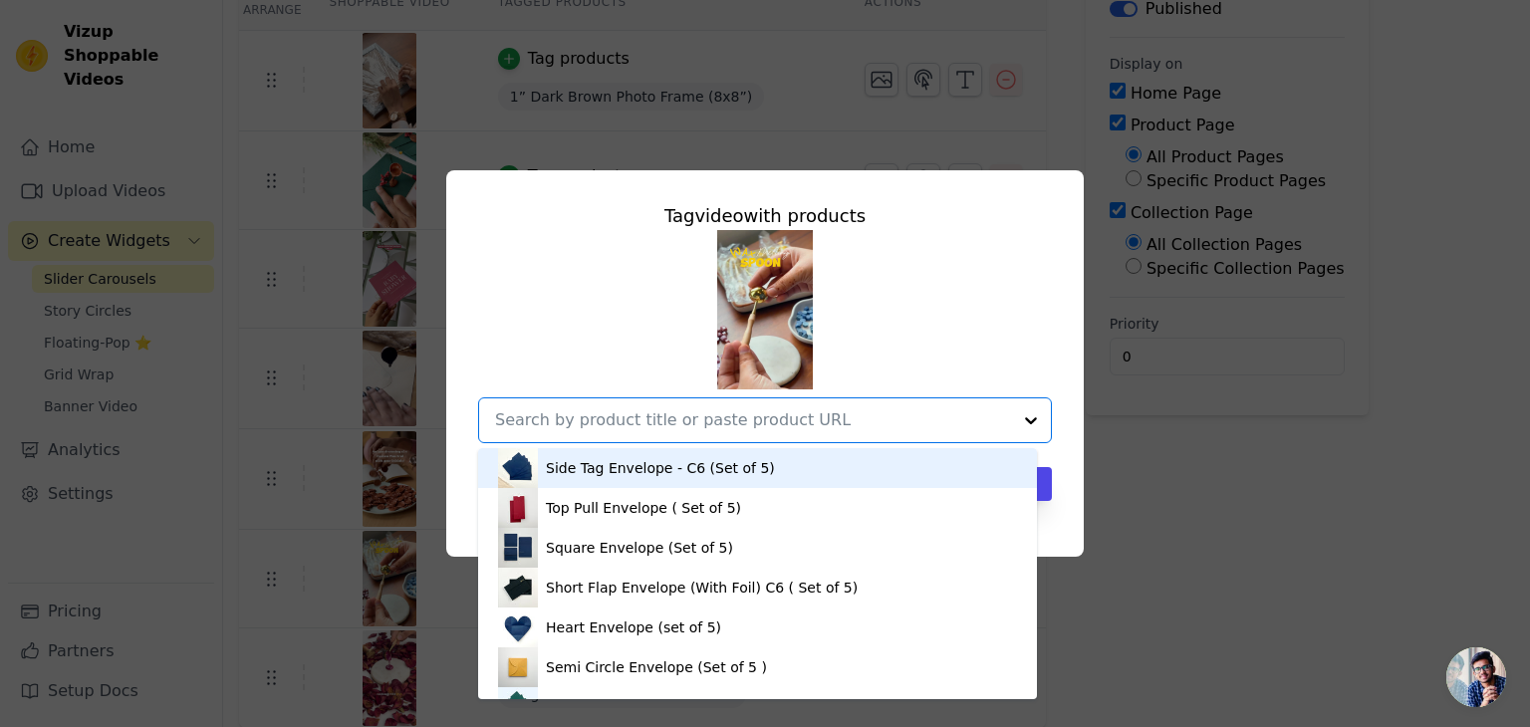
paste input "Wax Melting Spoon"
type input "Wax Melting Spoon"
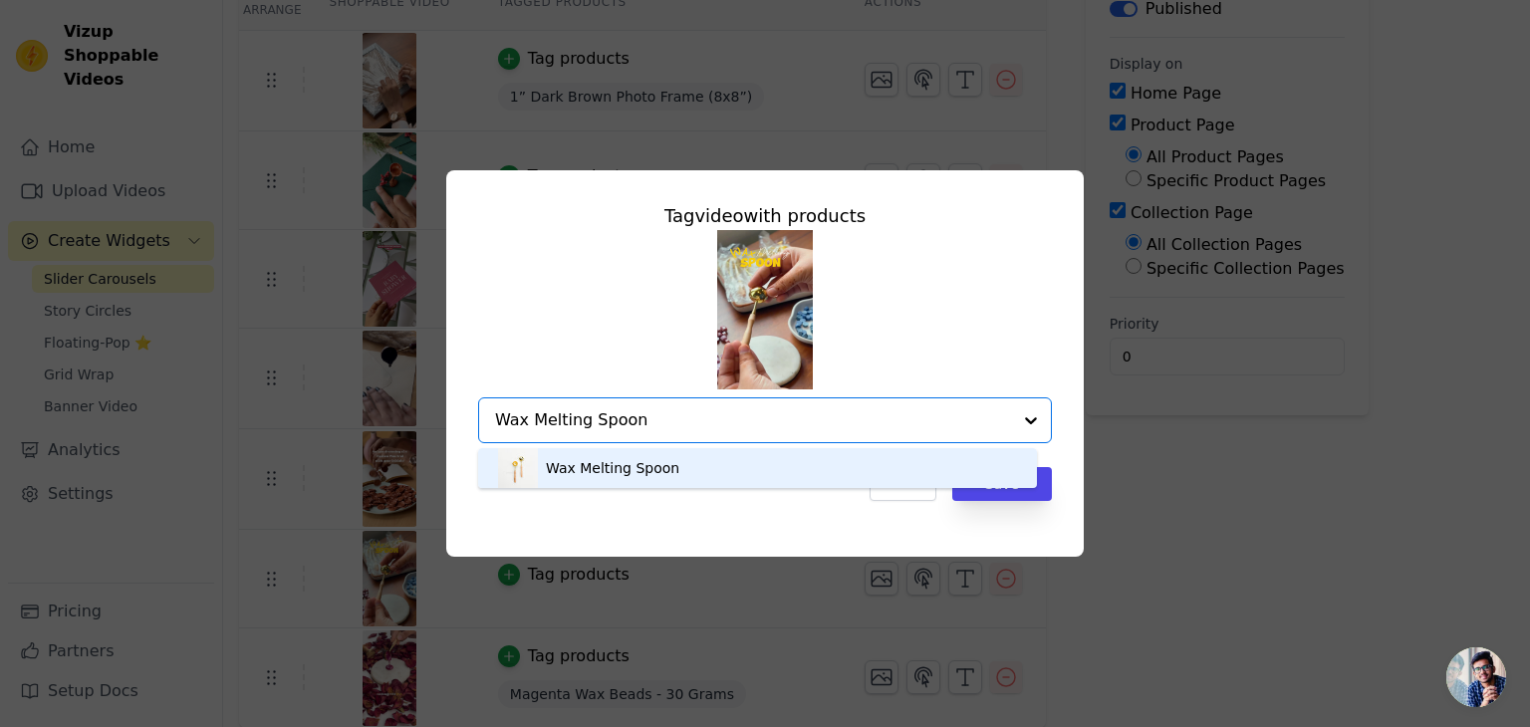
click at [589, 459] on div "Wax Melting Spoon" at bounding box center [613, 468] width 134 height 20
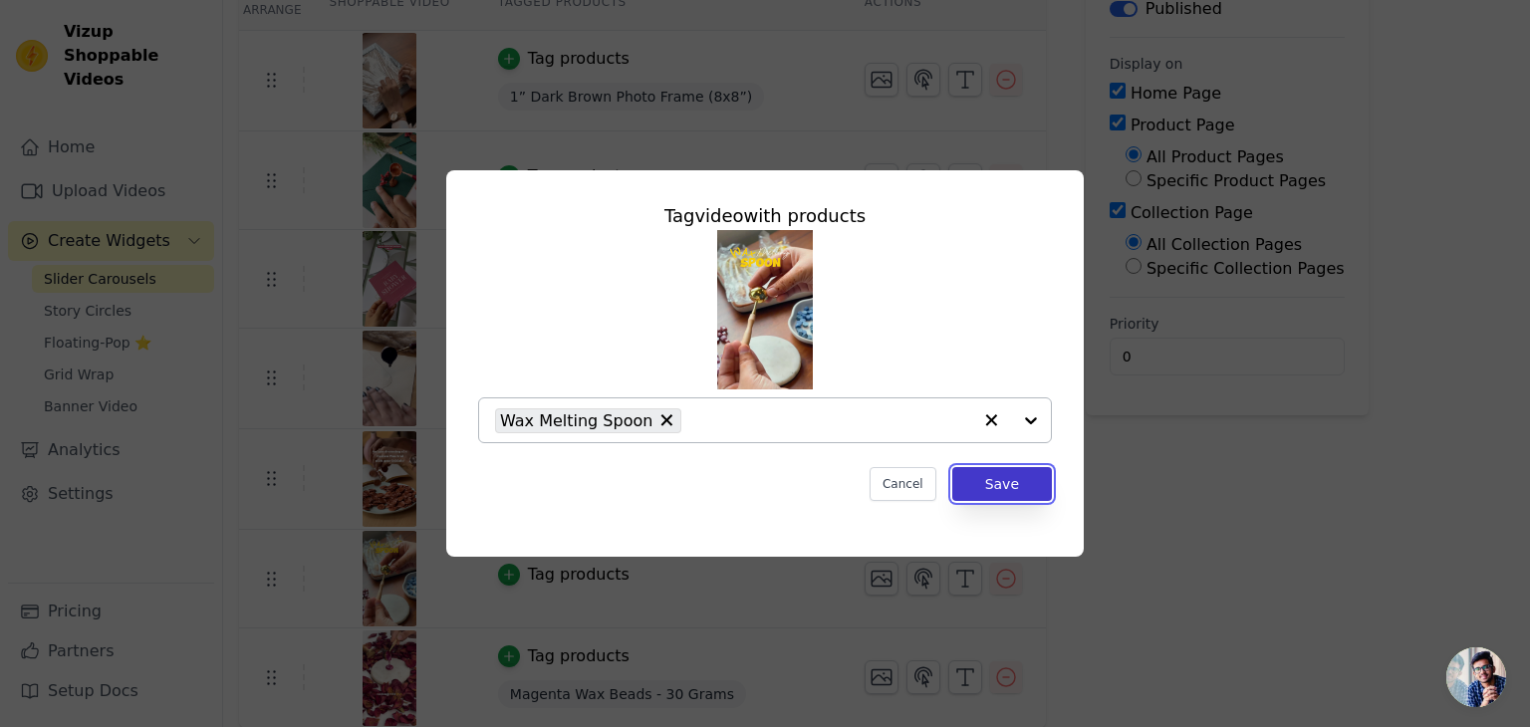
click at [993, 486] on button "Save" at bounding box center [1002, 484] width 100 height 34
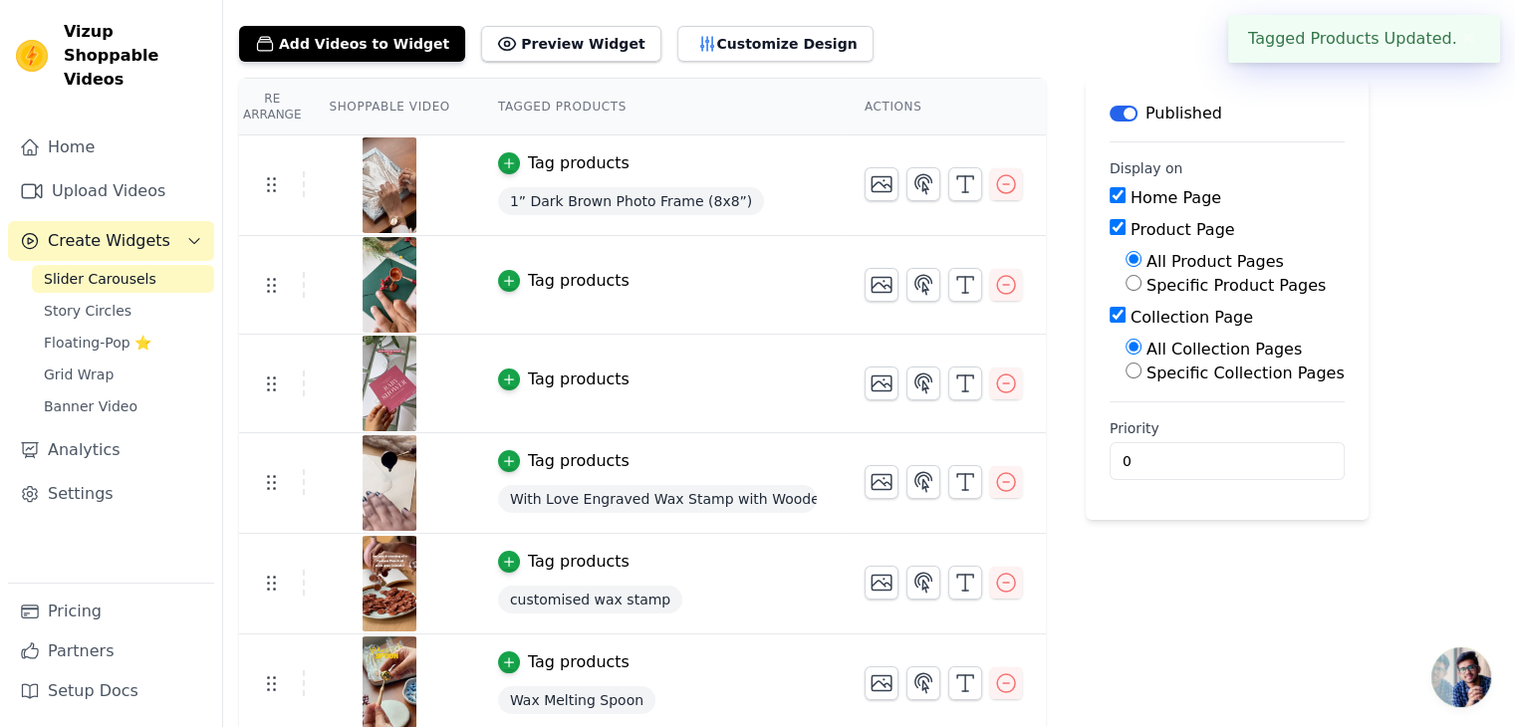
scroll to position [99, 0]
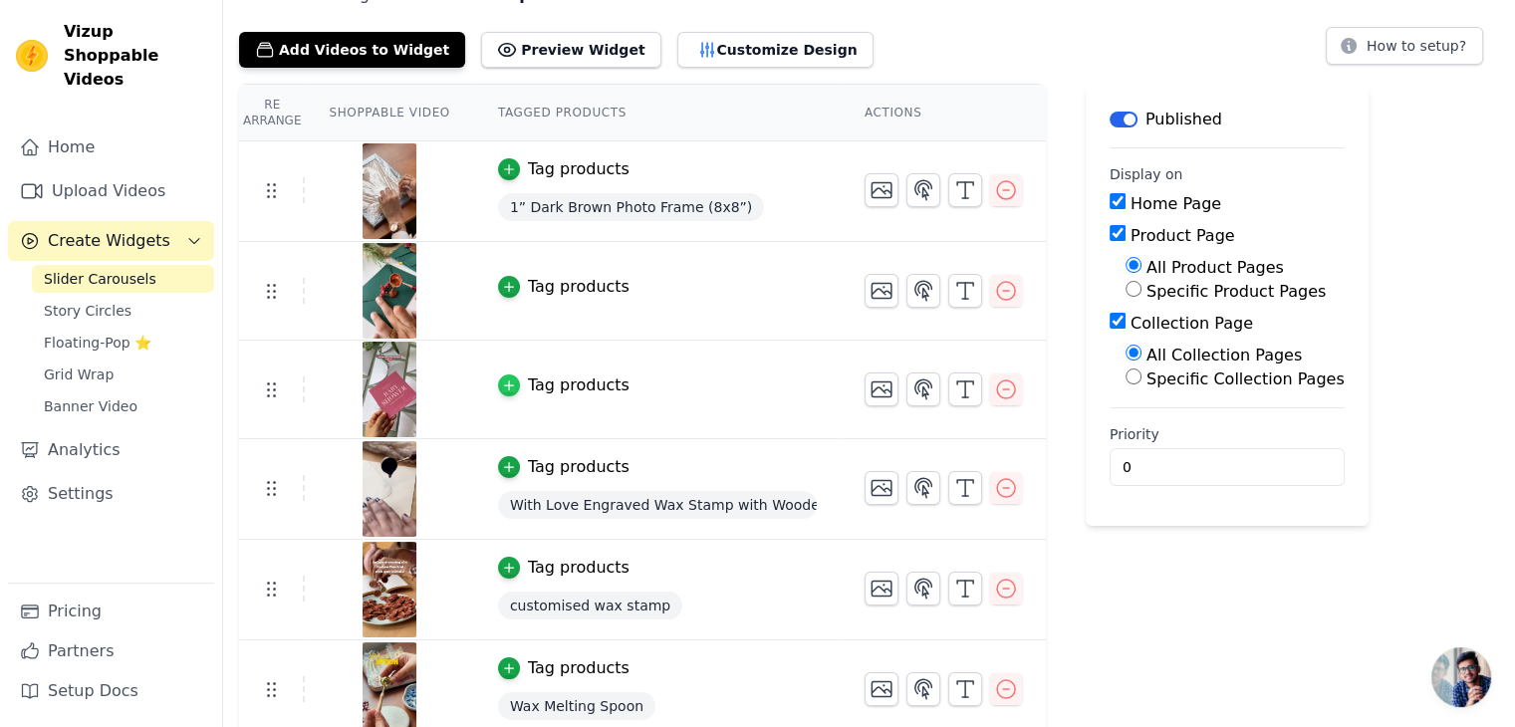
click at [502, 380] on icon "button" at bounding box center [509, 386] width 14 height 14
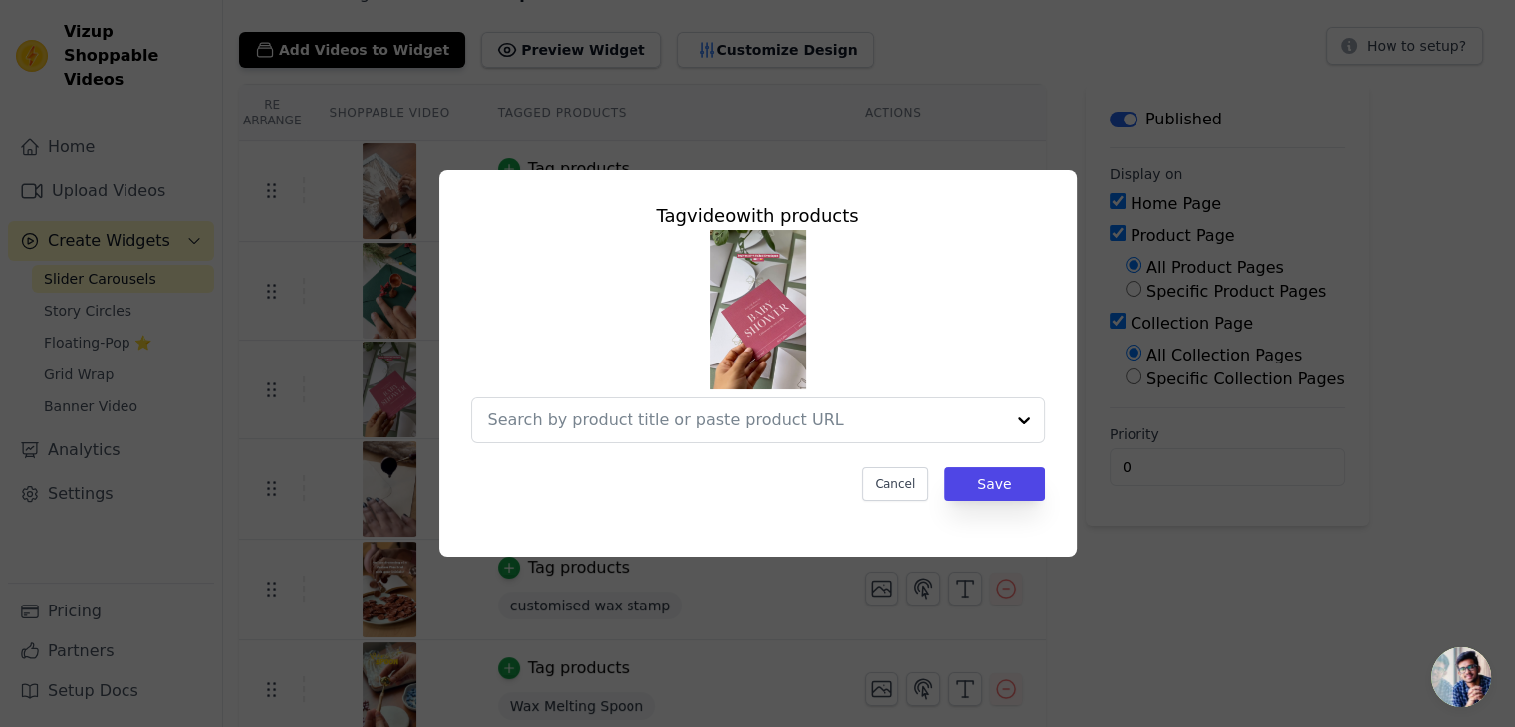
scroll to position [0, 0]
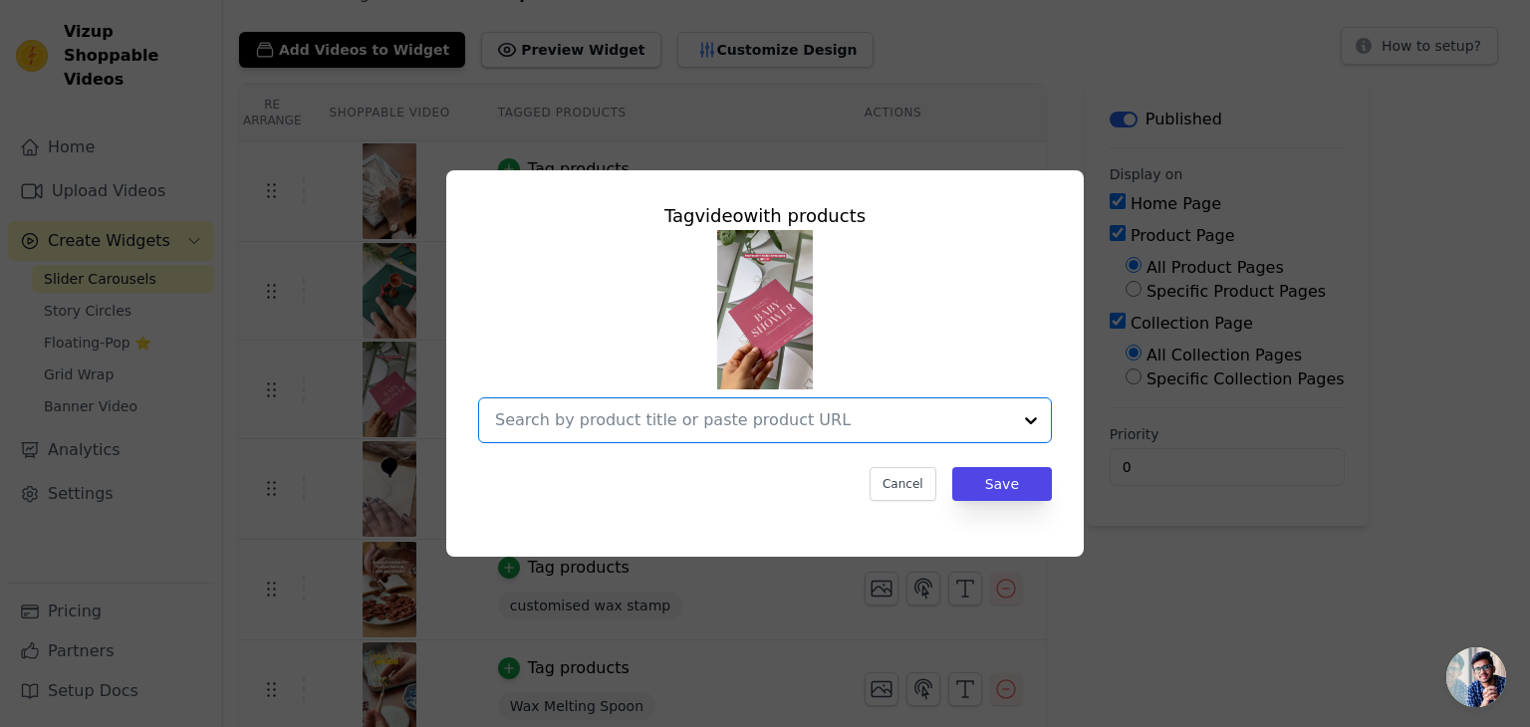
click at [531, 425] on input "text" at bounding box center [753, 420] width 516 height 24
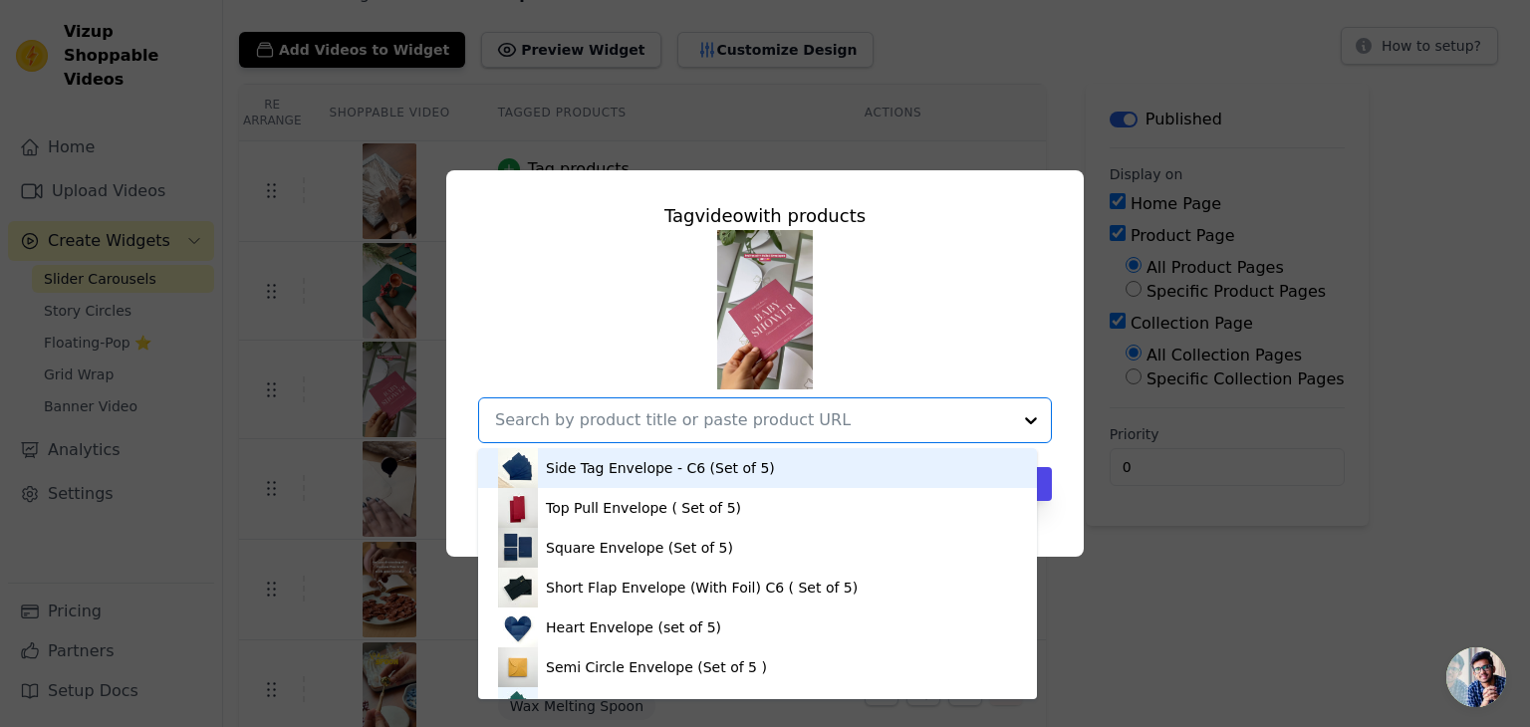
paste input "Semi Circle Envelope With Foil Bow (set of 5)"
type input "Semi Circle Envelope With Foil Bow (set of 5)"
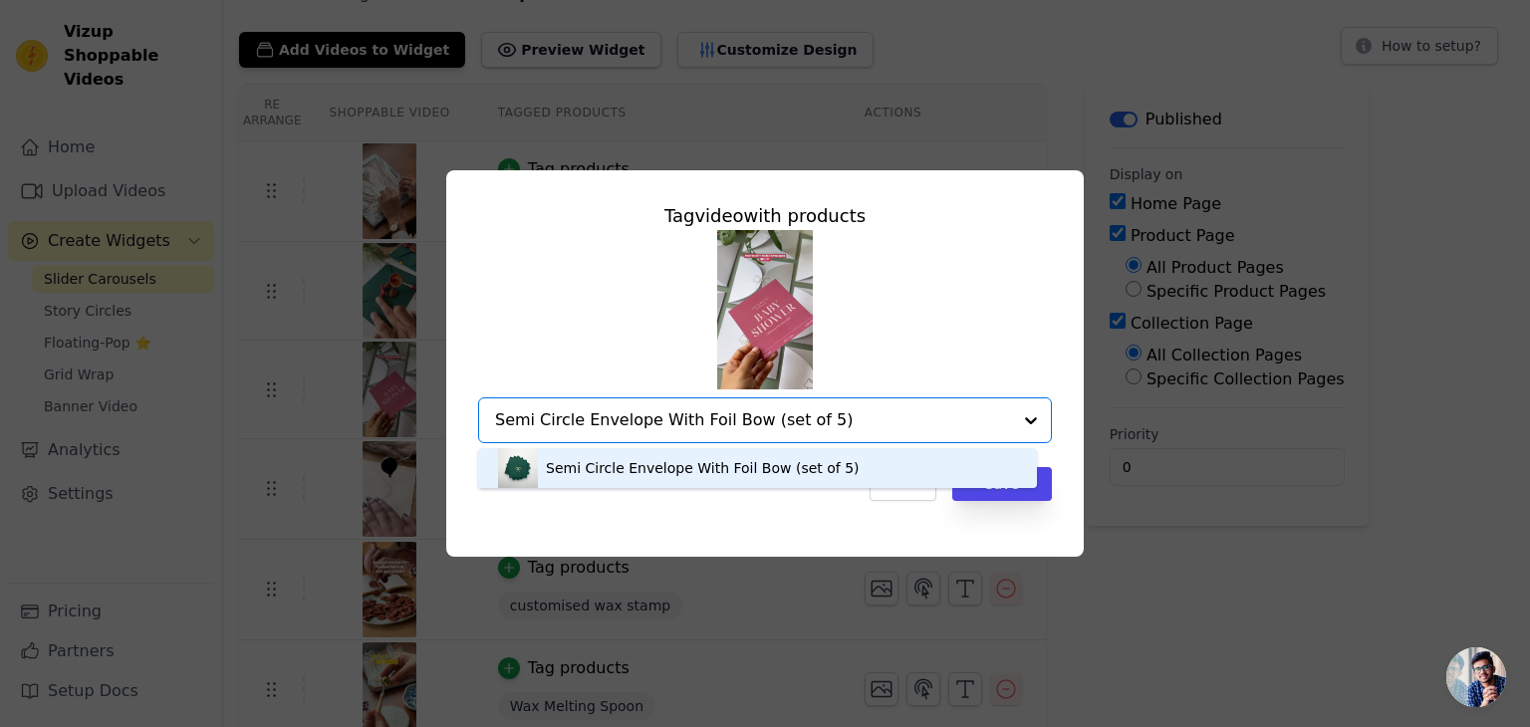
click at [566, 467] on div "Semi Circle Envelope With Foil Bow (set of 5)" at bounding box center [703, 468] width 314 height 20
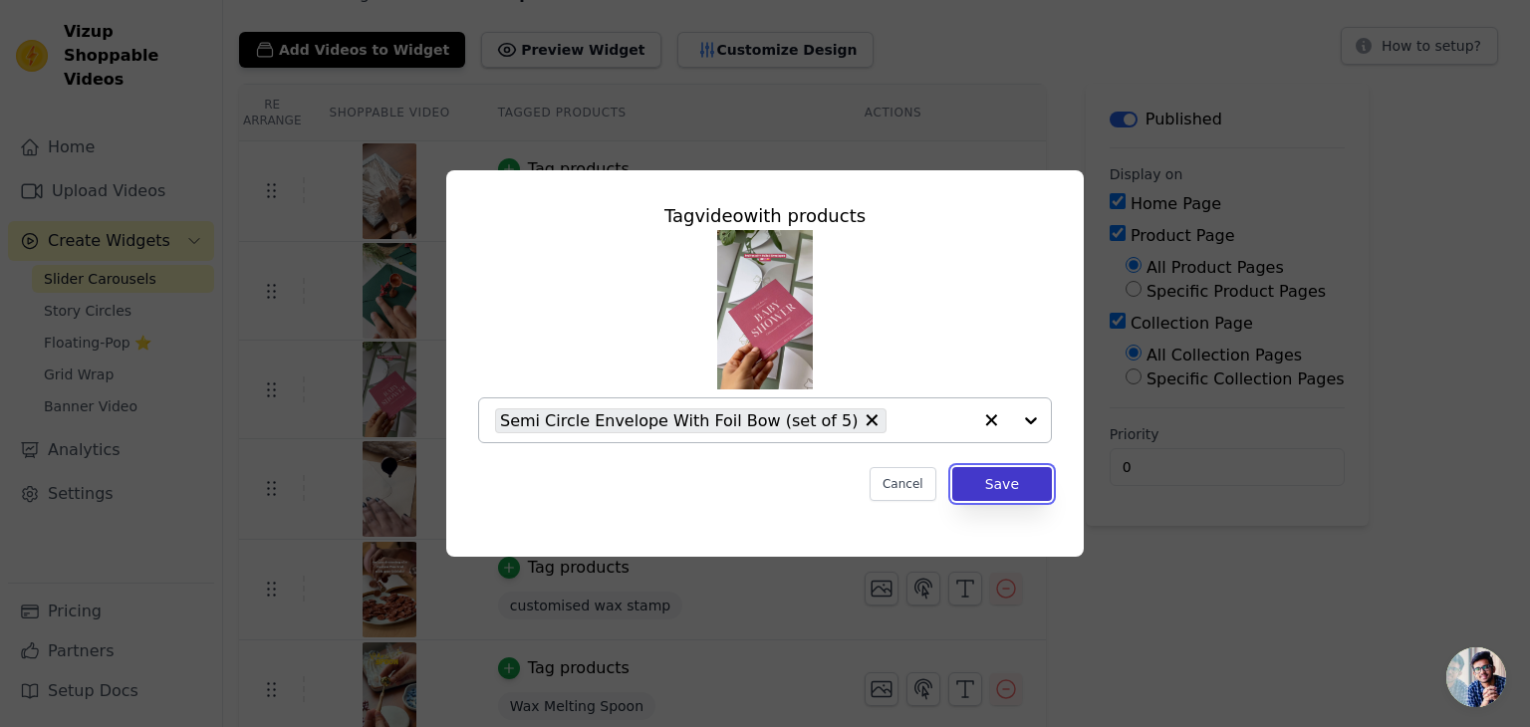
click at [996, 484] on button "Save" at bounding box center [1002, 484] width 100 height 34
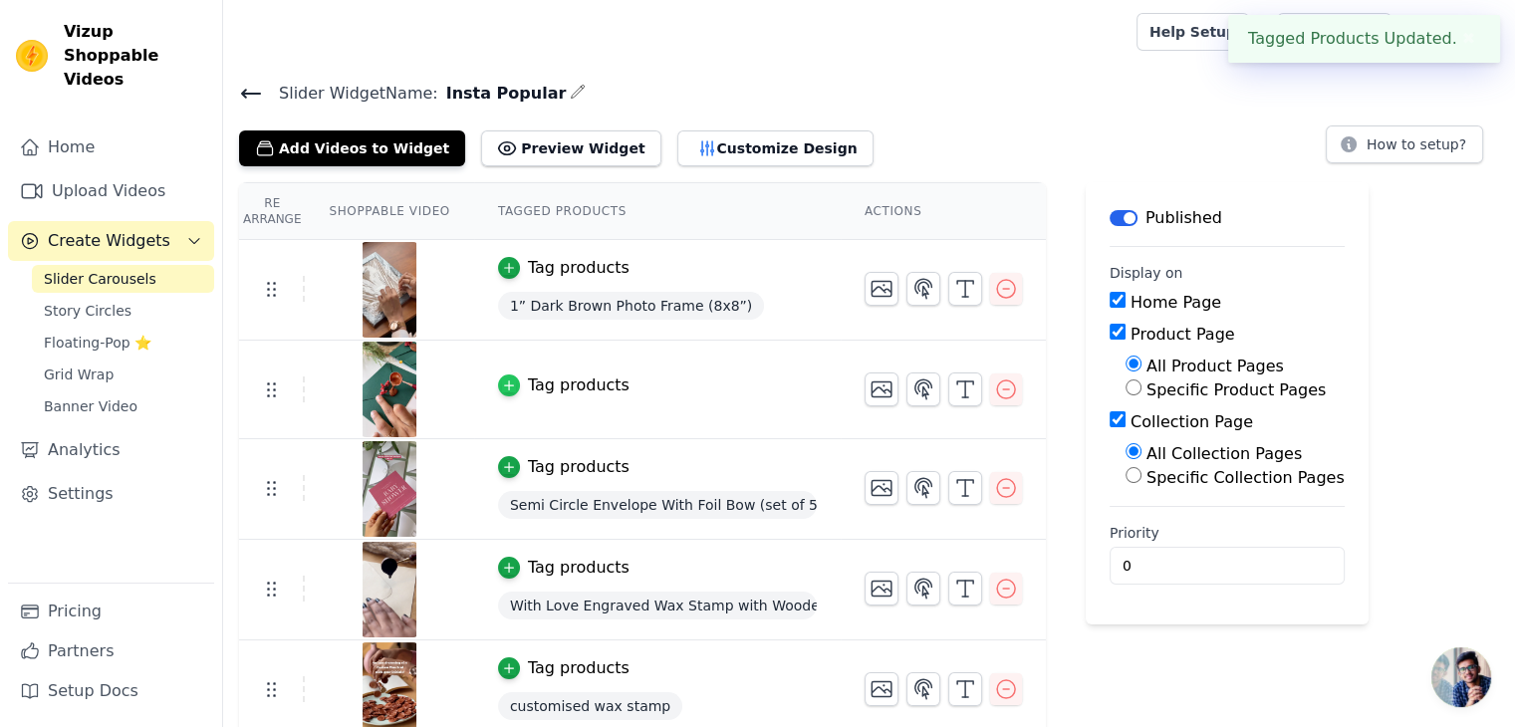
click at [502, 379] on icon "button" at bounding box center [509, 386] width 14 height 14
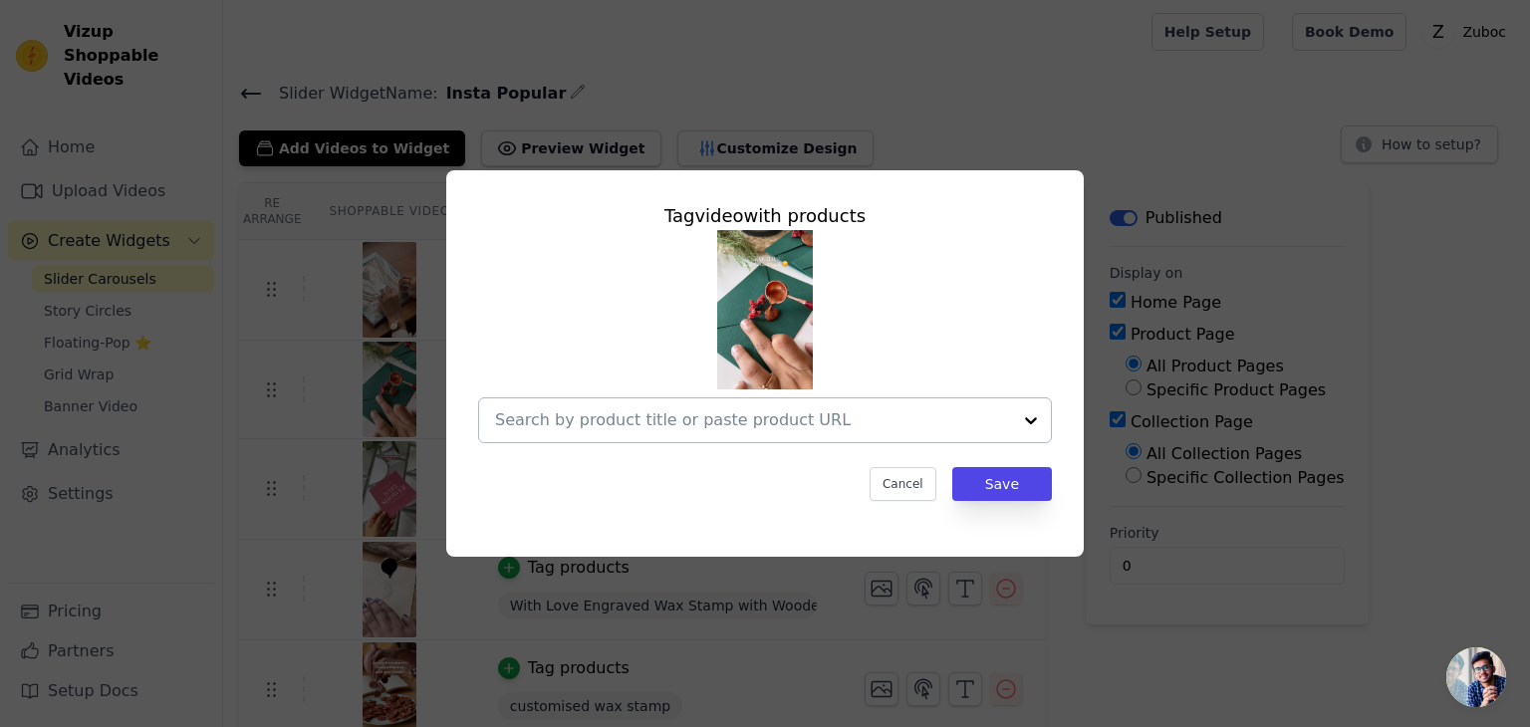
click at [739, 417] on input "text" at bounding box center [753, 420] width 516 height 24
click at [1063, 305] on div "Tag video with products Cancel Save" at bounding box center [765, 351] width 606 height 331
click at [928, 467] on button "Cancel" at bounding box center [903, 484] width 67 height 34
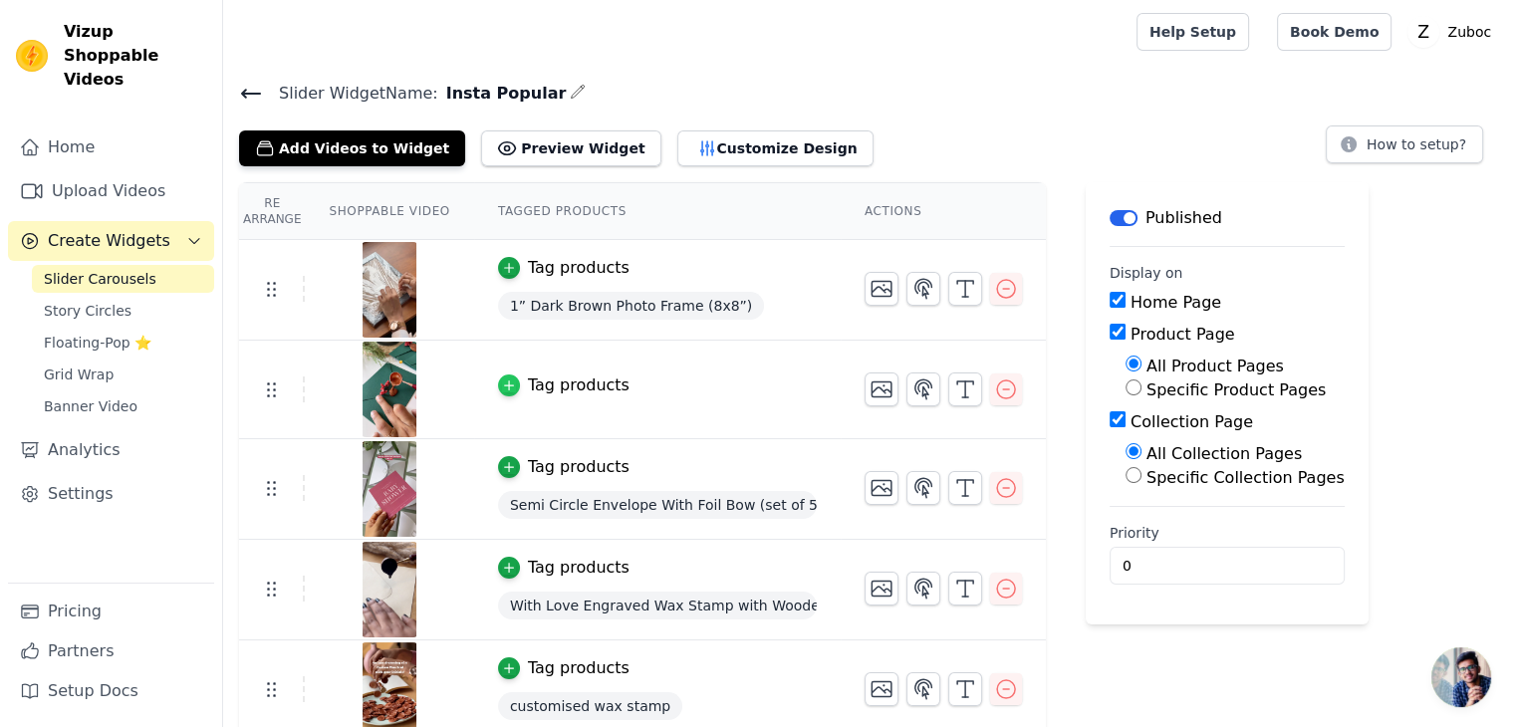
click at [502, 379] on icon "button" at bounding box center [509, 386] width 14 height 14
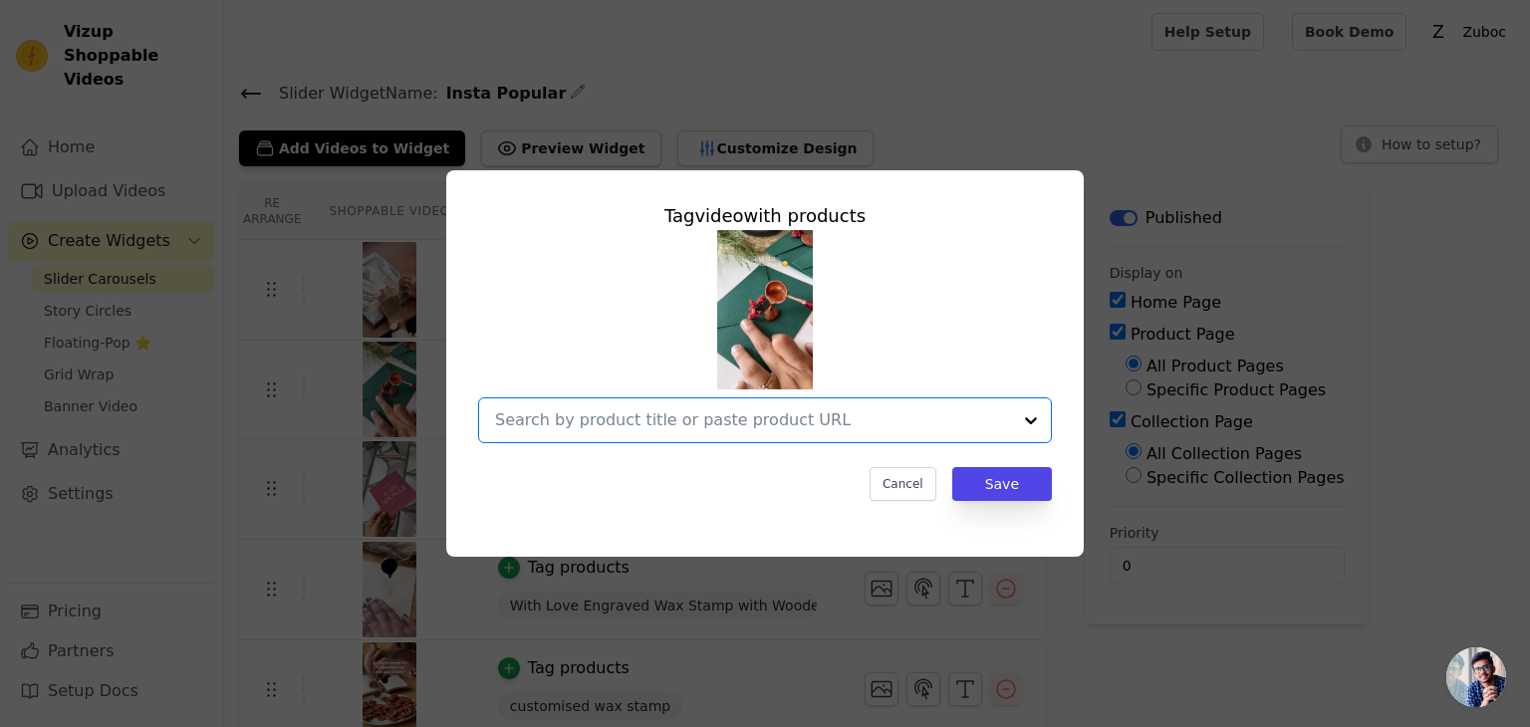
click at [647, 415] on input "text" at bounding box center [753, 420] width 516 height 24
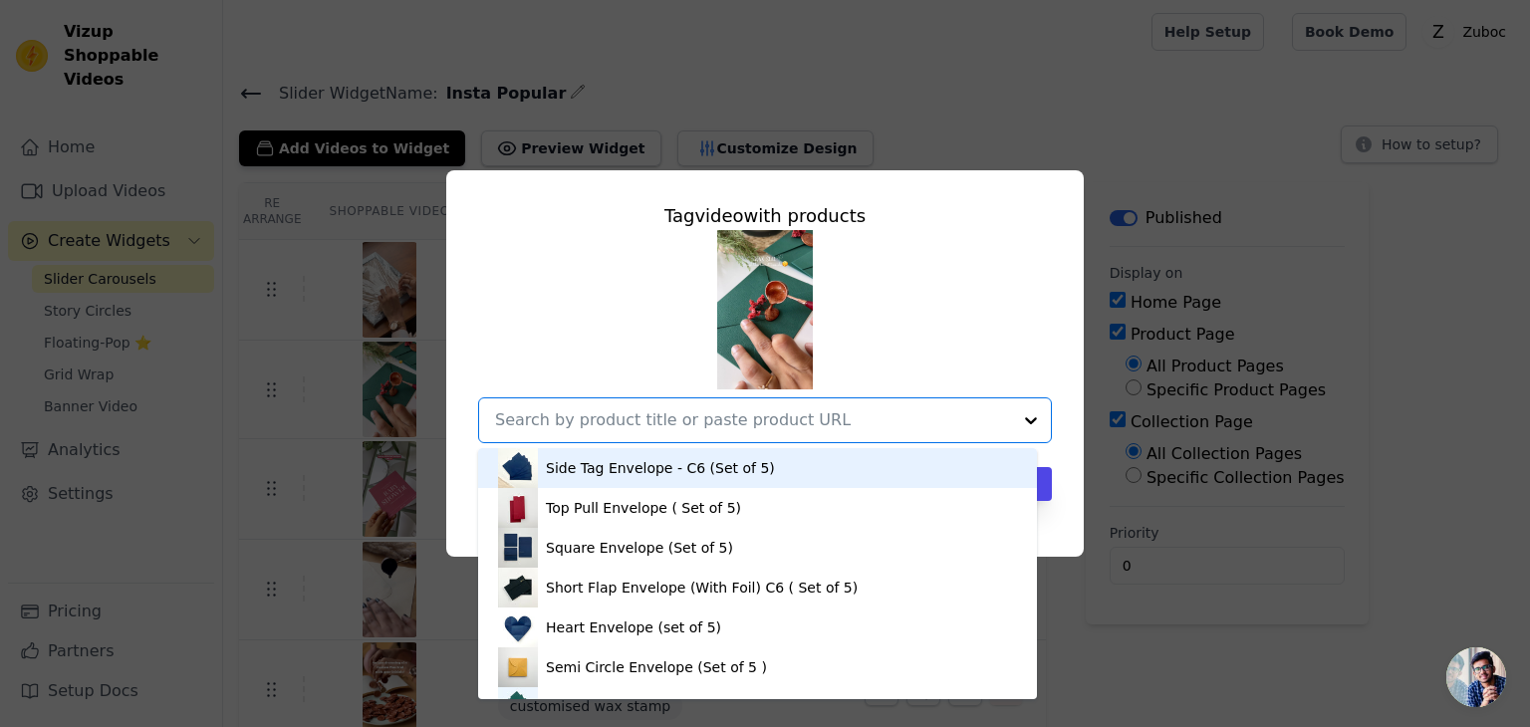
paste input "Heart Wreath Wax Stamp with Wooden Handle"
type input "Heart Wreath Wax Stamp with Wooden Handle"
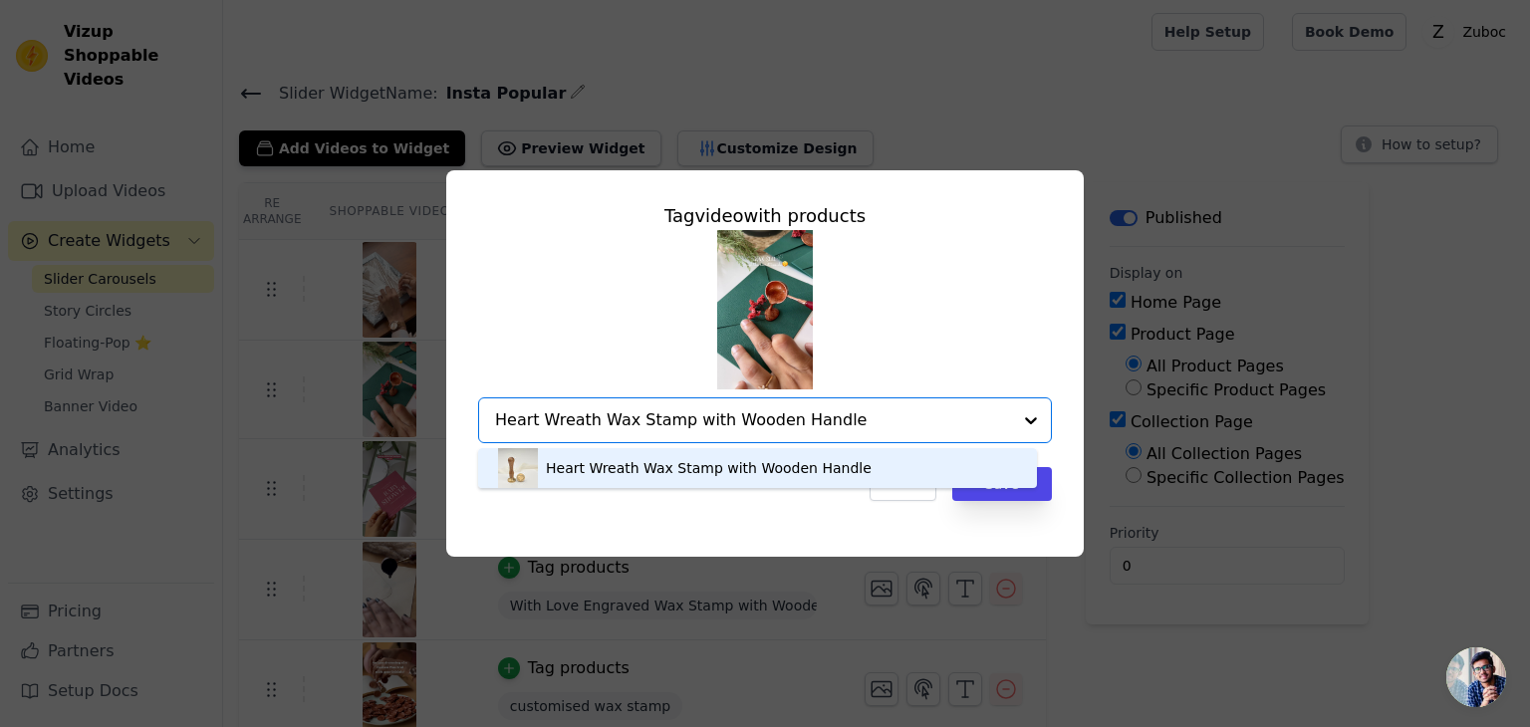
click at [591, 458] on div "Heart Wreath Wax Stamp with Wooden Handle" at bounding box center [709, 468] width 326 height 20
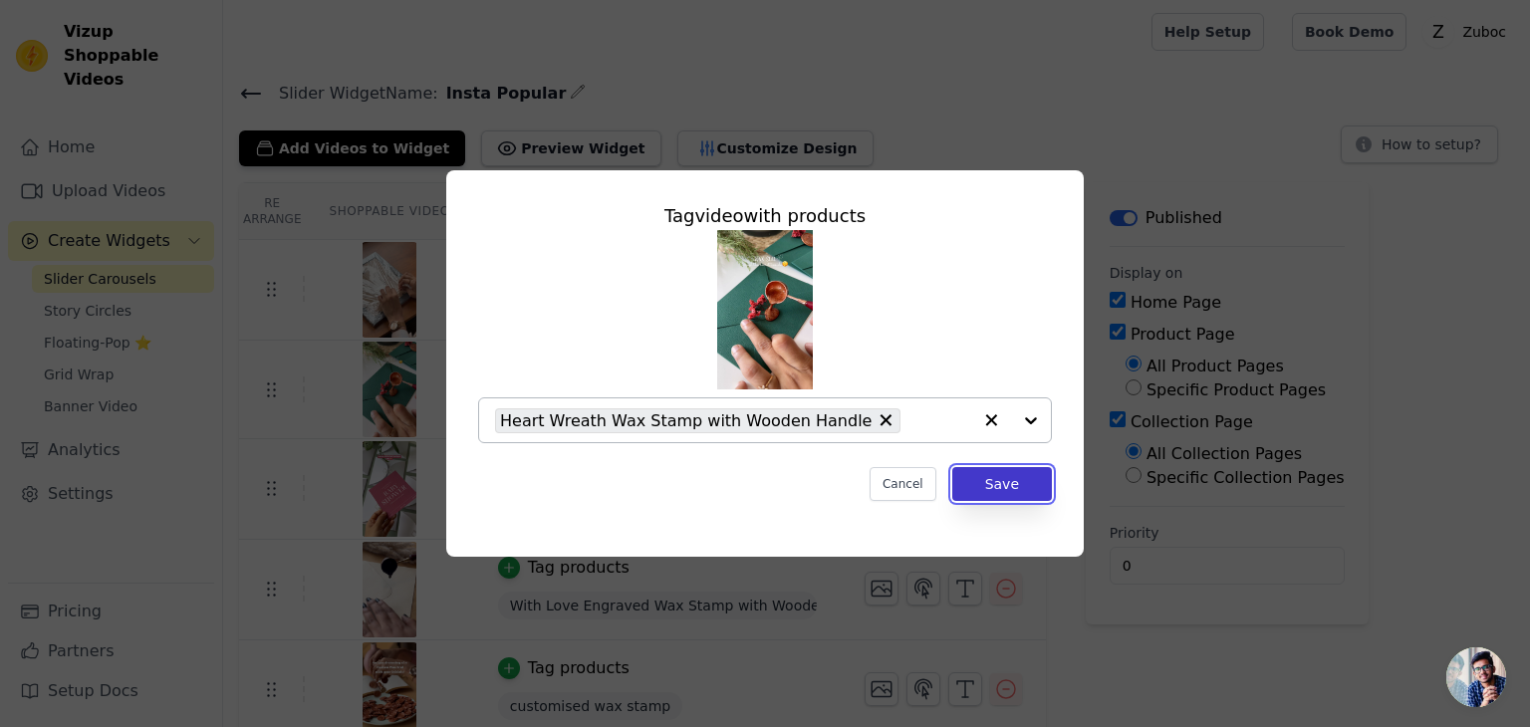
click at [1012, 481] on button "Save" at bounding box center [1002, 484] width 100 height 34
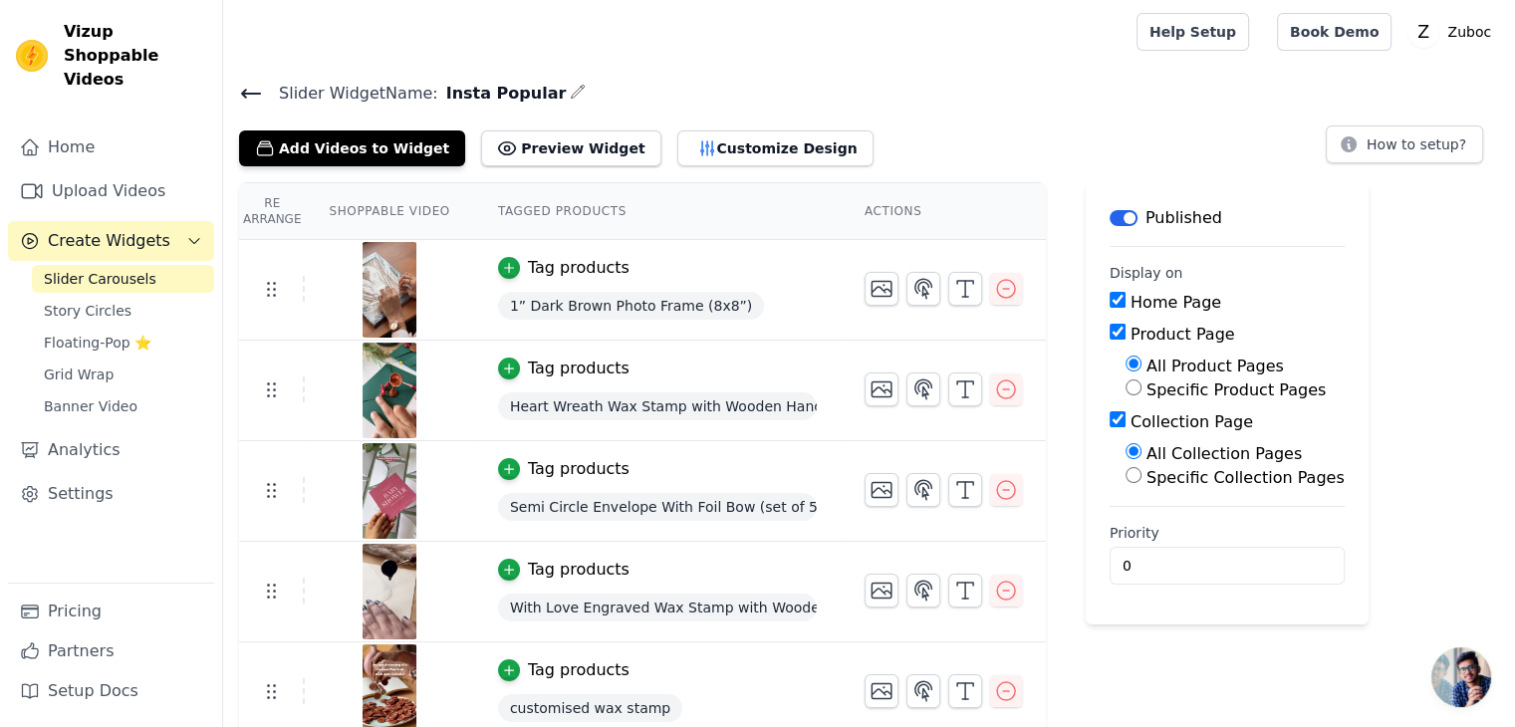
click at [250, 89] on icon at bounding box center [251, 94] width 24 height 24
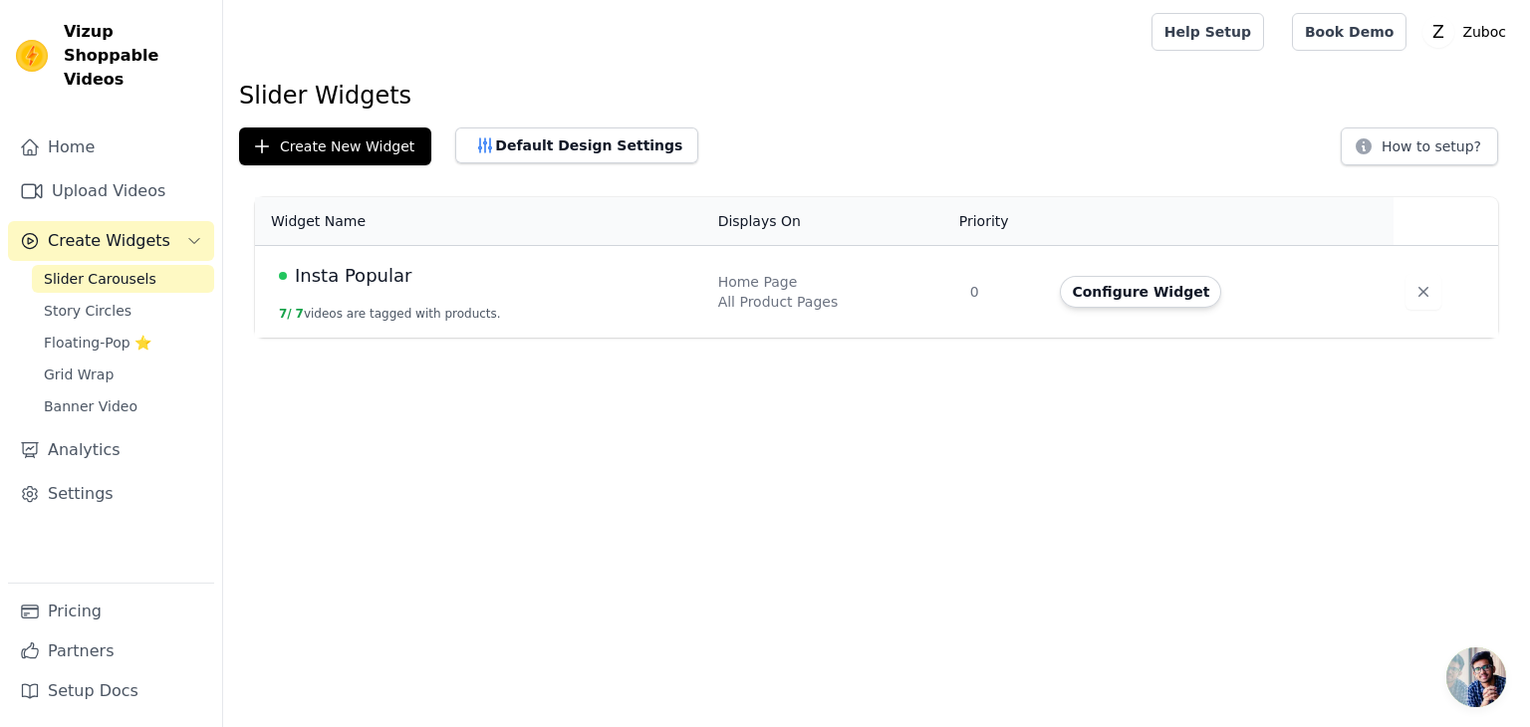
click at [373, 272] on span "Insta Popular" at bounding box center [353, 276] width 117 height 28
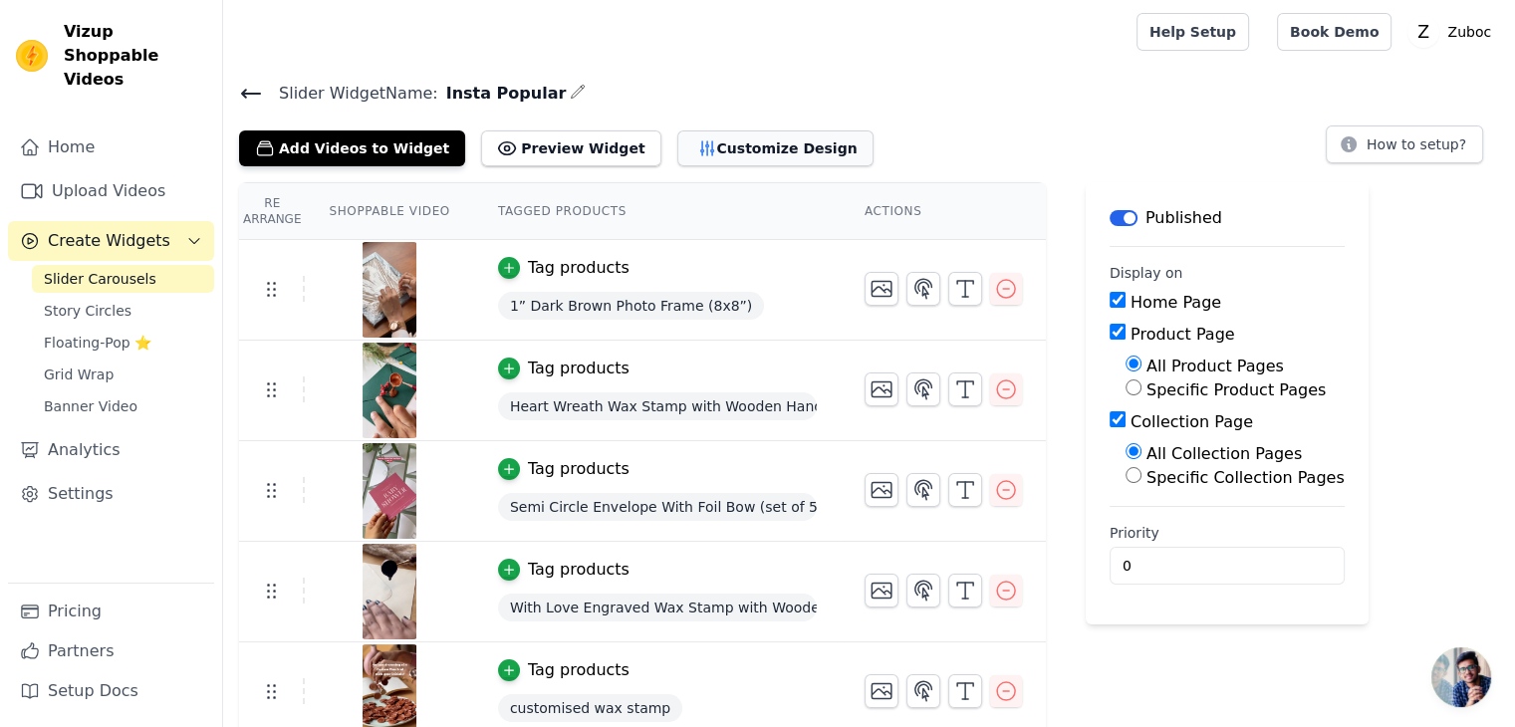
click at [678, 151] on button "Customize Design" at bounding box center [775, 149] width 196 height 36
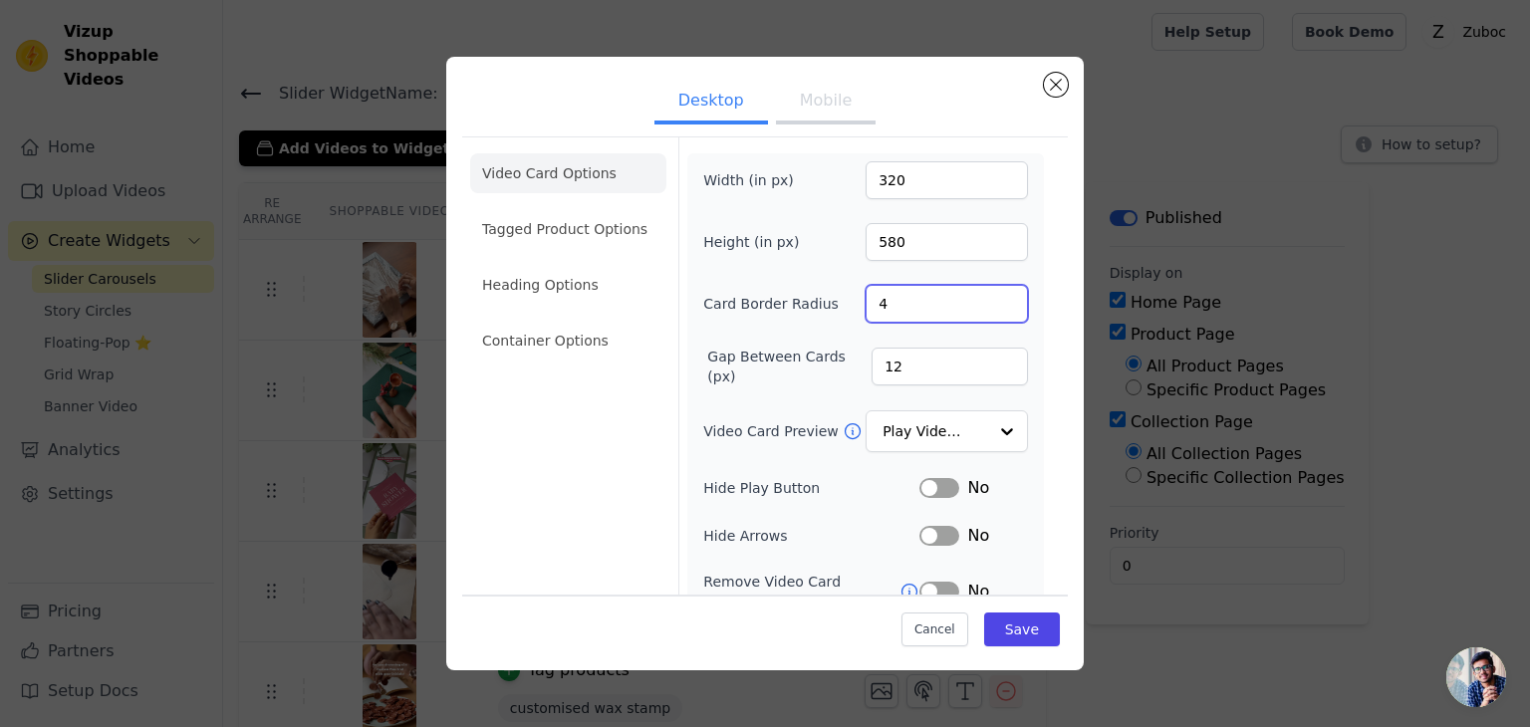
click at [900, 300] on input "4" at bounding box center [947, 304] width 162 height 38
click at [872, 372] on input "12" at bounding box center [950, 367] width 156 height 38
type input "18"
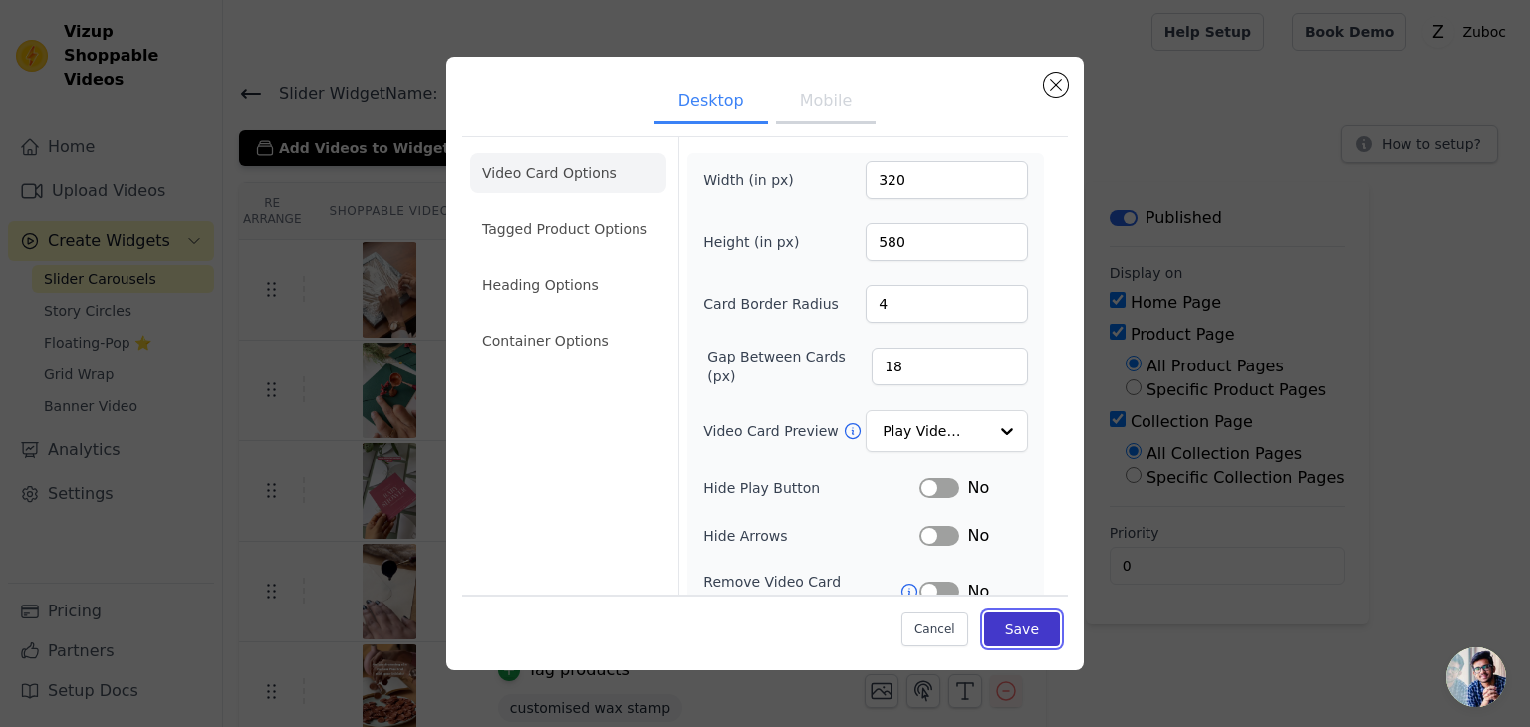
click at [1031, 629] on button "Save" at bounding box center [1022, 630] width 76 height 34
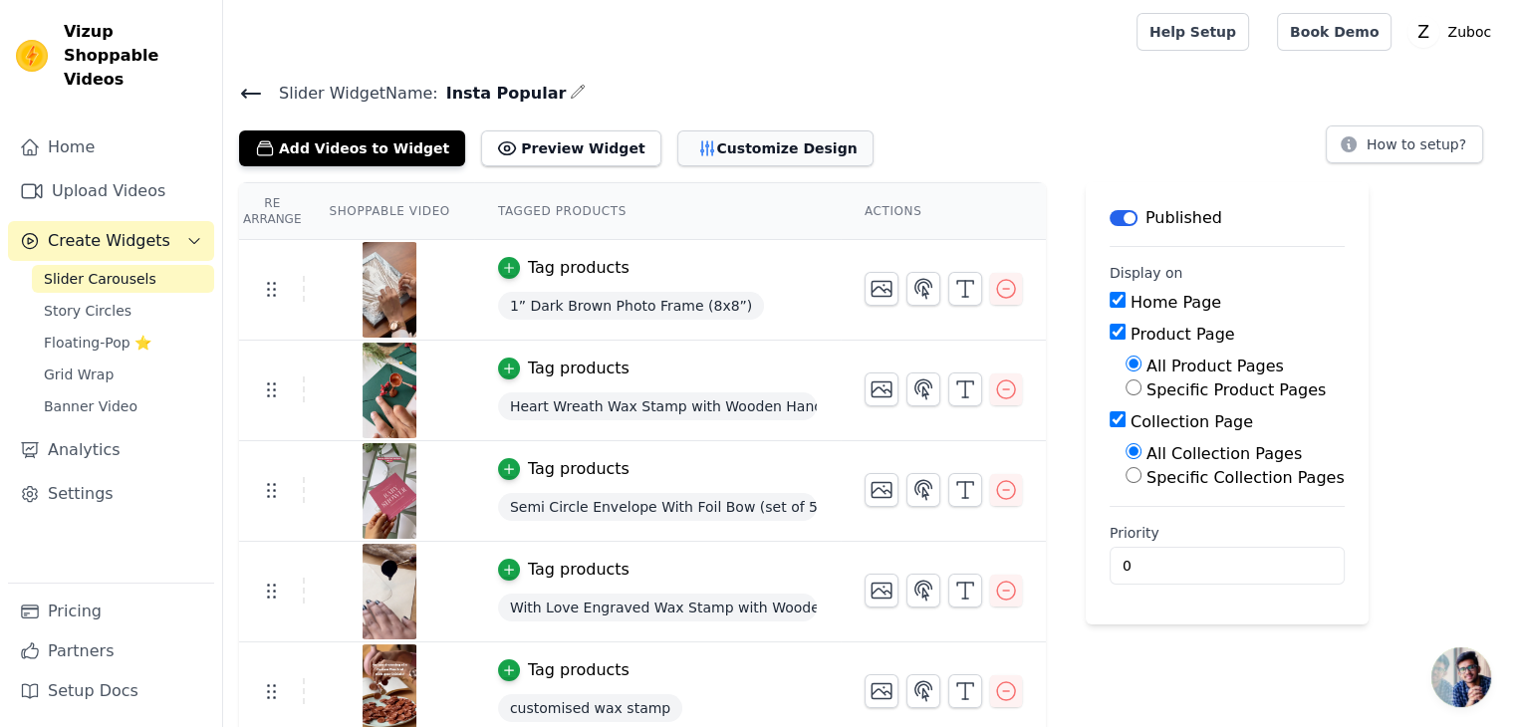
click at [677, 141] on button "Customize Design" at bounding box center [775, 149] width 196 height 36
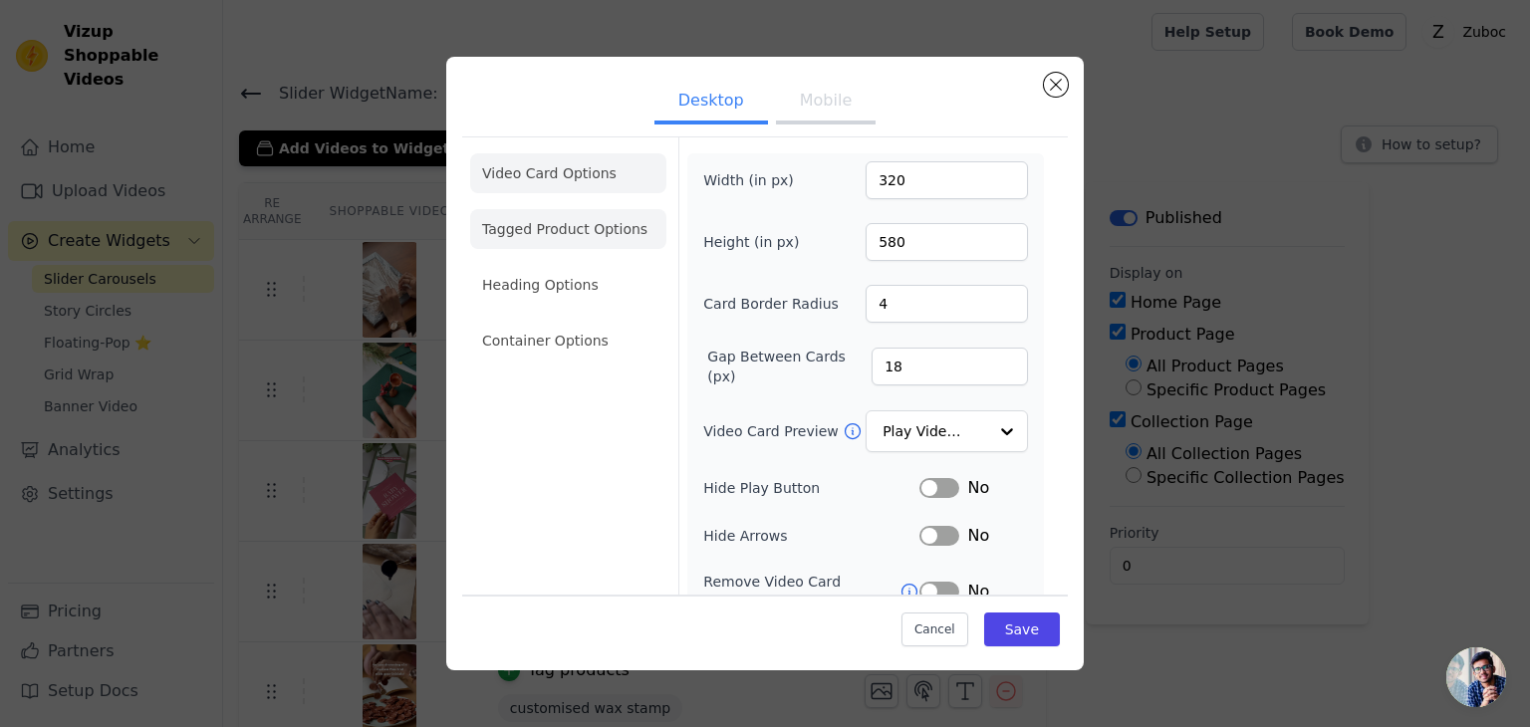
click at [530, 321] on li "Tagged Product Options" at bounding box center [568, 341] width 196 height 40
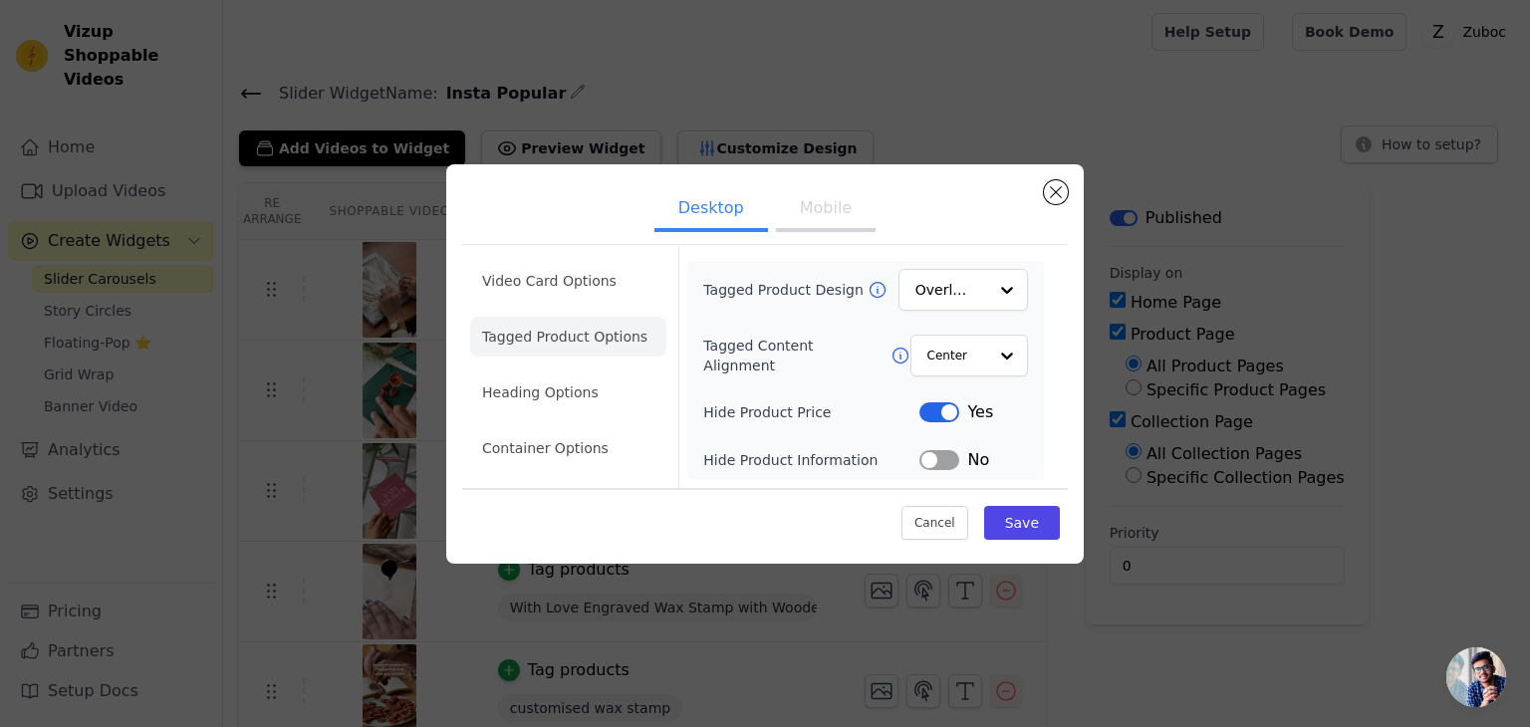
click at [934, 460] on button "Label" at bounding box center [940, 460] width 40 height 20
click at [1012, 519] on button "Save" at bounding box center [1022, 523] width 76 height 34
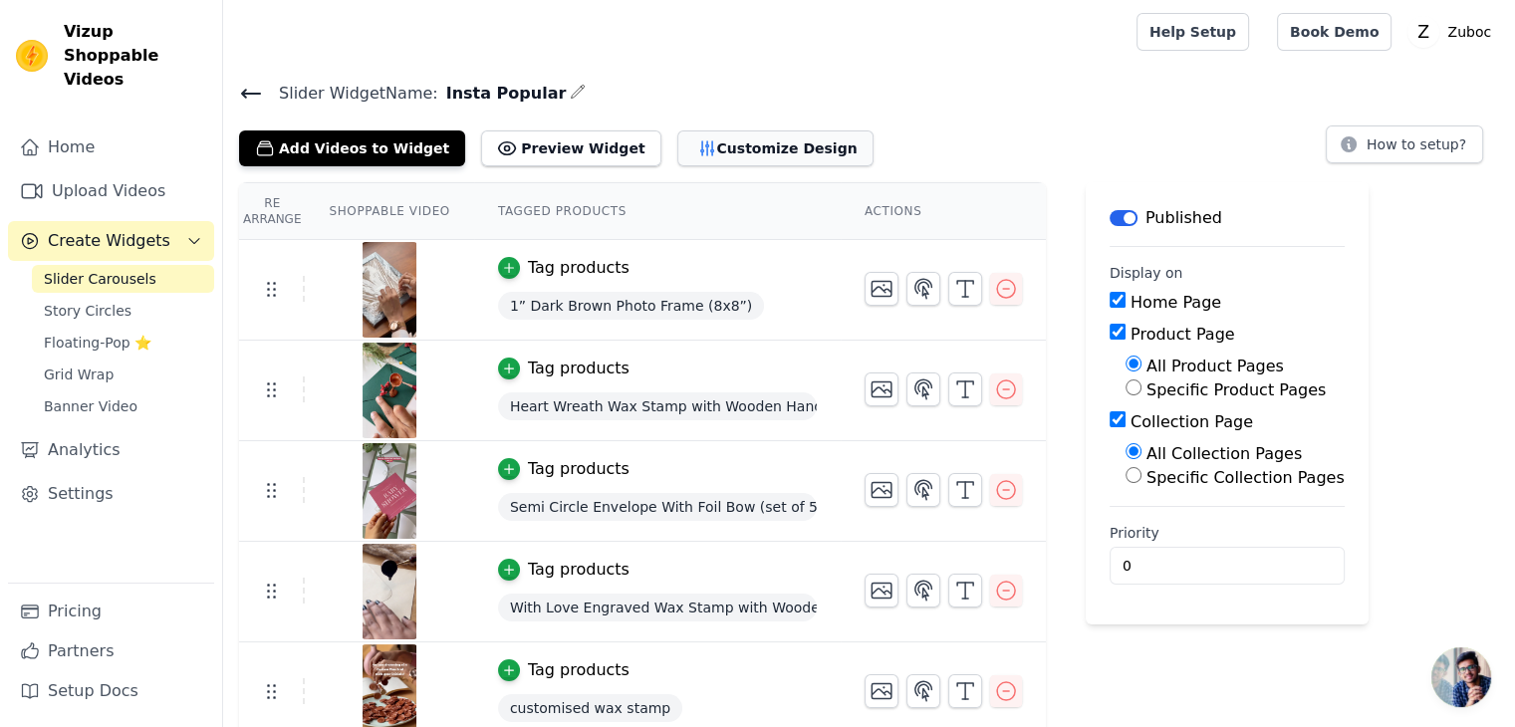
click at [727, 132] on button "Customize Design" at bounding box center [775, 149] width 196 height 36
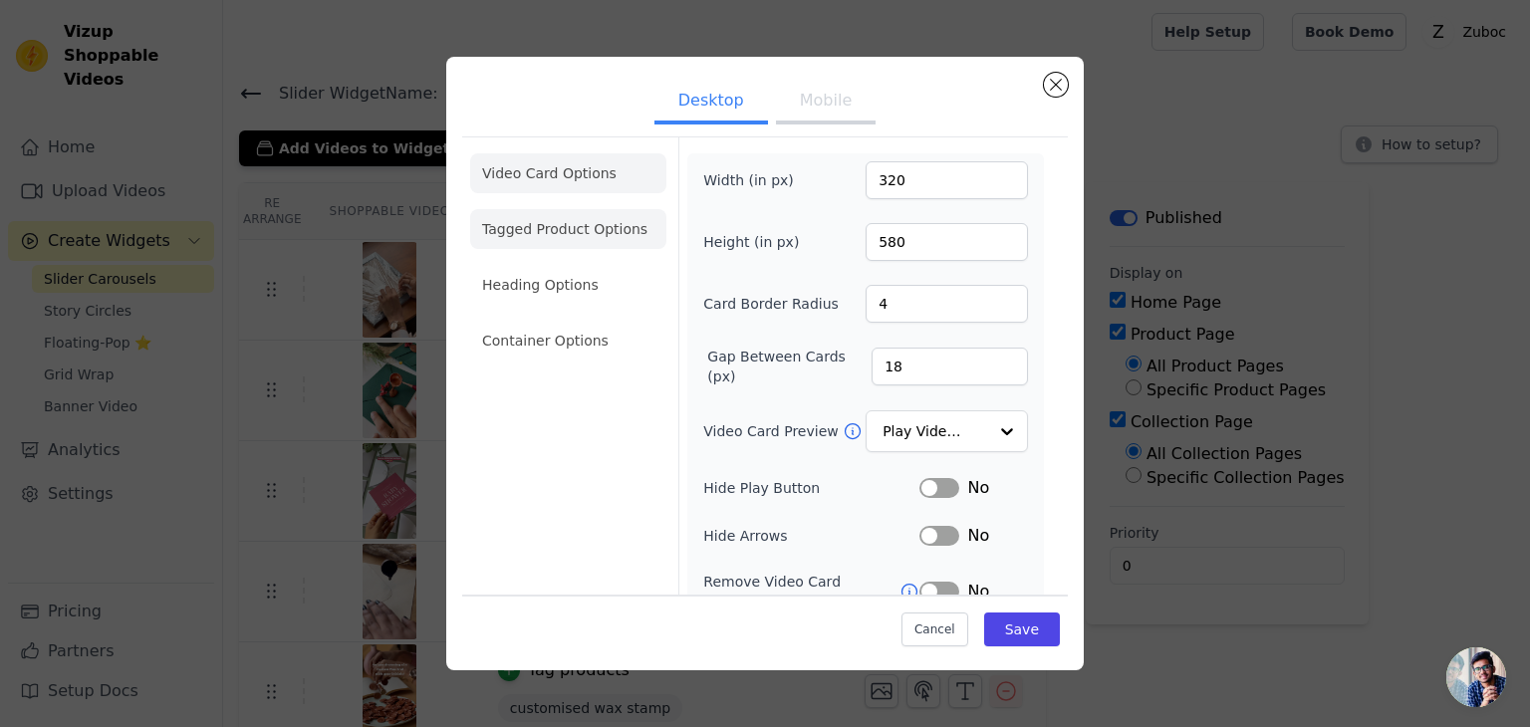
click at [597, 321] on li "Tagged Product Options" at bounding box center [568, 341] width 196 height 40
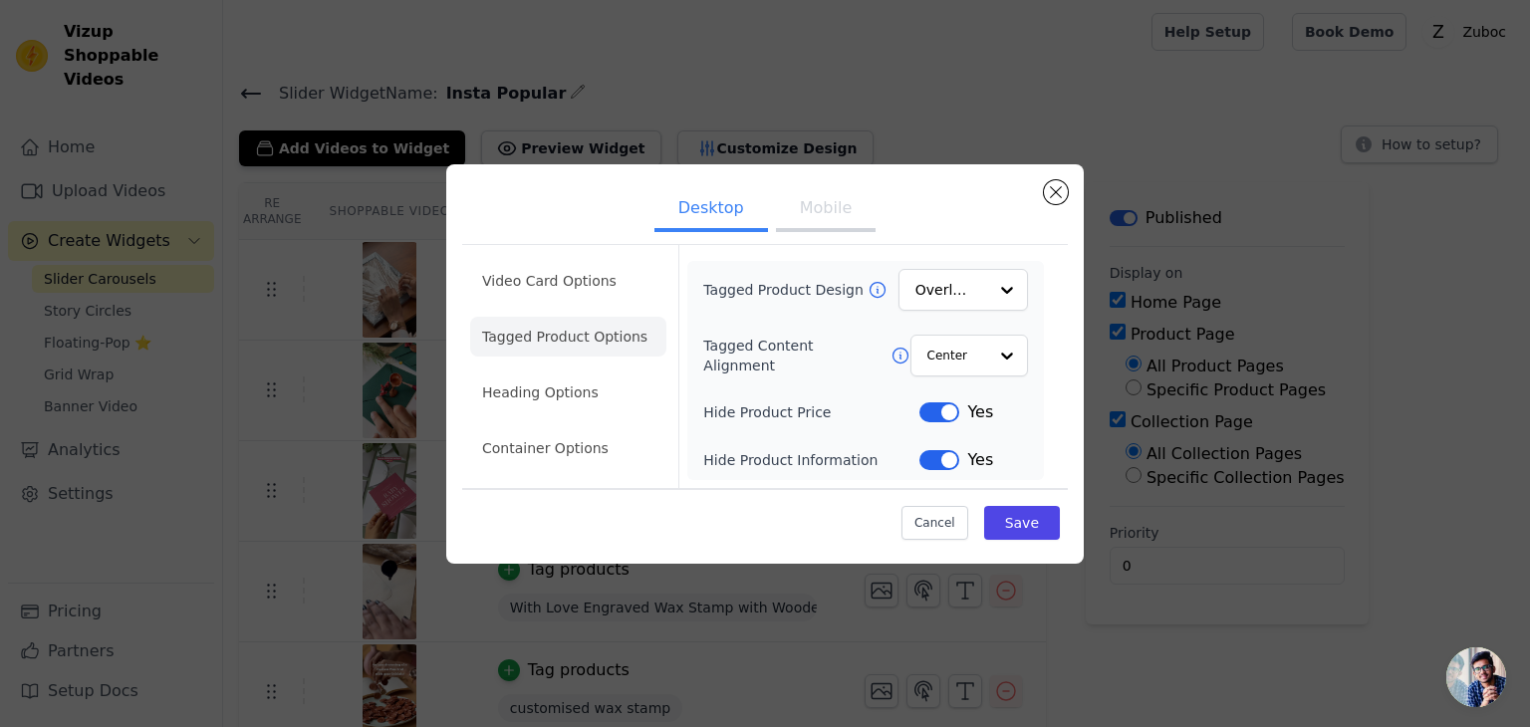
click at [943, 453] on button "Label" at bounding box center [940, 460] width 40 height 20
click at [1033, 519] on button "Save" at bounding box center [1022, 523] width 76 height 34
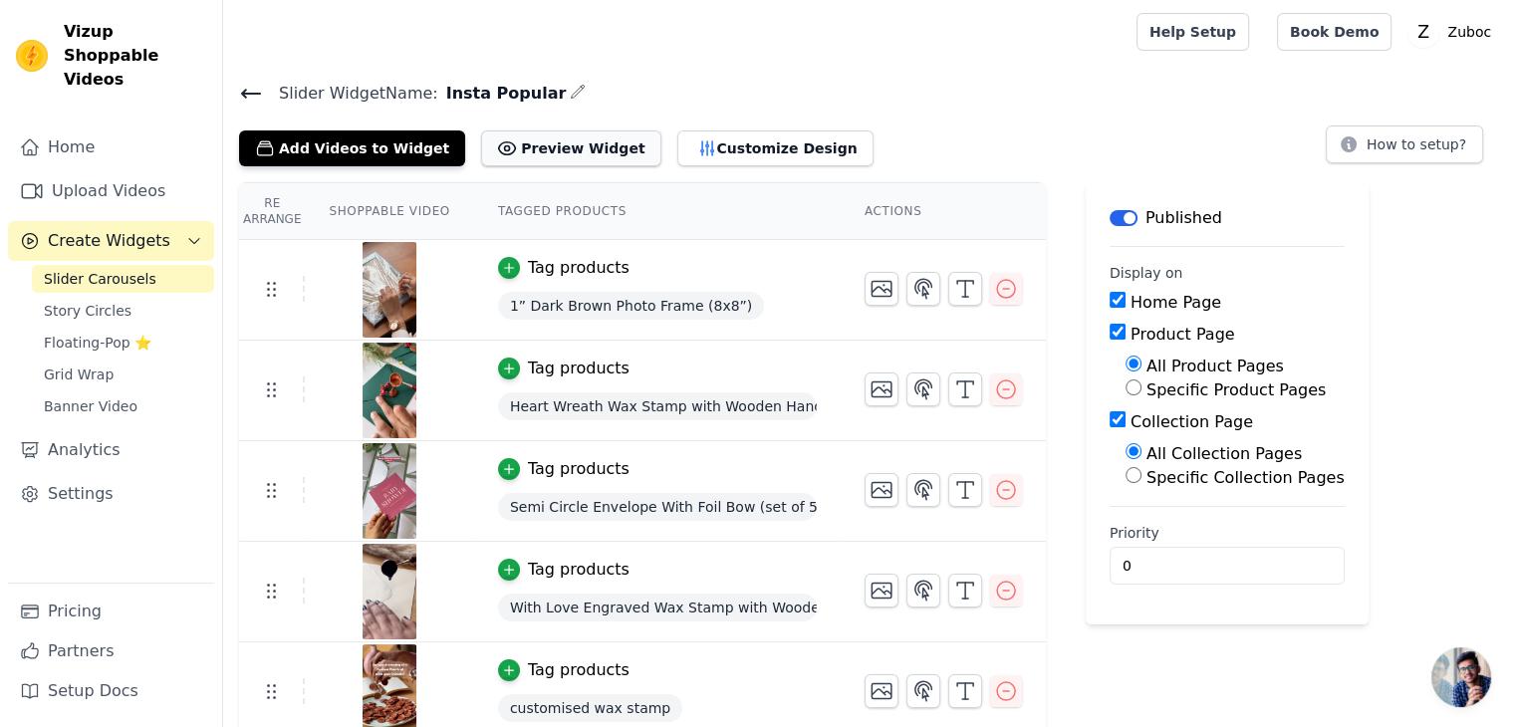
click at [528, 162] on button "Preview Widget" at bounding box center [570, 149] width 179 height 36
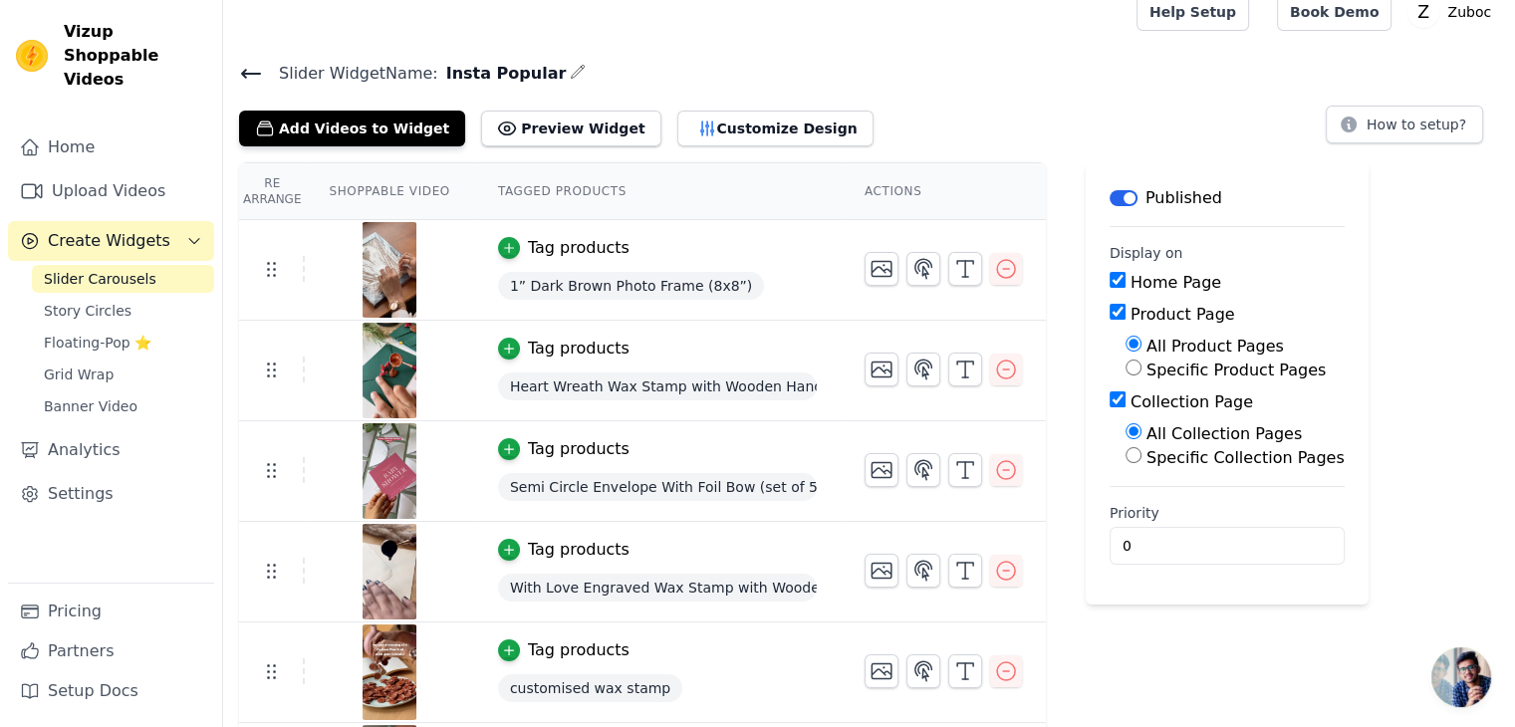
scroll to position [4, 0]
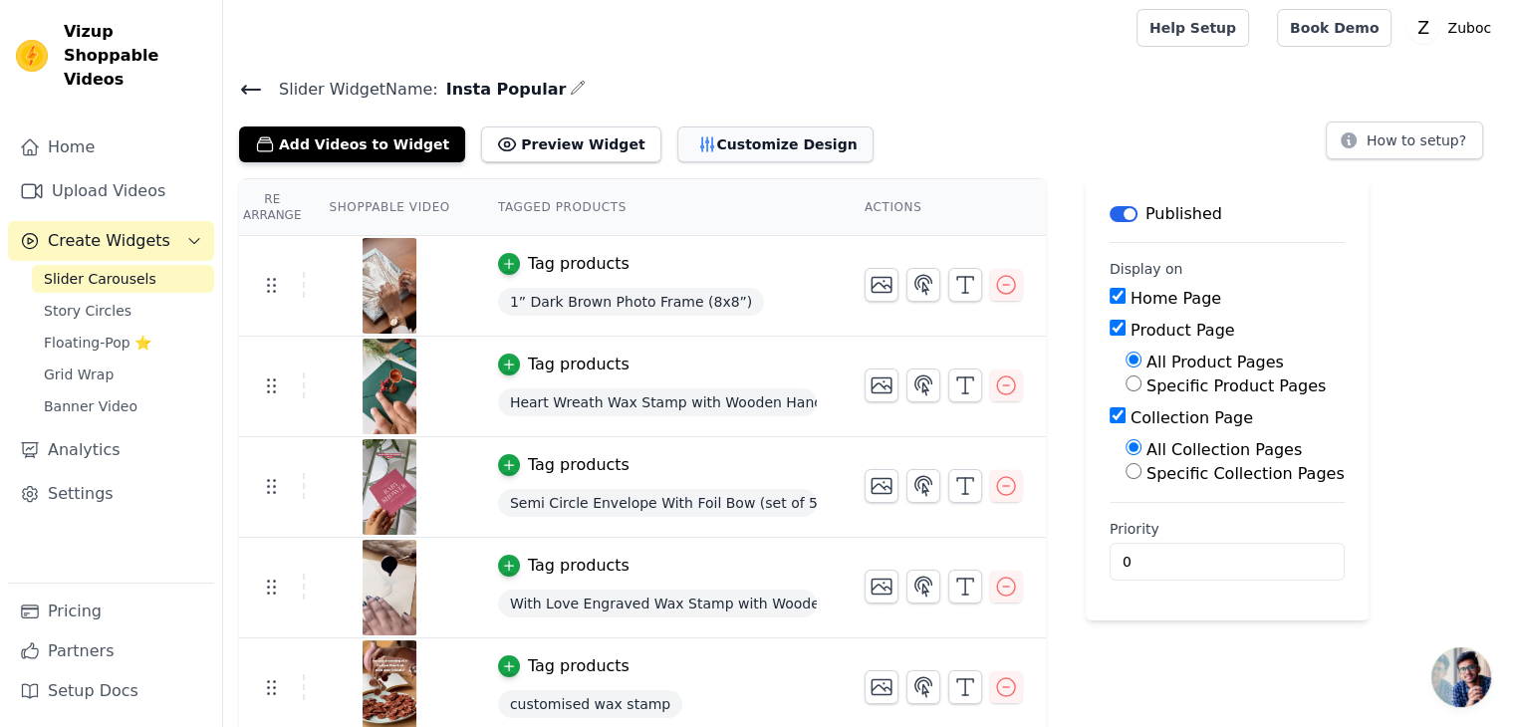
click at [682, 150] on button "Customize Design" at bounding box center [775, 145] width 196 height 36
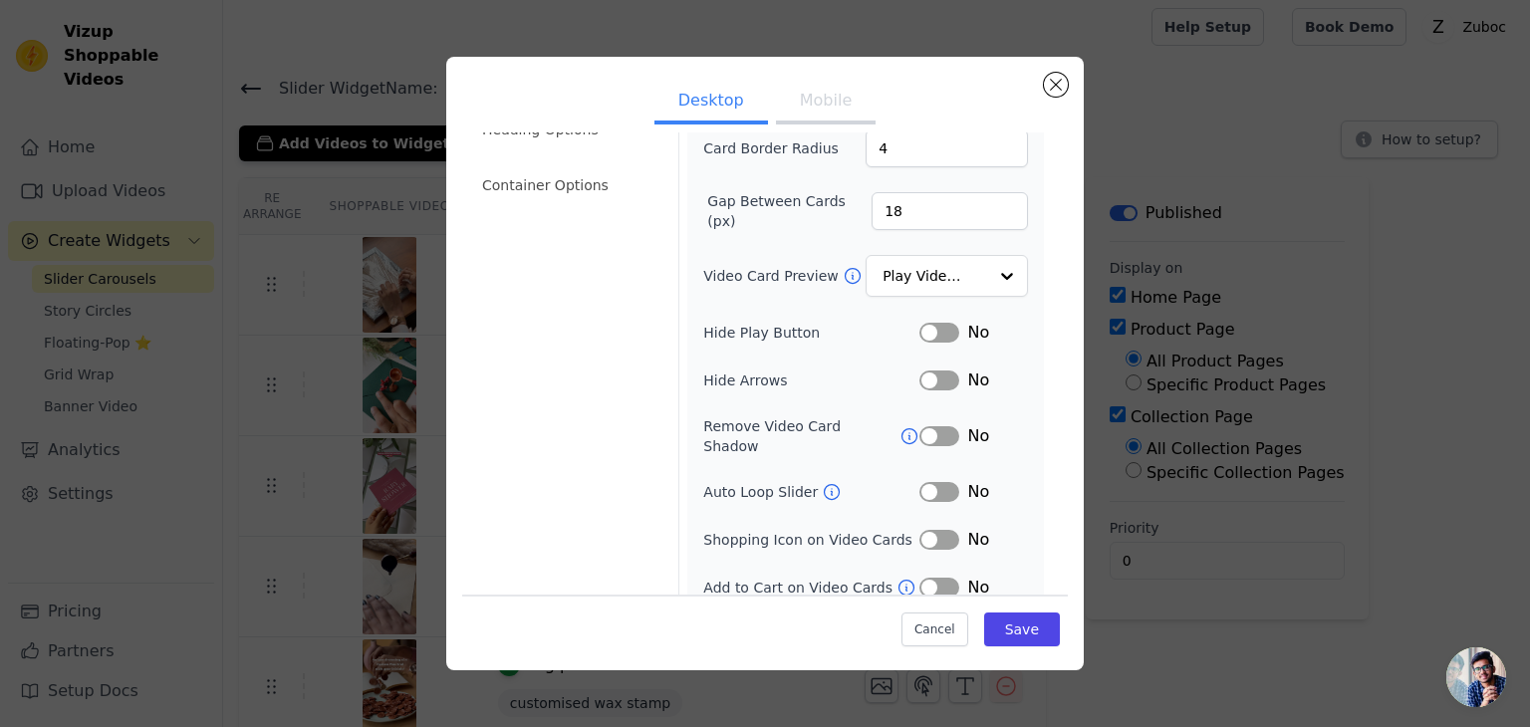
scroll to position [0, 0]
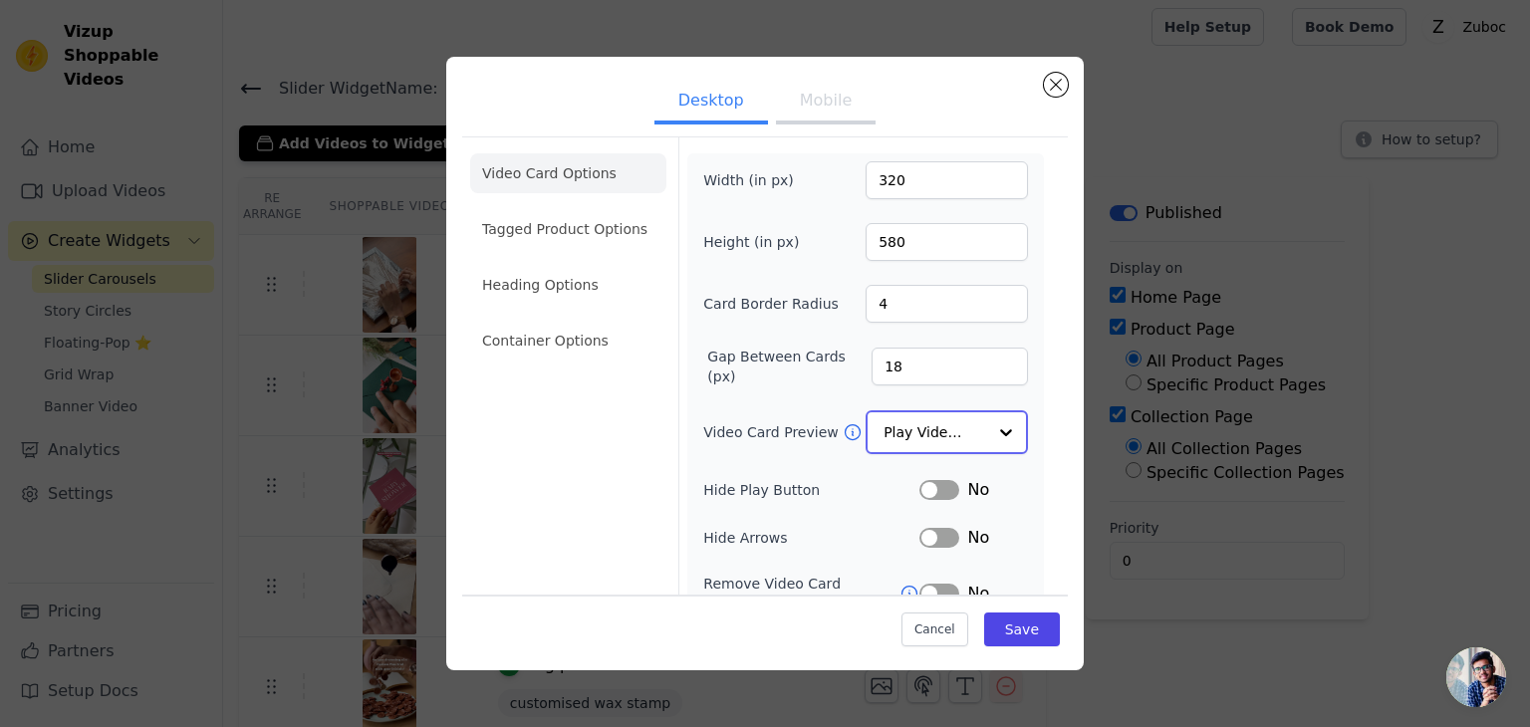
click at [942, 447] on div "Play Video In Loop" at bounding box center [947, 432] width 162 height 44
click at [1024, 459] on div "Width (in px) 320 Height (in px) 580 Card Border Radius 4 Gap Between Cards (px…" at bounding box center [865, 458] width 357 height 610
click at [556, 342] on li "Container Options" at bounding box center [568, 341] width 196 height 40
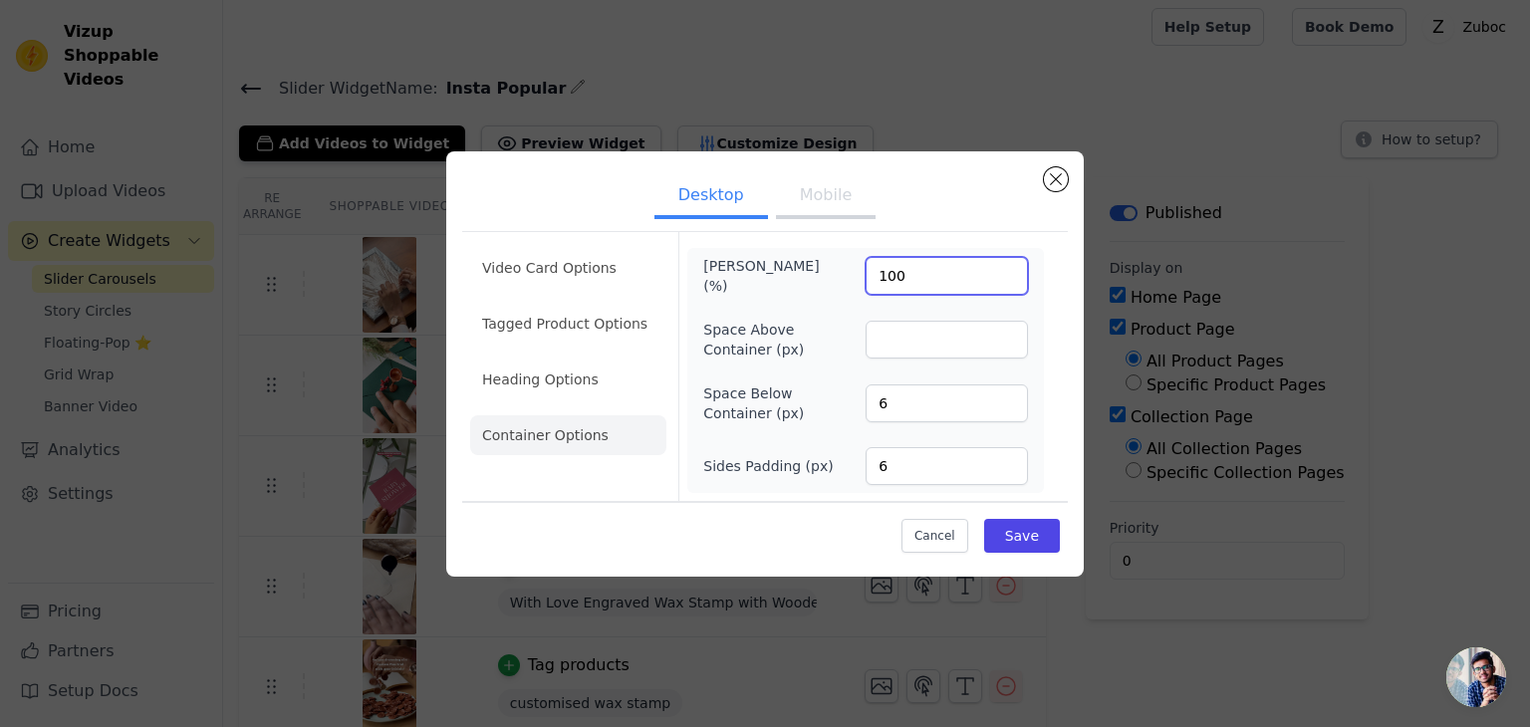
click at [910, 267] on input "100" at bounding box center [947, 276] width 162 height 38
type input "80"
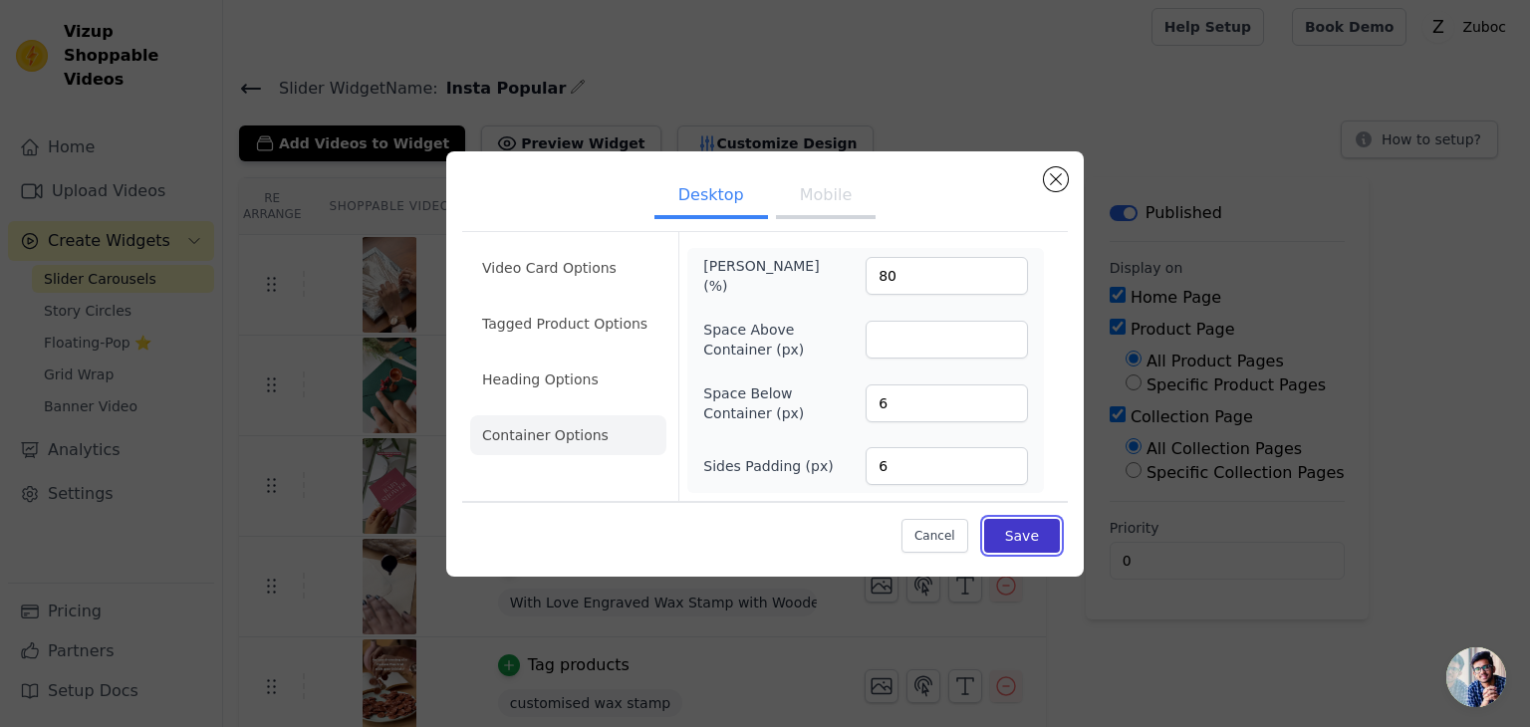
click at [1023, 535] on button "Save" at bounding box center [1022, 536] width 76 height 34
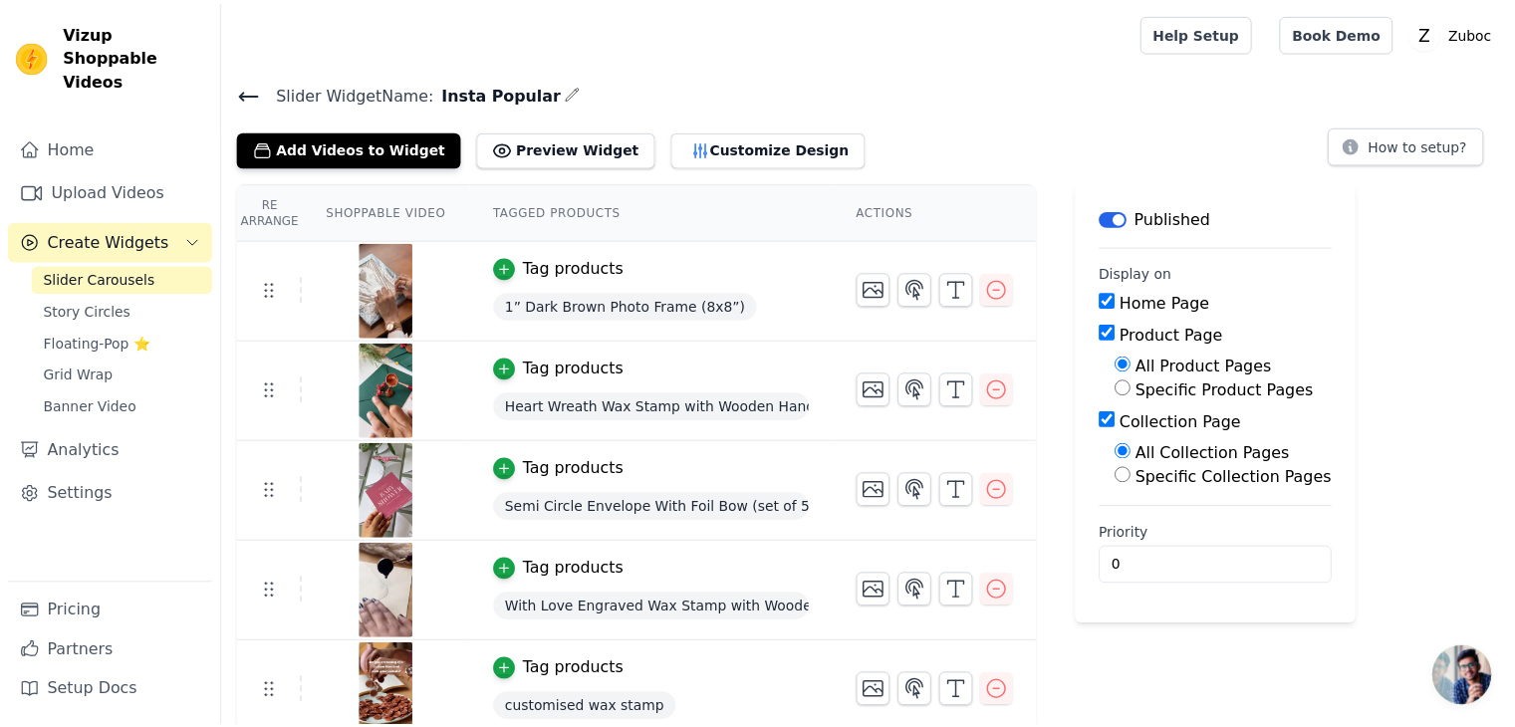
scroll to position [4, 0]
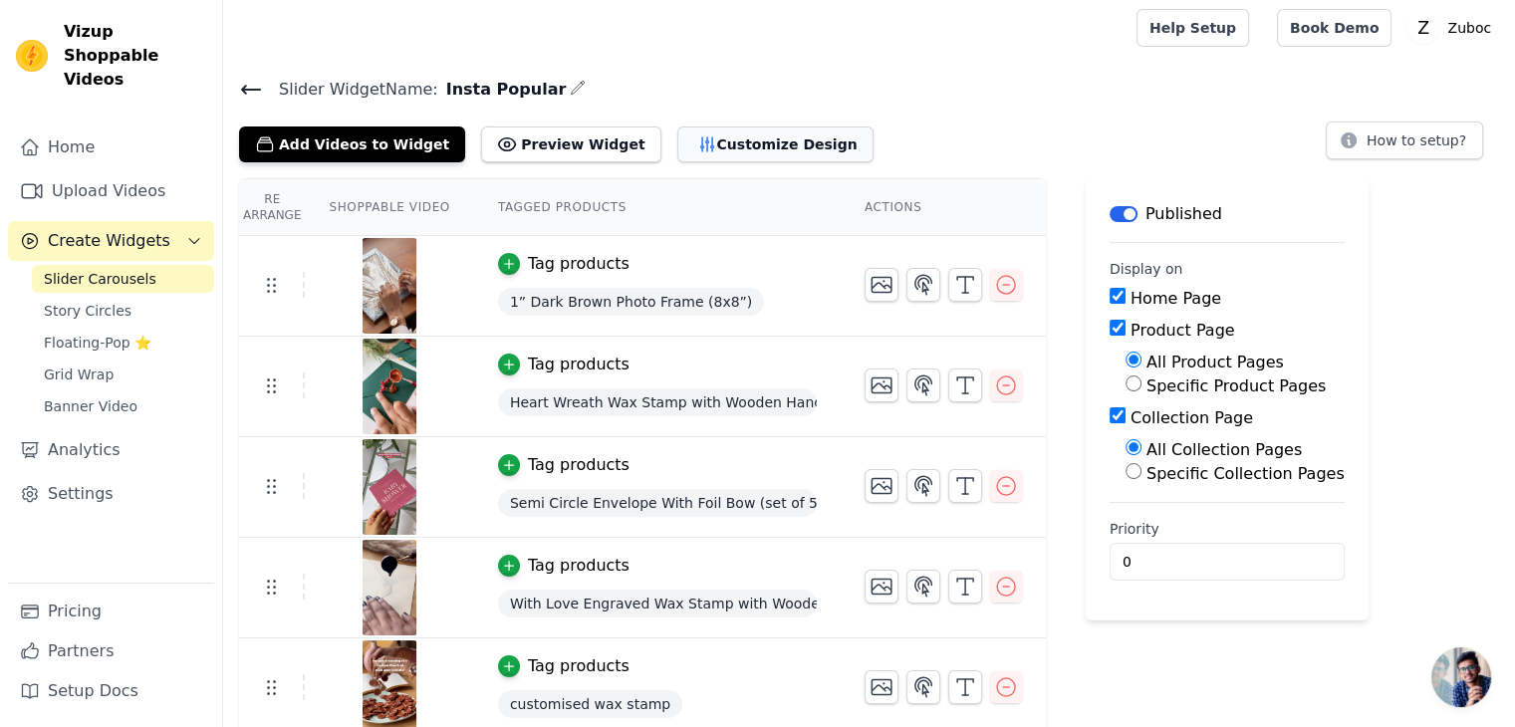
click at [700, 137] on icon "button" at bounding box center [706, 144] width 13 height 14
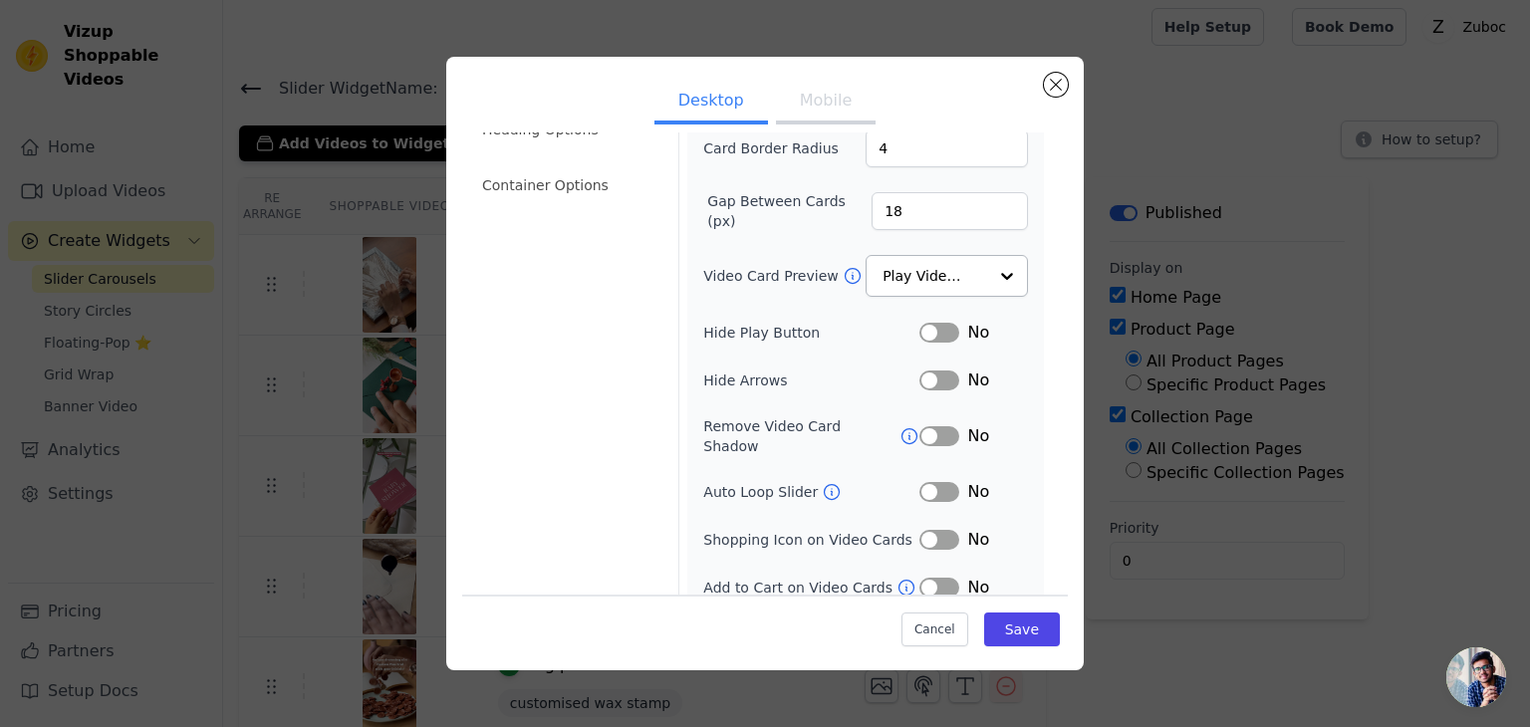
scroll to position [0, 0]
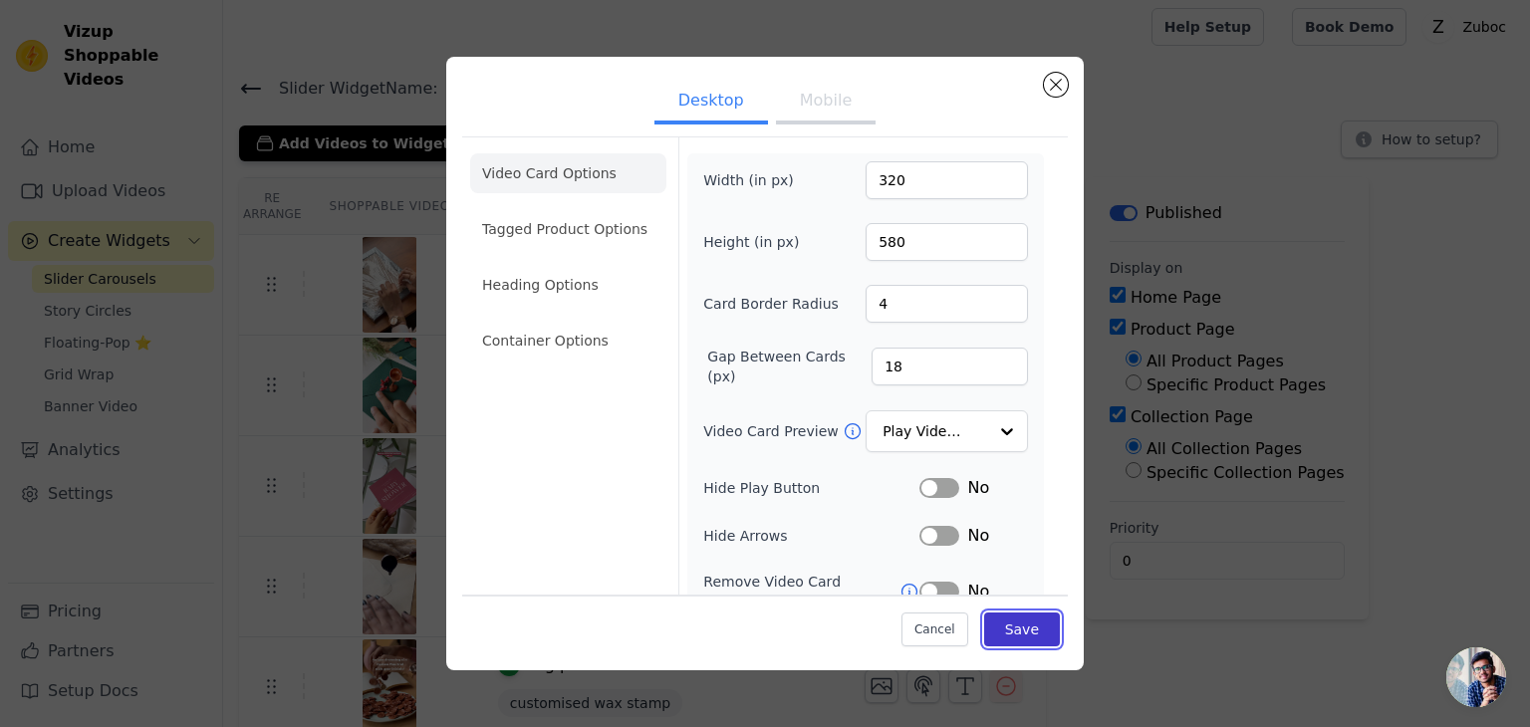
click at [1011, 631] on button "Save" at bounding box center [1022, 630] width 76 height 34
